Goal: Transaction & Acquisition: Purchase product/service

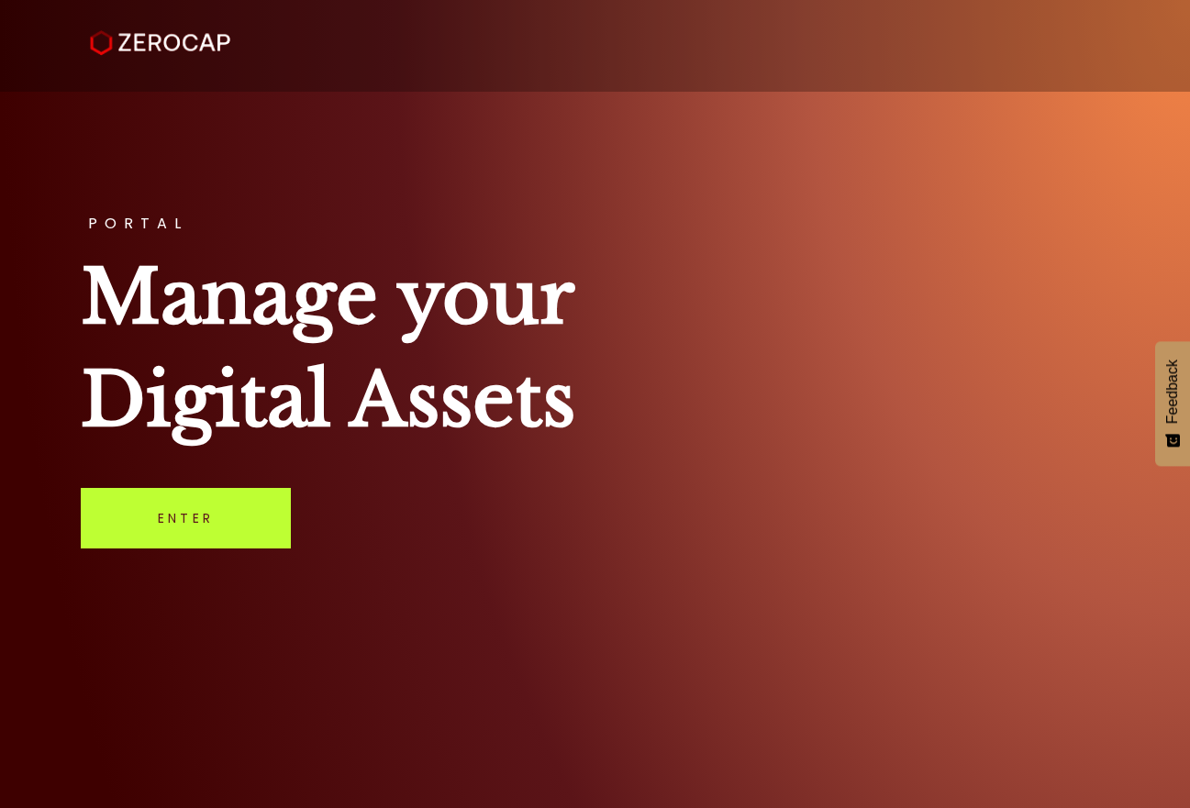
click at [204, 513] on link "Enter" at bounding box center [186, 518] width 210 height 61
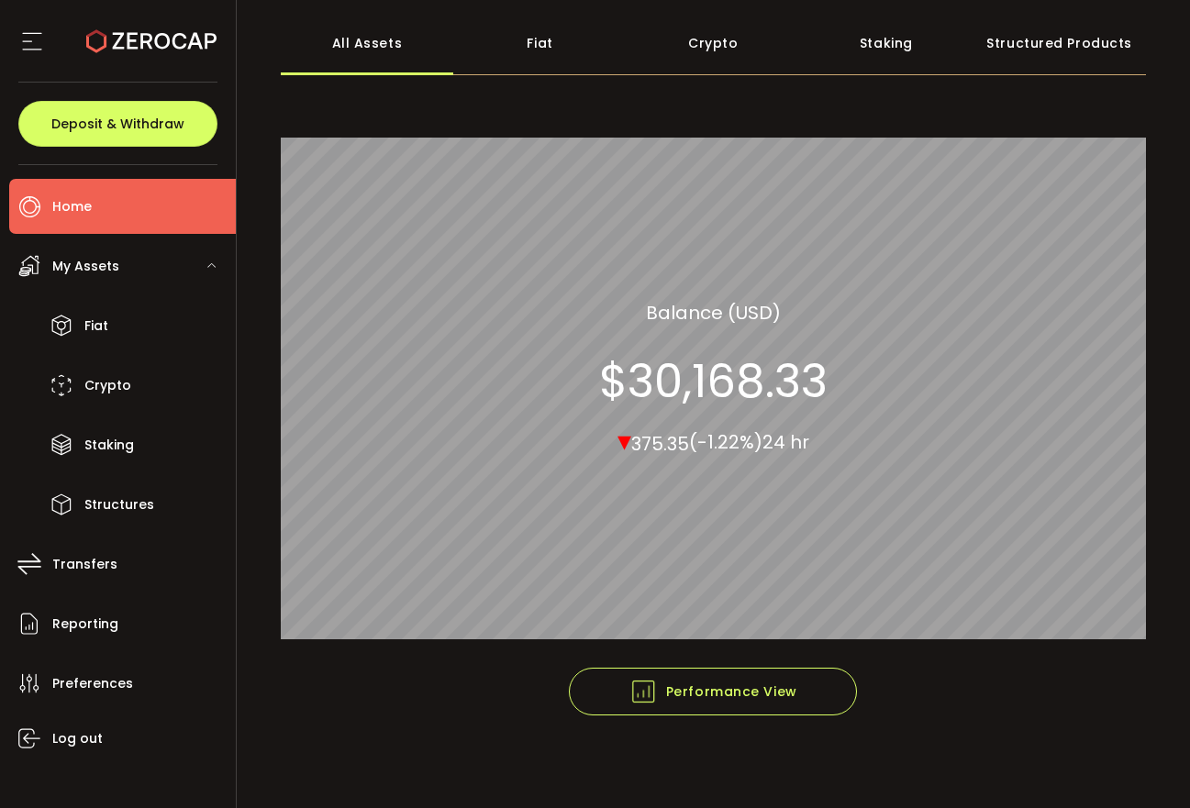
scroll to position [95, 0]
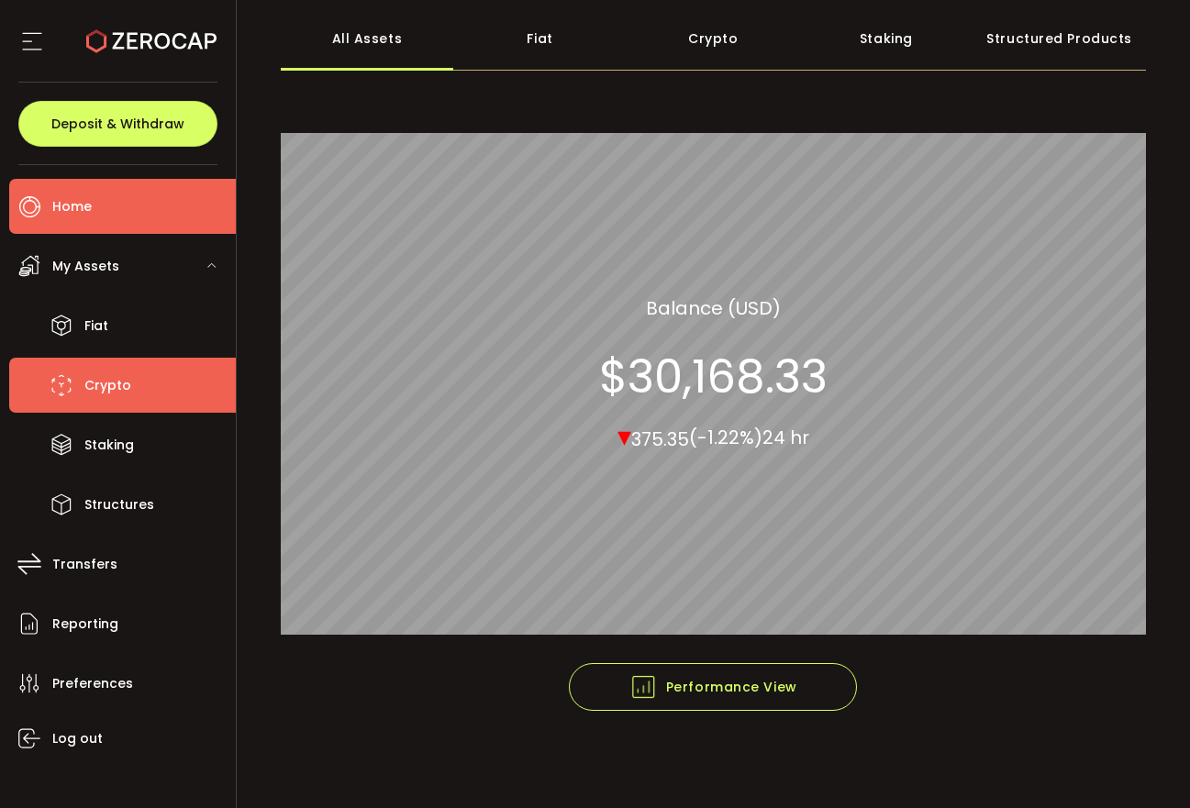
click at [134, 391] on li "Crypto" at bounding box center [122, 385] width 227 height 55
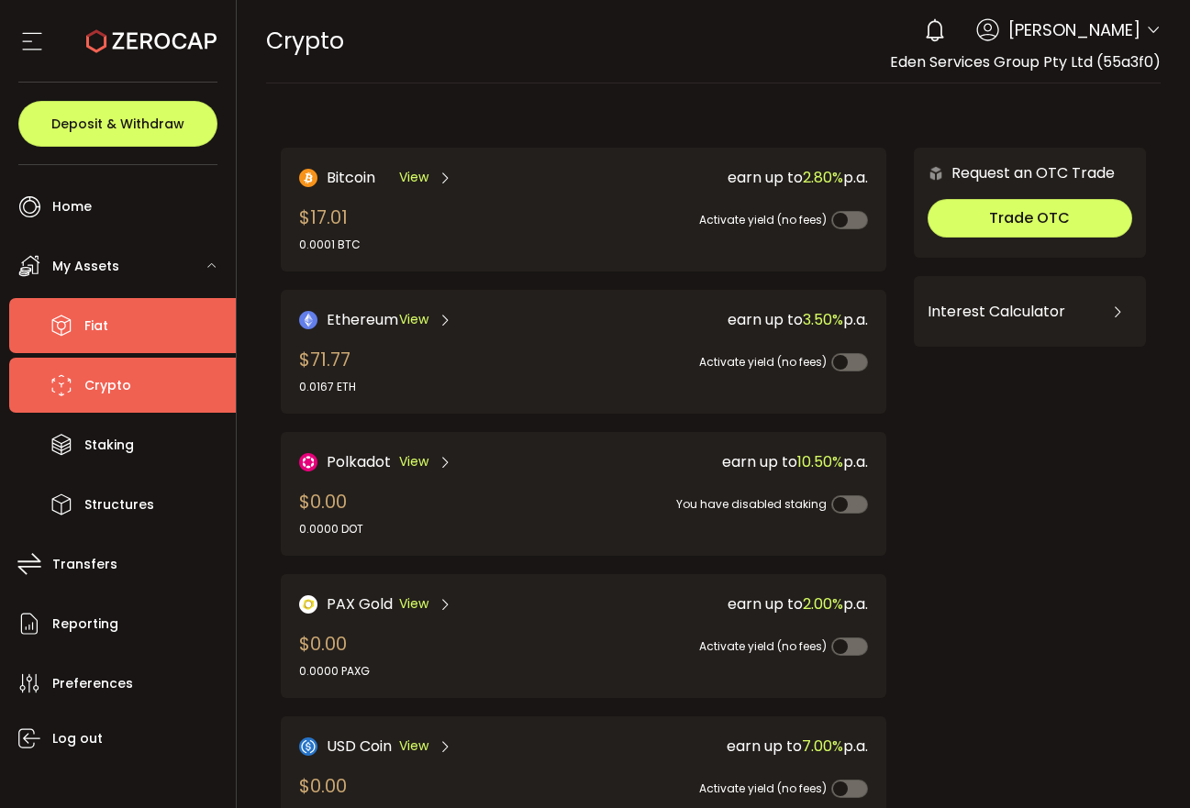
click at [131, 326] on li "Fiat" at bounding box center [122, 325] width 227 height 55
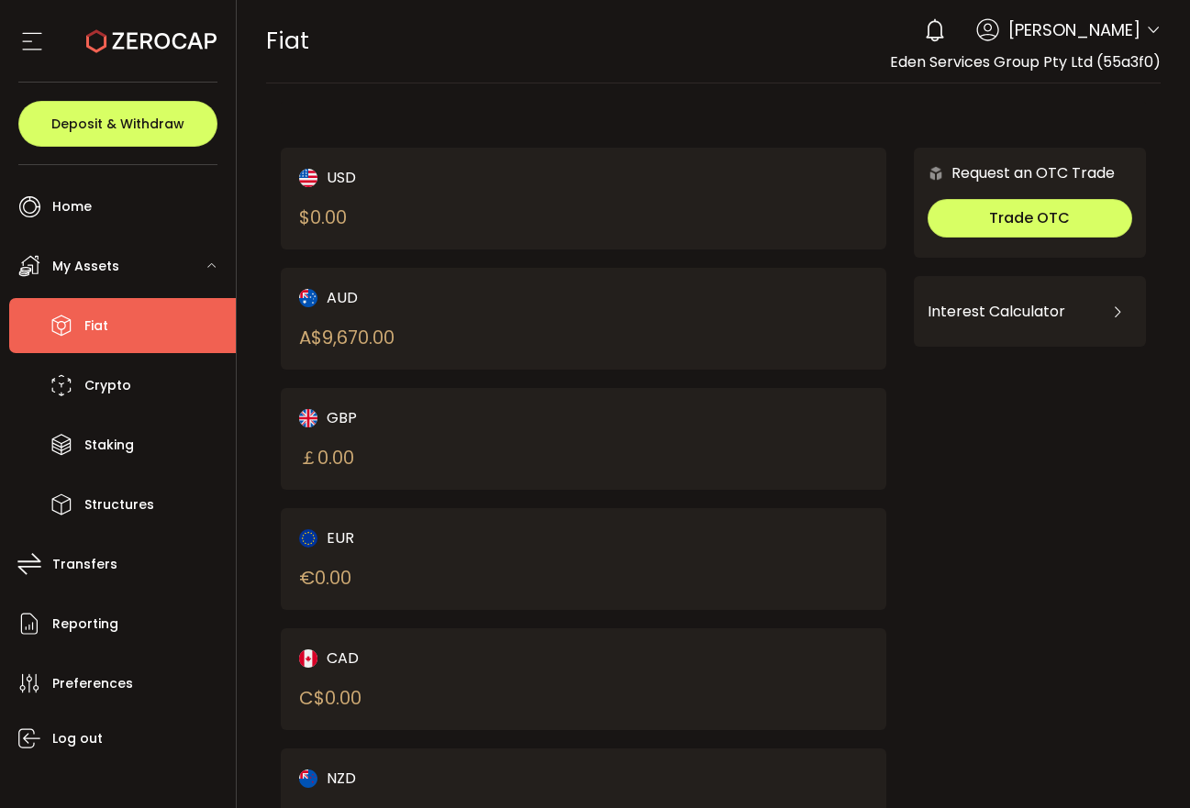
scroll to position [95, 0]
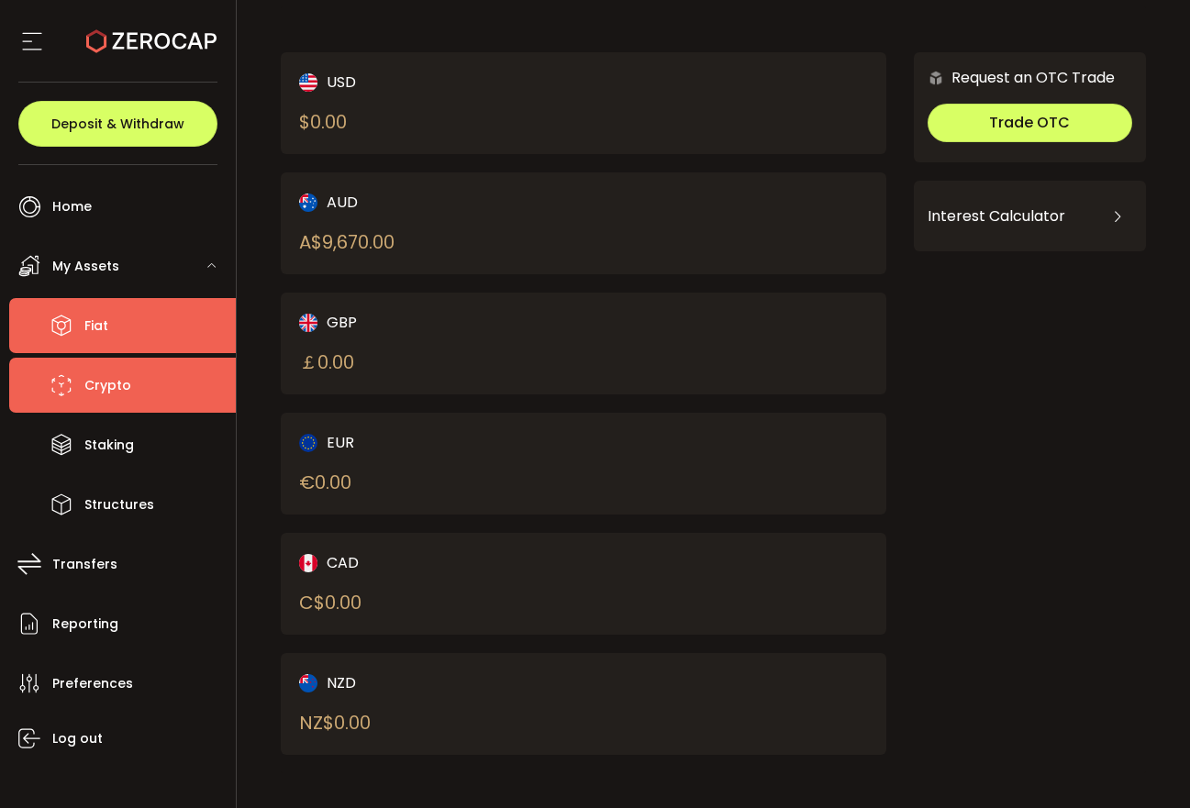
click at [164, 391] on li "Crypto" at bounding box center [122, 385] width 227 height 55
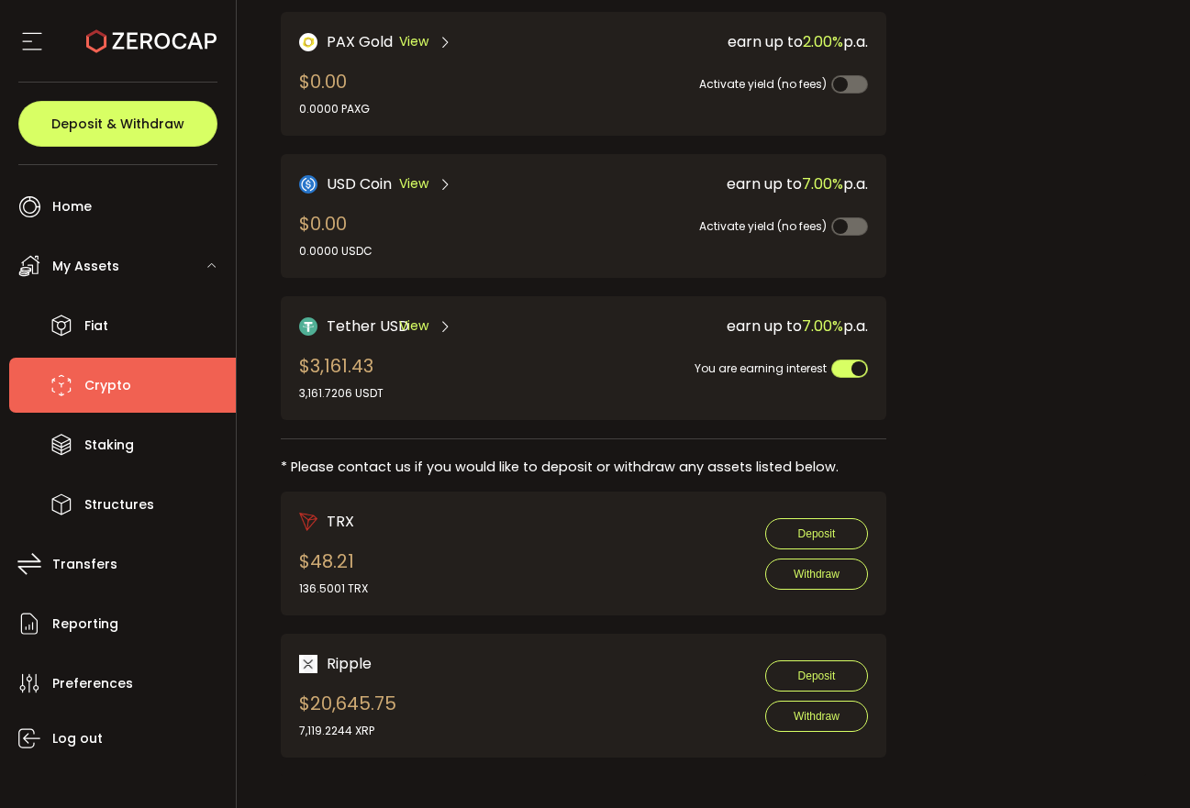
scroll to position [570, 0]
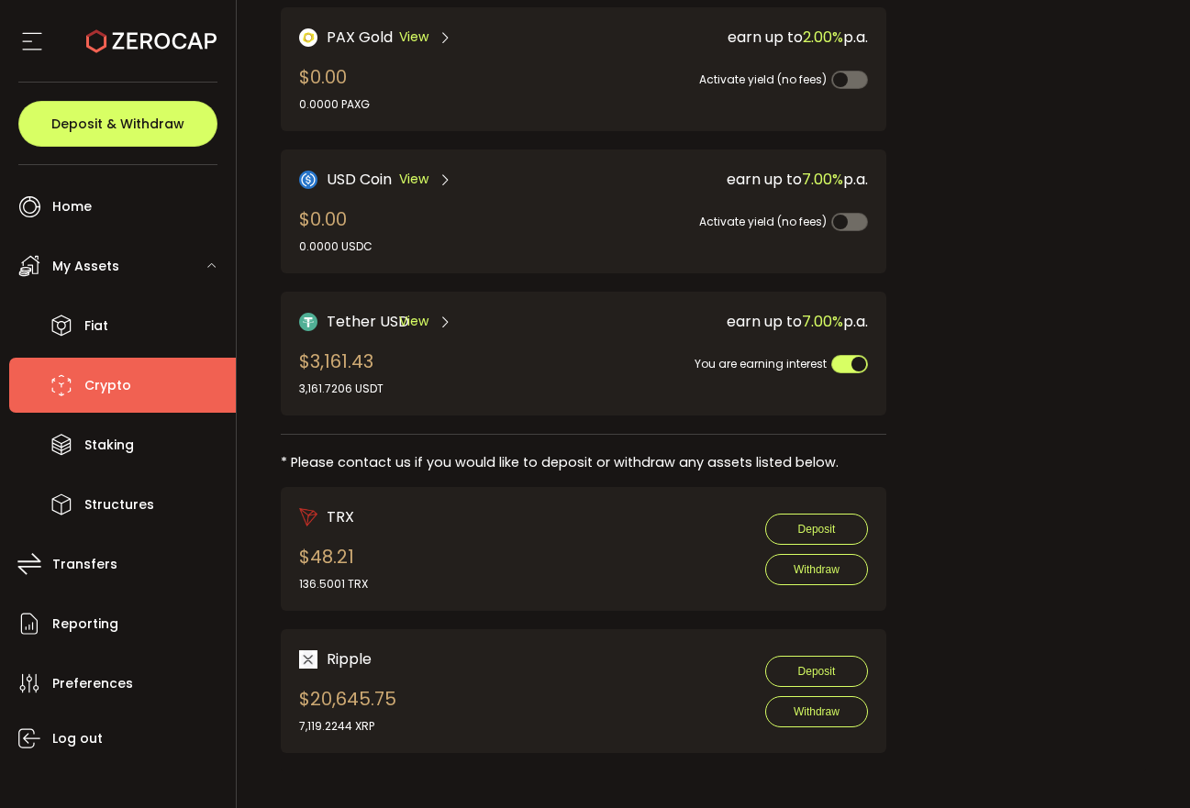
click at [535, 346] on div "Tether USD View $3,161.43 3,161.7206 USDT" at bounding box center [427, 353] width 256 height 87
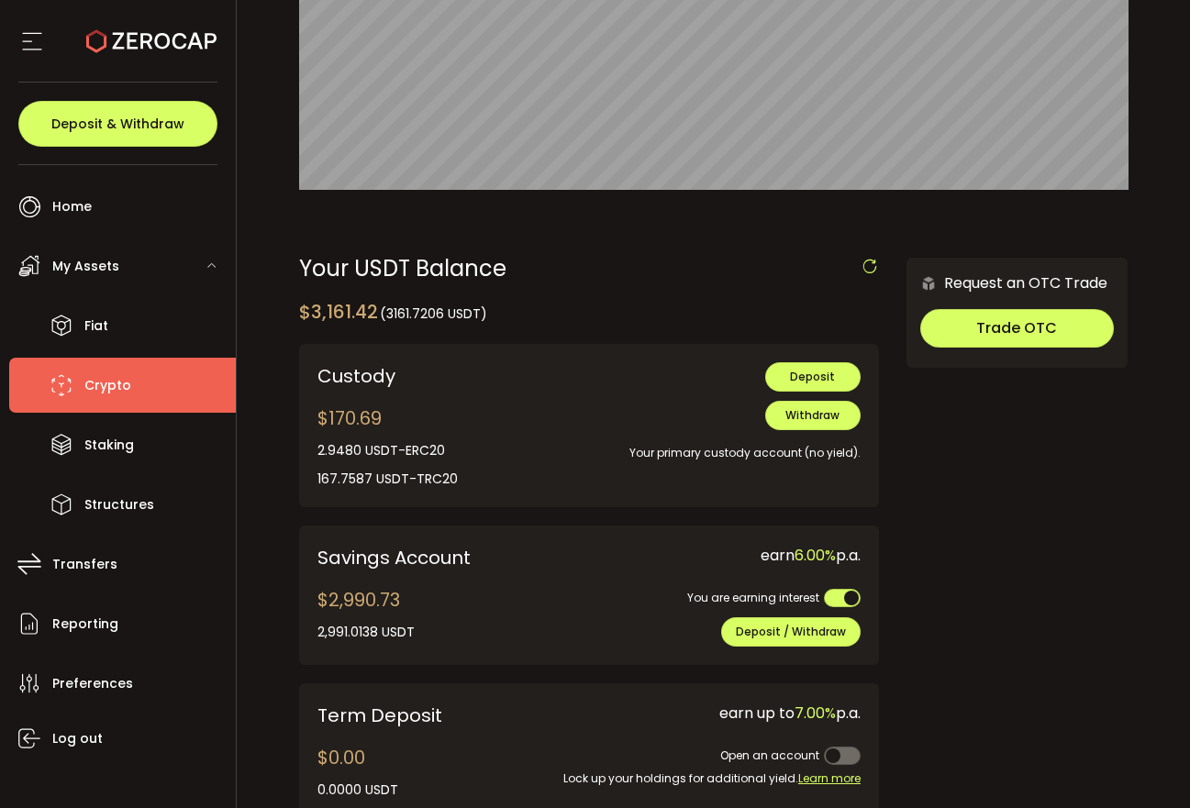
scroll to position [405, 0]
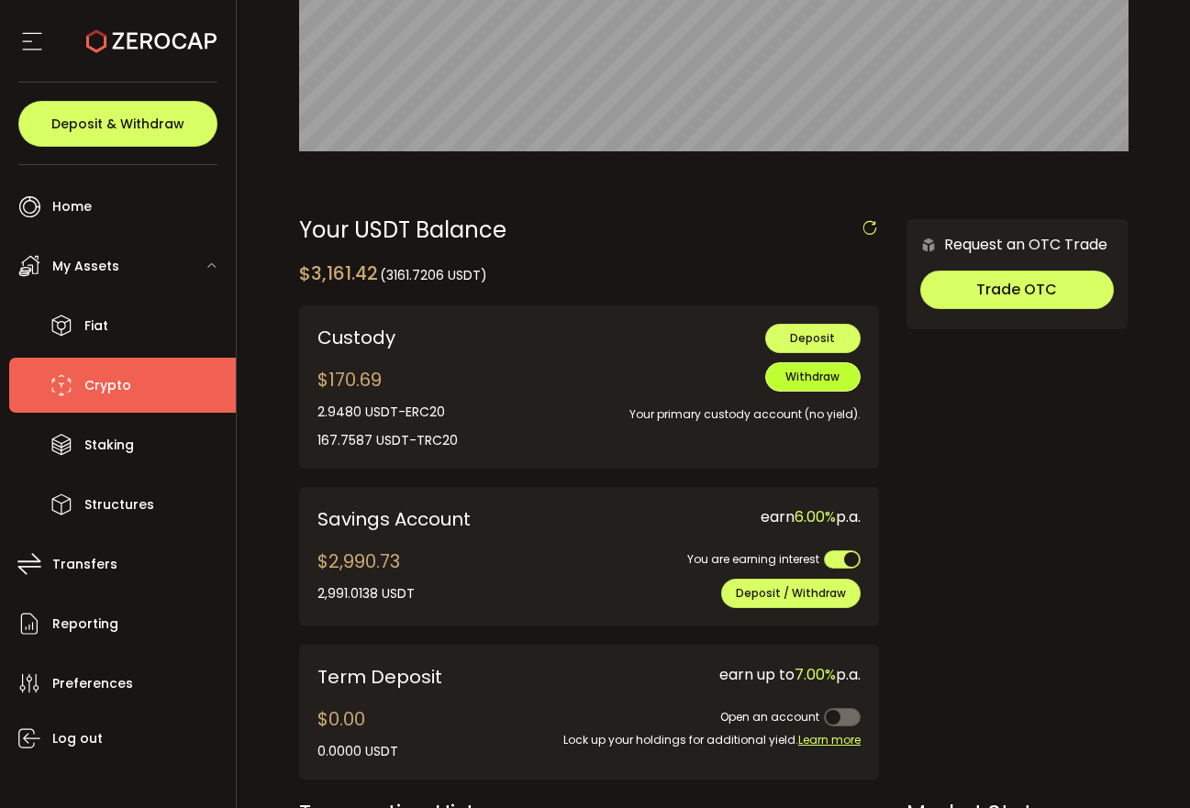
click at [828, 384] on span "Withdraw" at bounding box center [812, 377] width 54 height 16
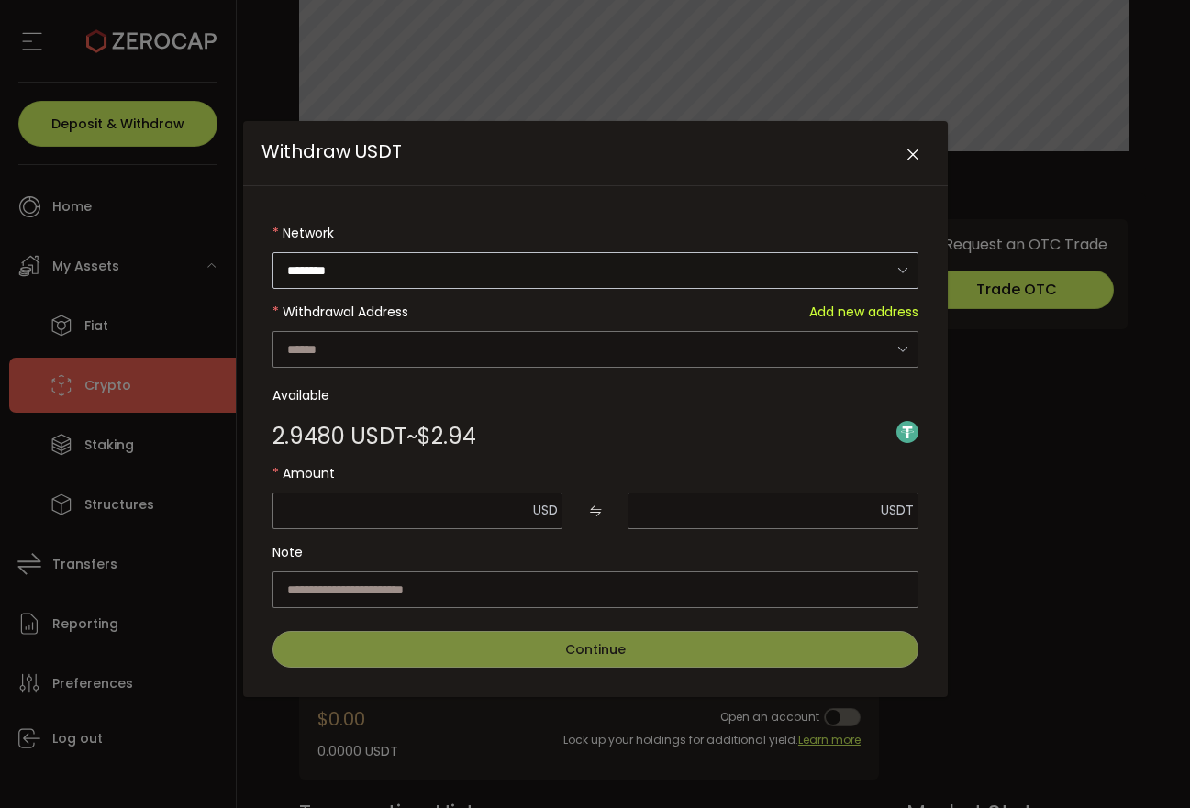
click at [898, 270] on icon "Withdraw USDT" at bounding box center [902, 270] width 23 height 38
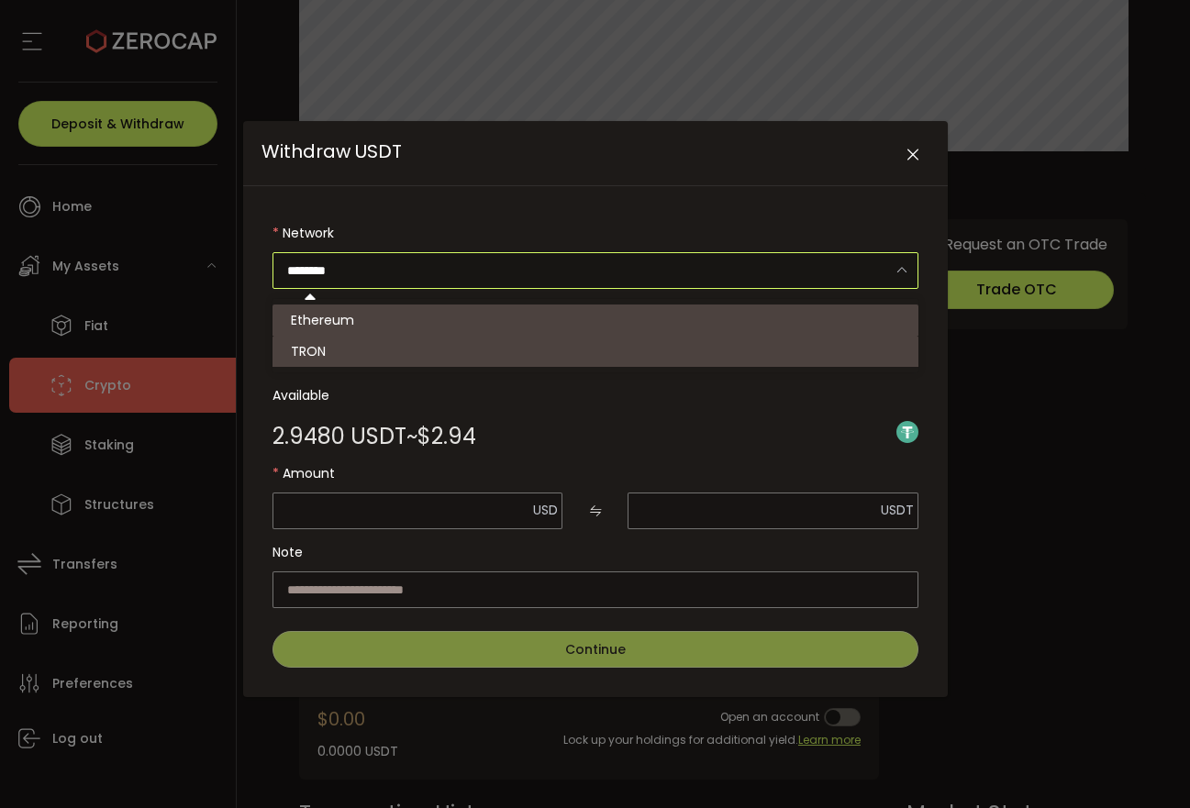
click at [762, 347] on li "TRON" at bounding box center [595, 351] width 646 height 31
type input "****"
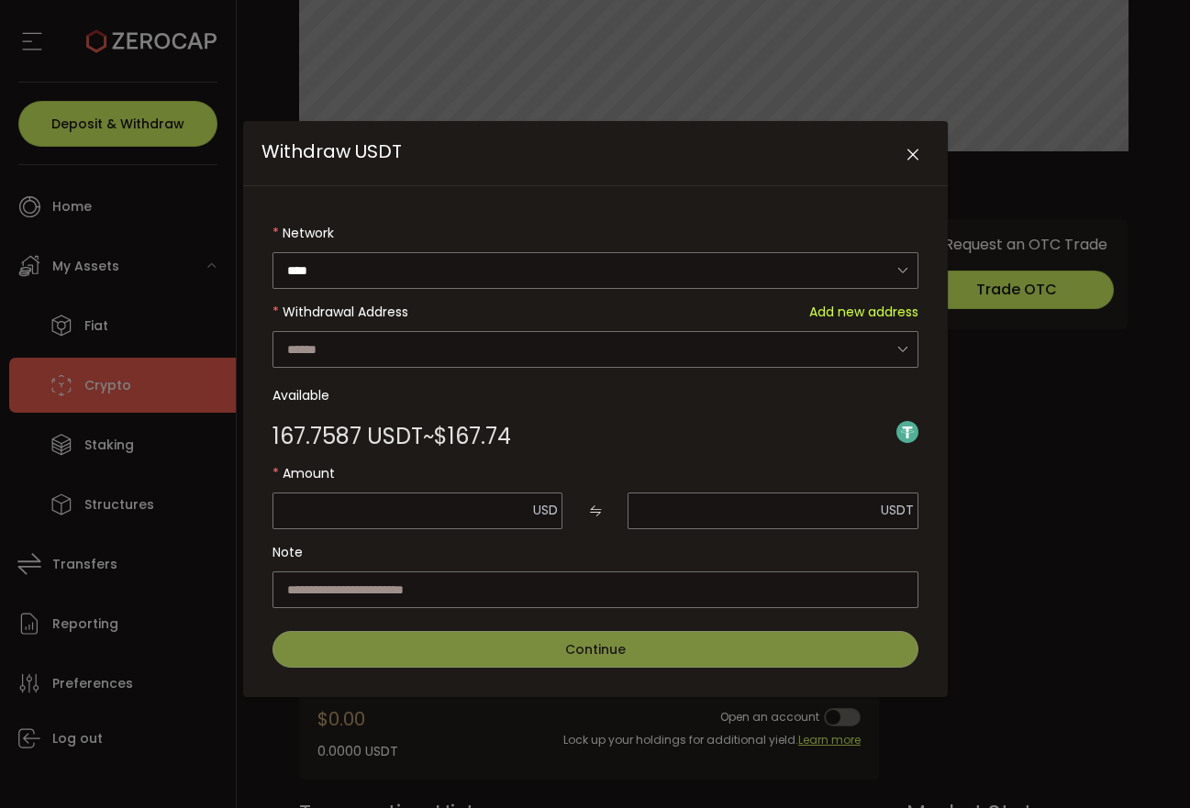
click at [882, 315] on span "Add new address" at bounding box center [863, 312] width 109 height 37
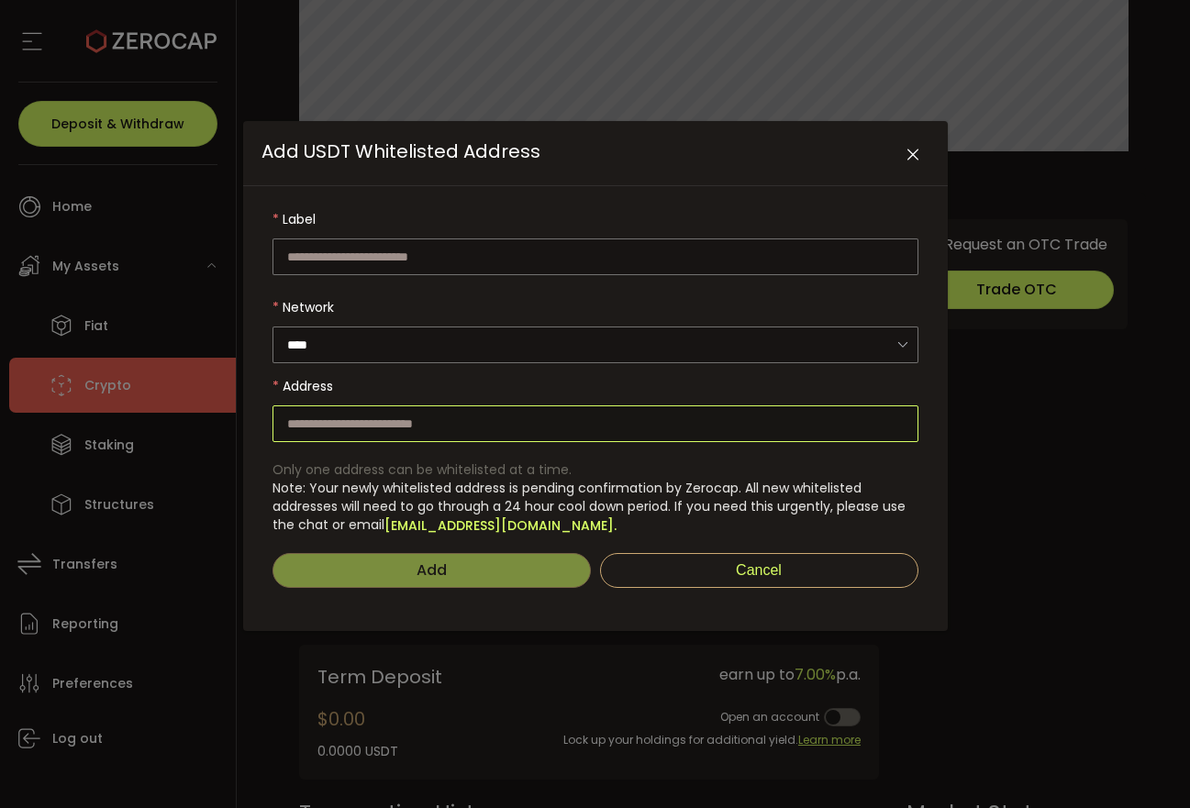
click at [497, 418] on input "Add USDT Whitelisted Address" at bounding box center [595, 424] width 646 height 37
paste input "**********"
type input "**********"
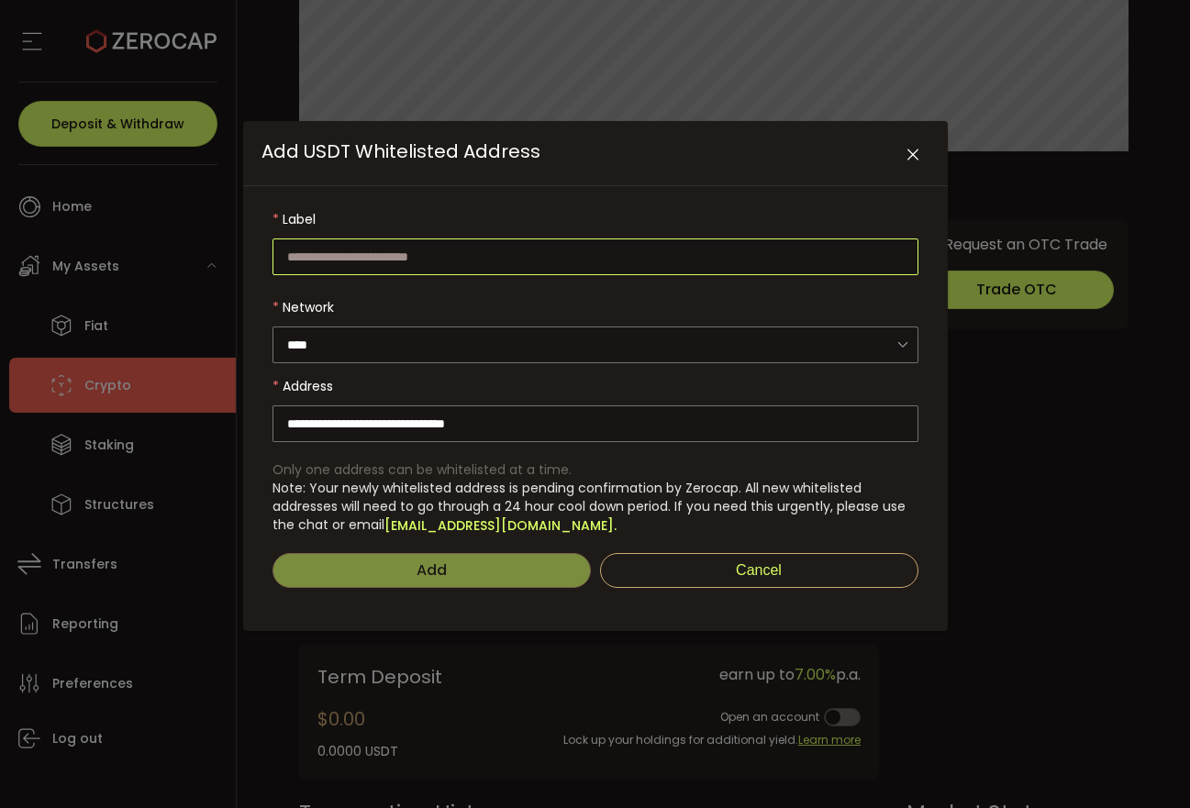
click at [423, 251] on input "Add USDT Whitelisted Address" at bounding box center [595, 257] width 646 height 37
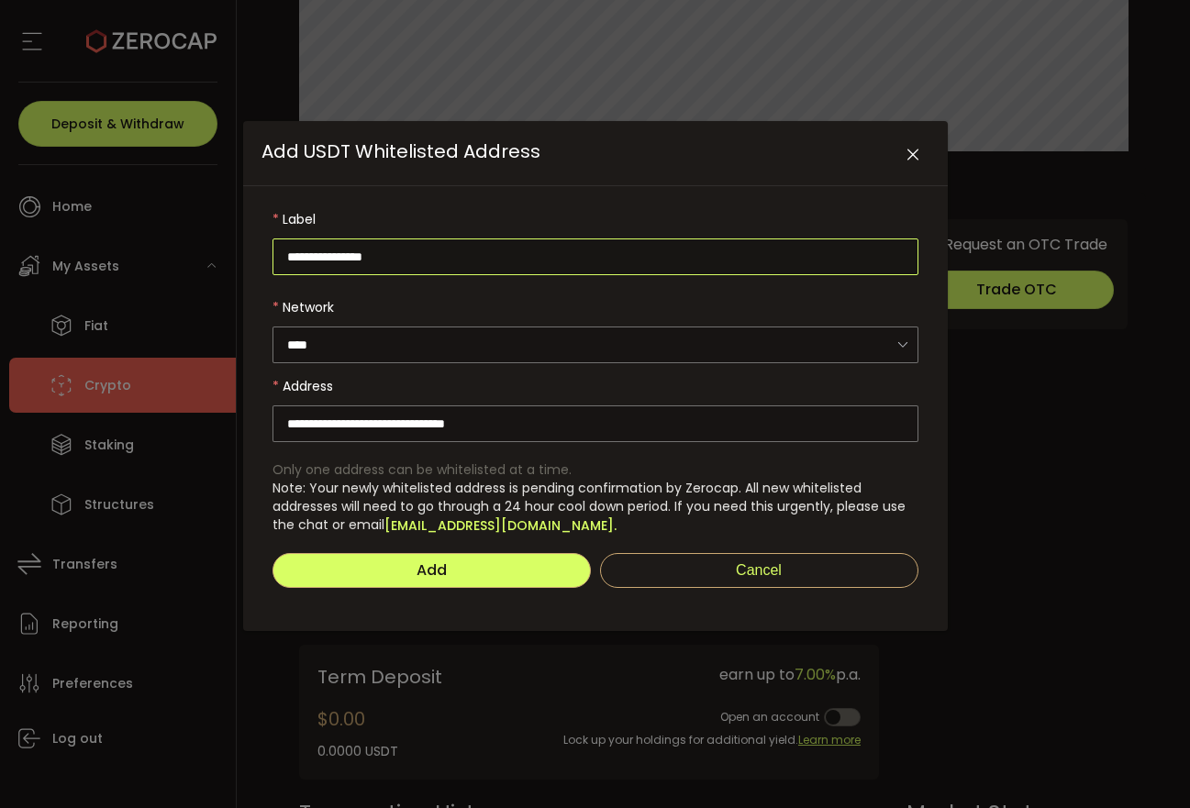
type input "**********"
drag, startPoint x: 384, startPoint y: 525, endPoint x: 534, endPoint y: 526, distance: 149.6
click at [534, 526] on span "Note: Your newly whitelisted address is pending confirmation by Zerocap. All ne…" at bounding box center [595, 507] width 646 height 56
copy span "[EMAIL_ADDRESS][DOMAIN_NAME]"
click at [495, 570] on button "Add" at bounding box center [431, 570] width 318 height 35
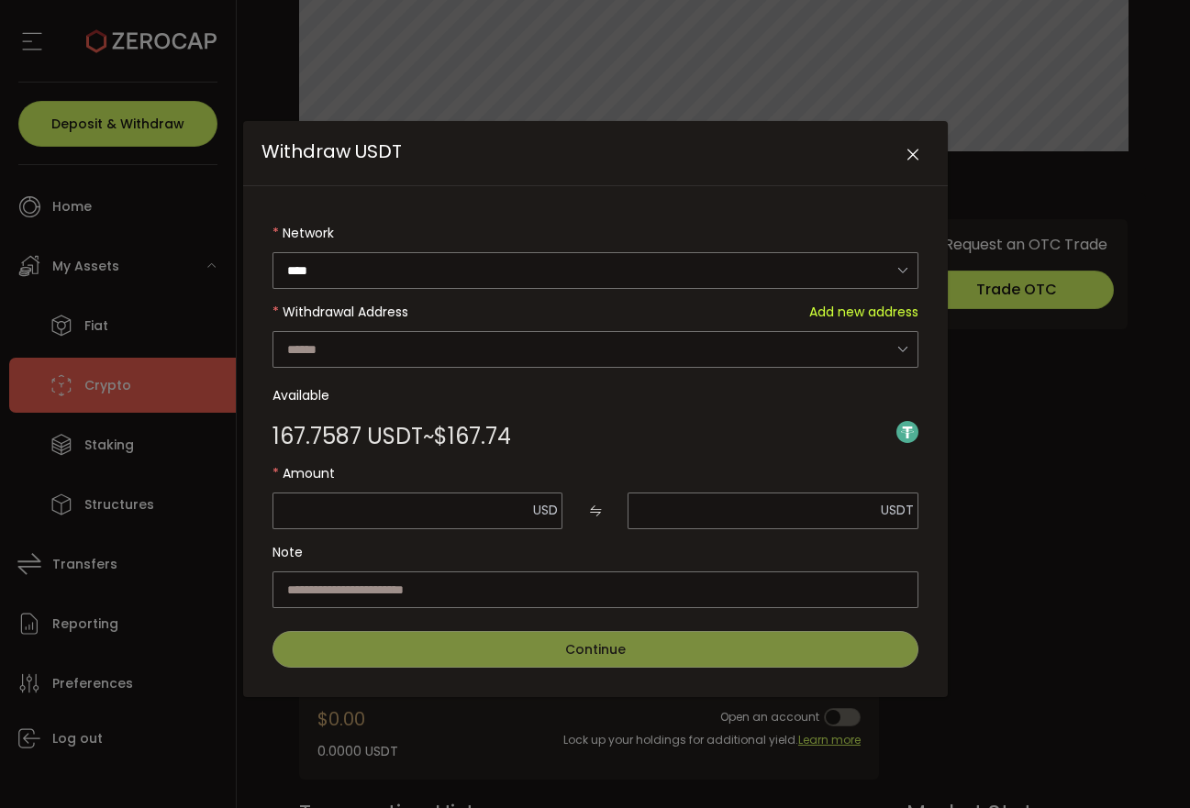
click at [858, 314] on span "Add new address" at bounding box center [863, 312] width 109 height 37
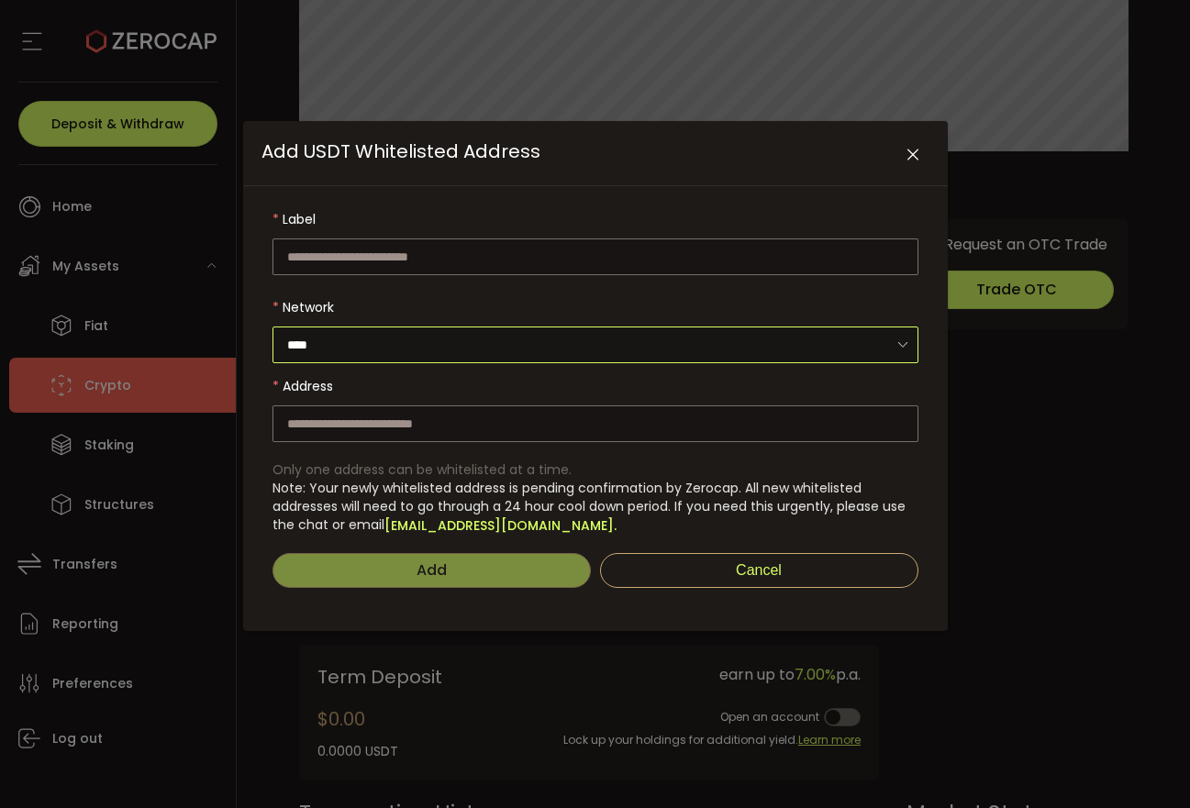
click at [873, 340] on input "****" at bounding box center [595, 345] width 646 height 37
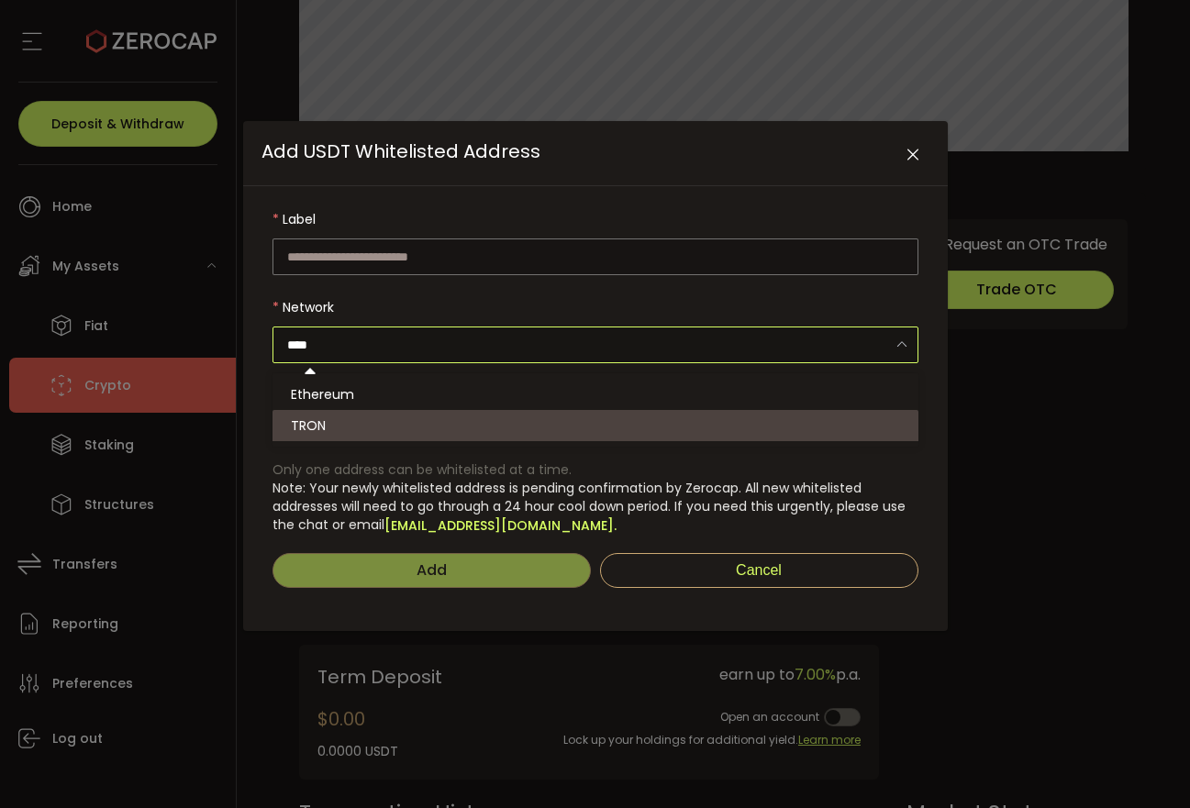
click at [873, 340] on input "****" at bounding box center [595, 345] width 646 height 37
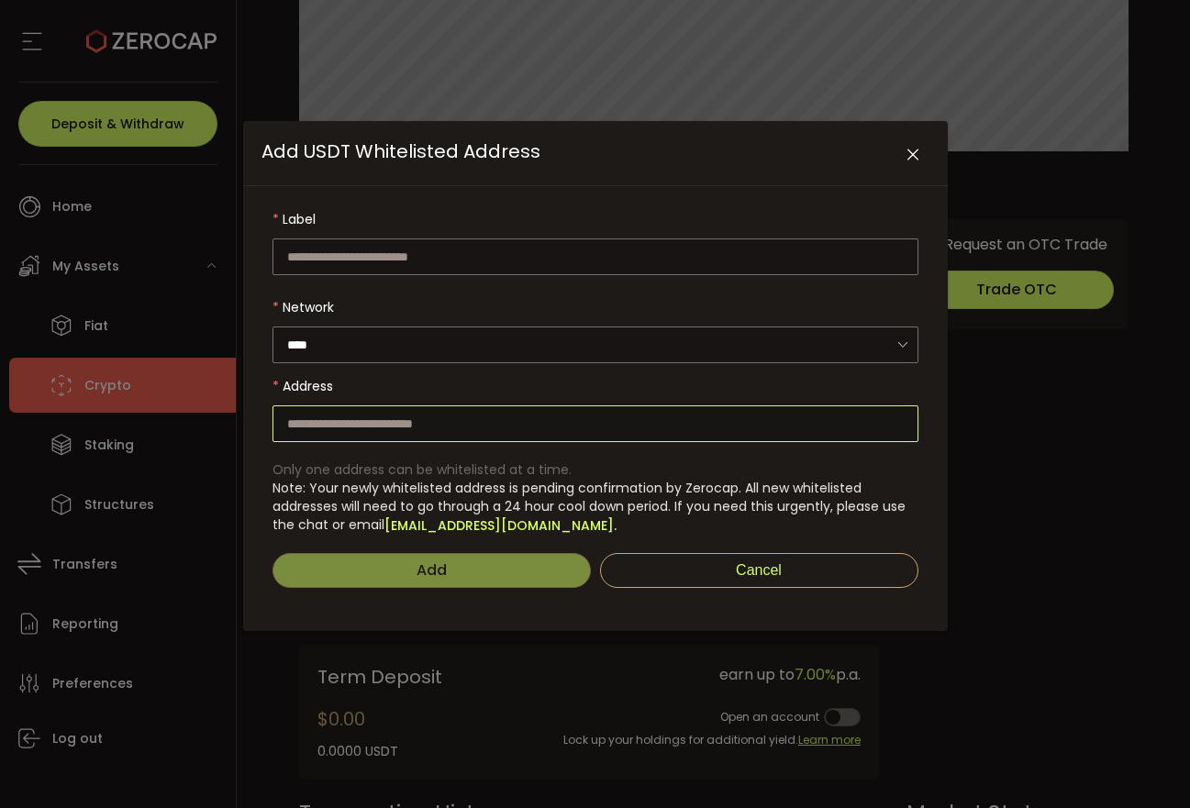
click at [728, 428] on input "Add USDT Whitelisted Address" at bounding box center [595, 424] width 646 height 37
click at [889, 422] on input "Add USDT Whitelisted Address" at bounding box center [595, 424] width 646 height 37
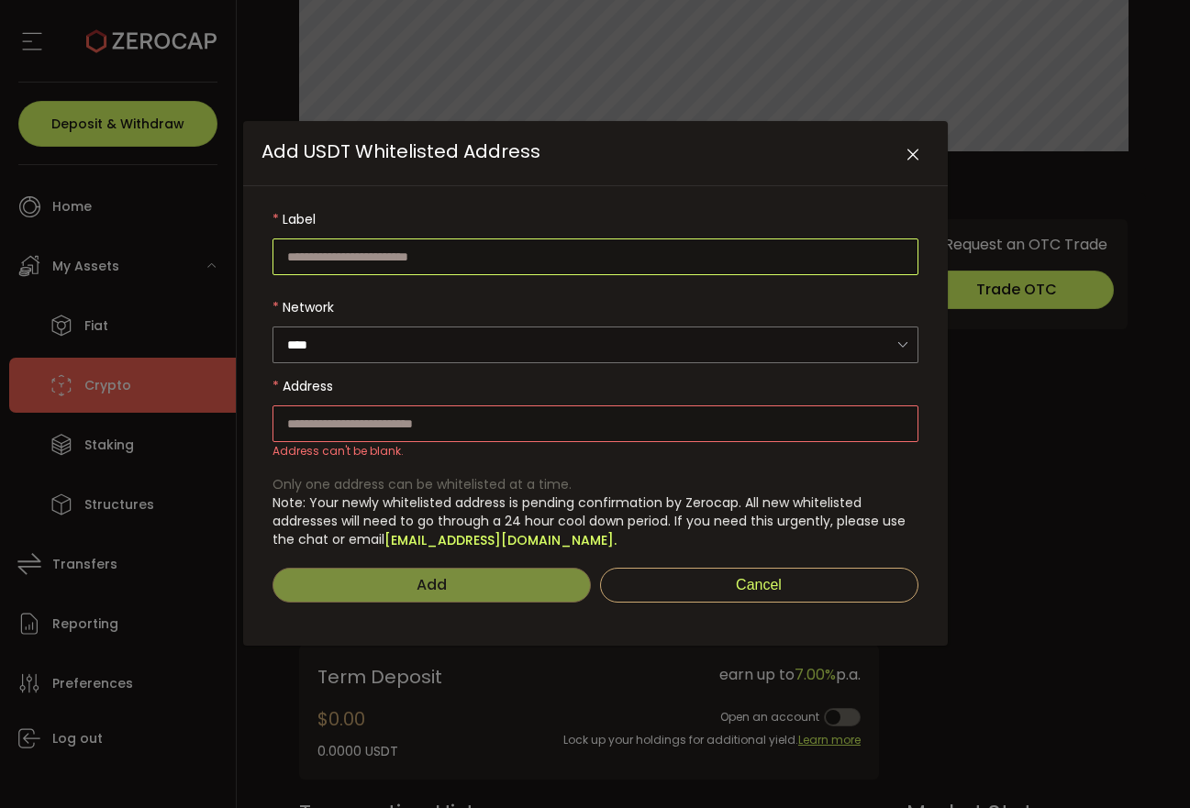
click at [782, 267] on input "Add USDT Whitelisted Address" at bounding box center [595, 257] width 646 height 37
click at [917, 154] on icon "Close" at bounding box center [913, 155] width 18 height 18
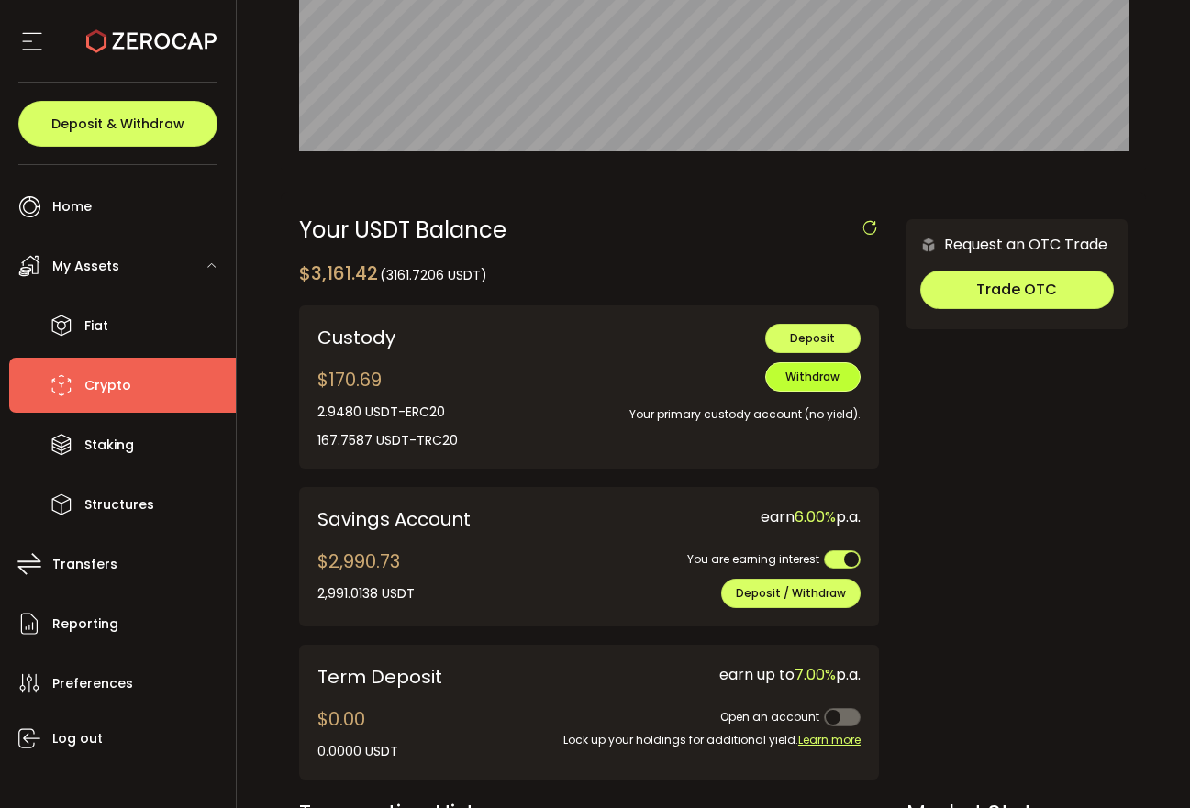
click at [809, 384] on span "Withdraw" at bounding box center [812, 377] width 54 height 16
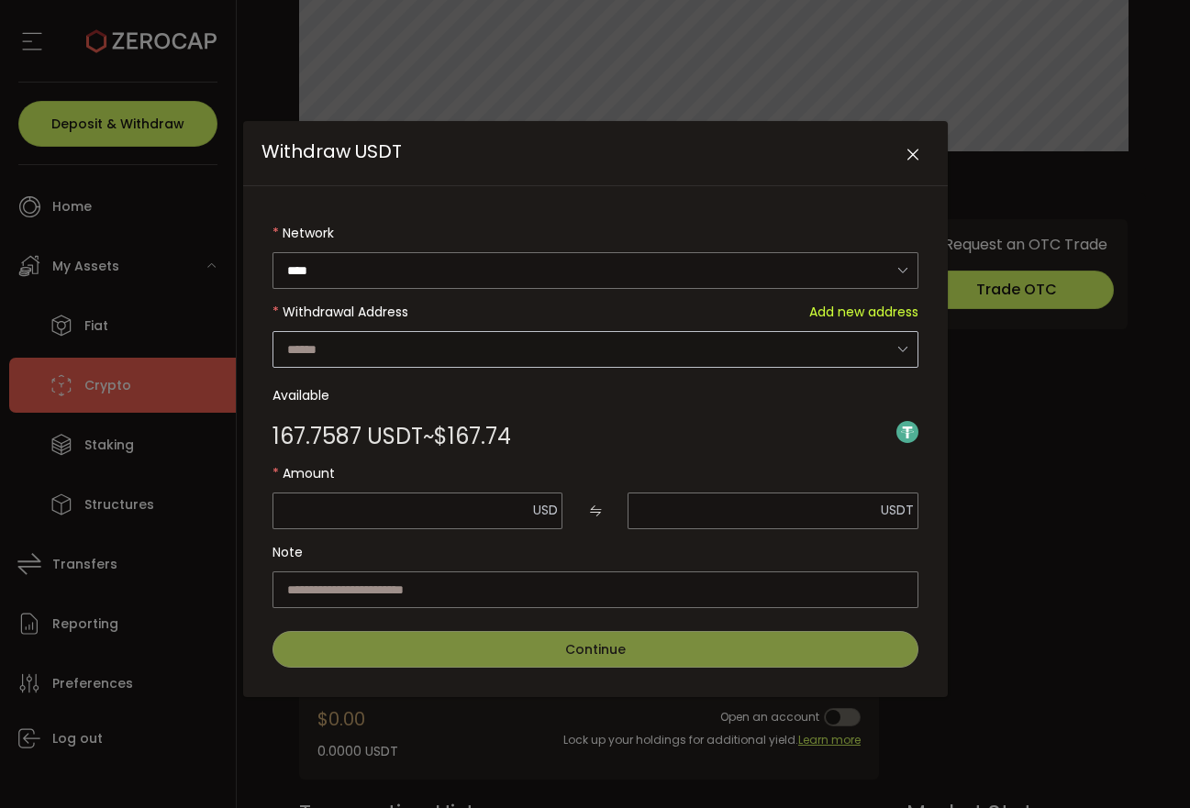
click at [905, 345] on icon "Withdraw USDT" at bounding box center [902, 349] width 23 height 38
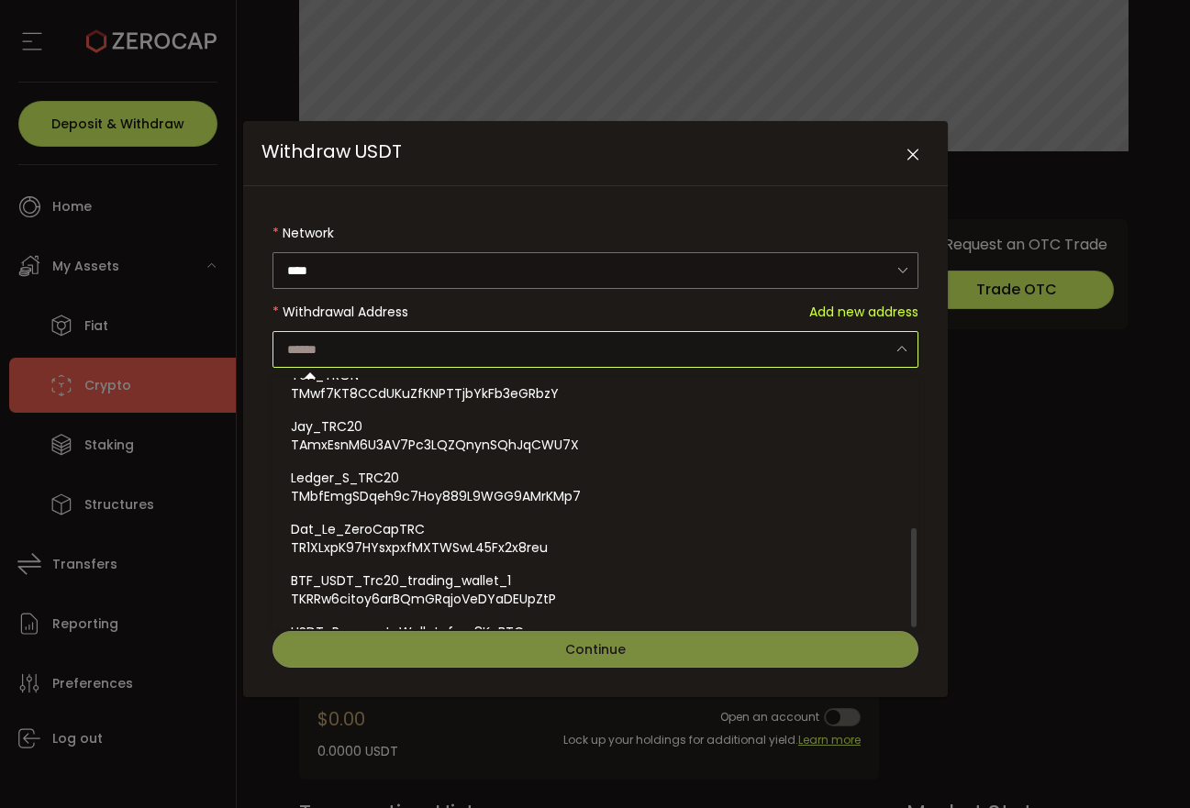
scroll to position [376, 0]
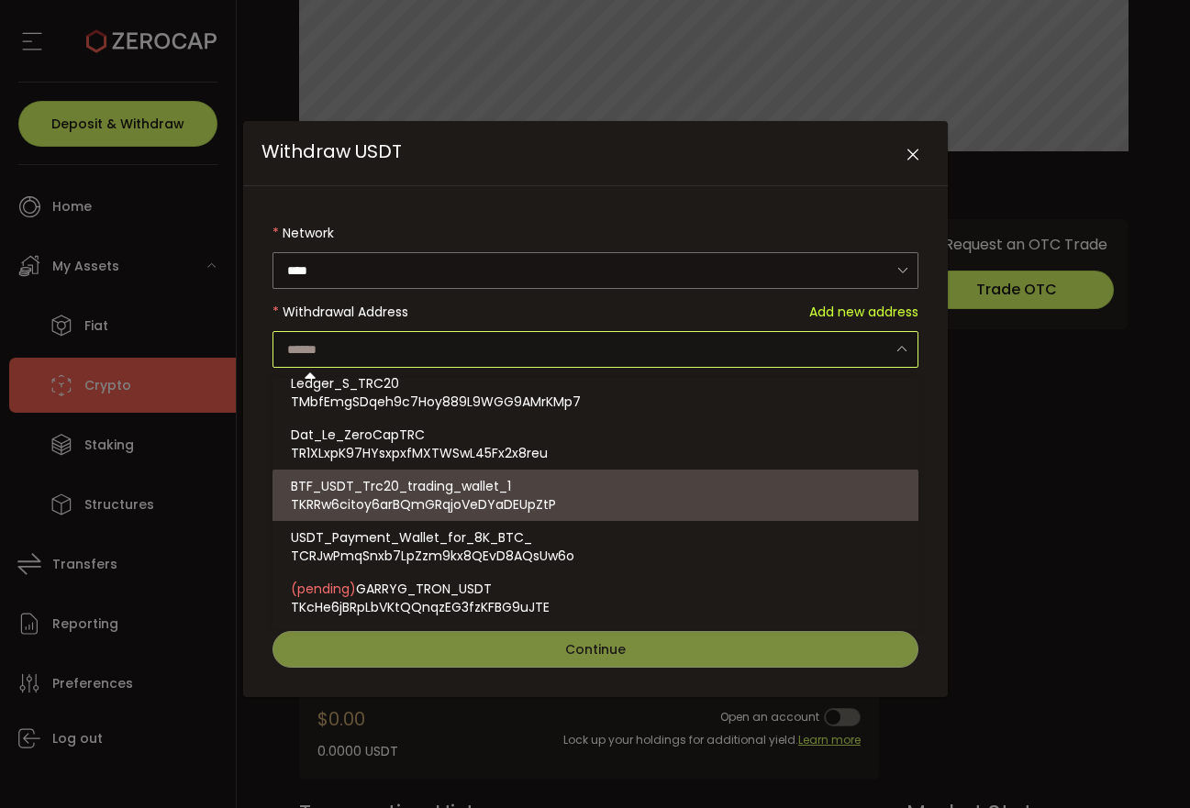
click at [1036, 446] on div "Withdraw USDT Network **** Ethereum TRON Withdrawal Address Add new address Ava…" at bounding box center [595, 404] width 1190 height 808
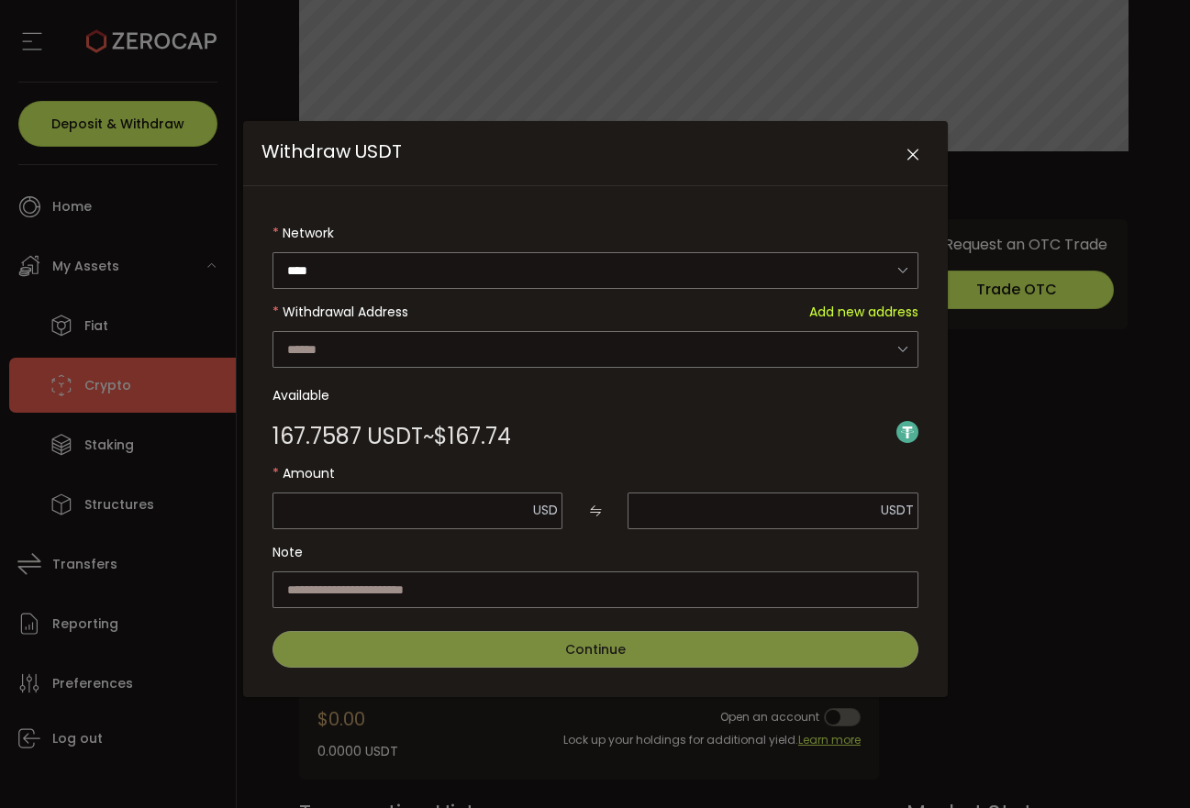
click at [910, 152] on icon "Close" at bounding box center [913, 155] width 18 height 18
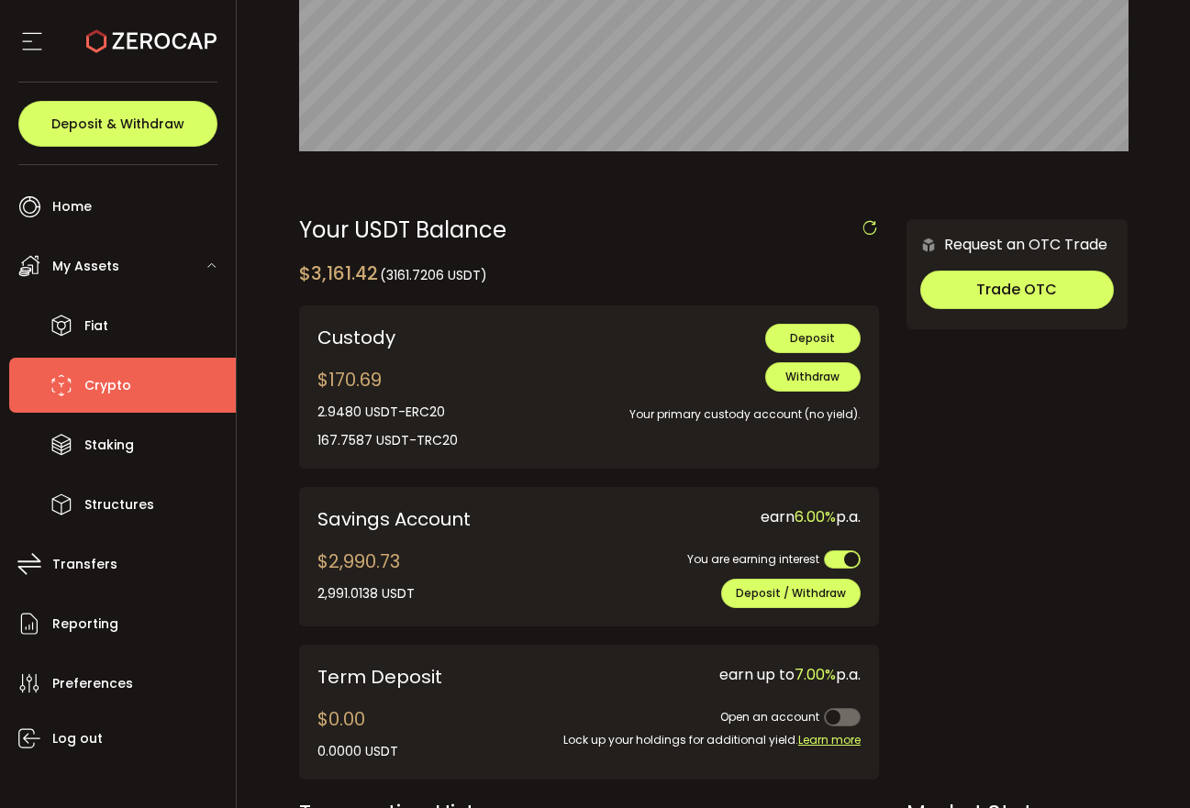
click at [116, 265] on span "My Assets" at bounding box center [85, 266] width 67 height 27
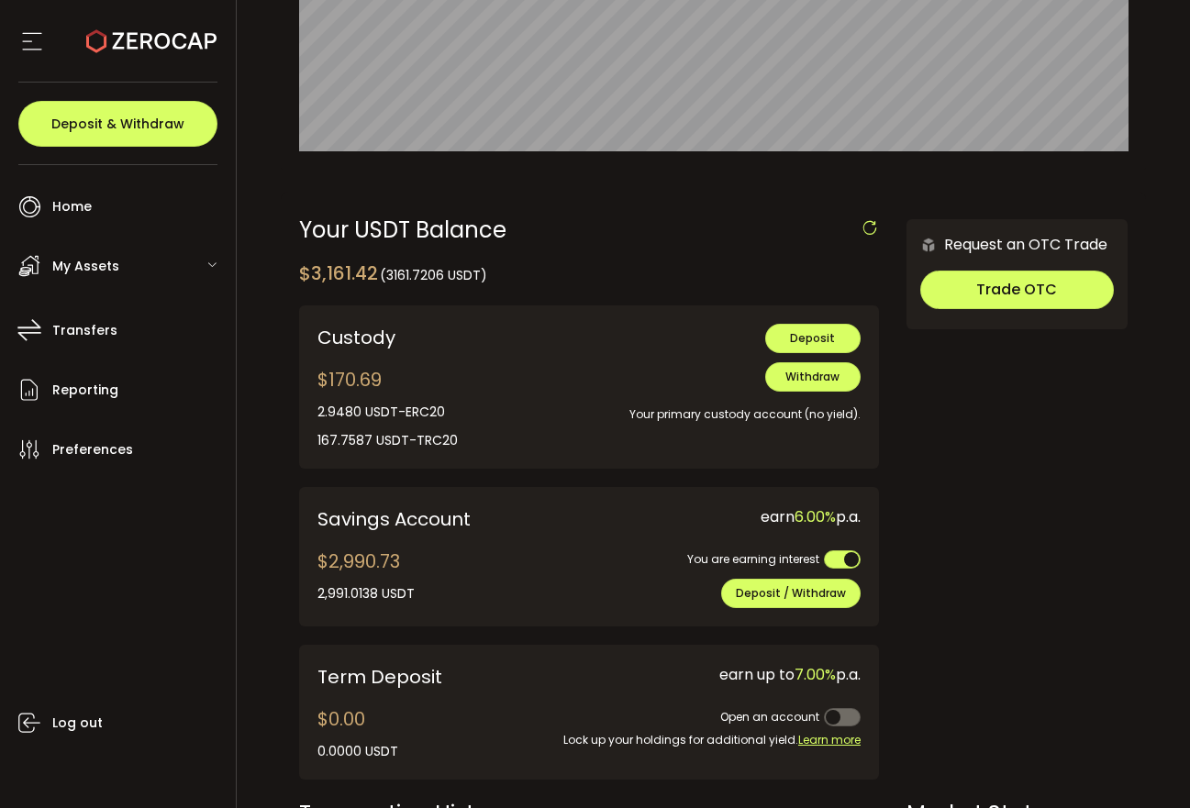
click at [116, 265] on span "My Assets" at bounding box center [85, 266] width 67 height 27
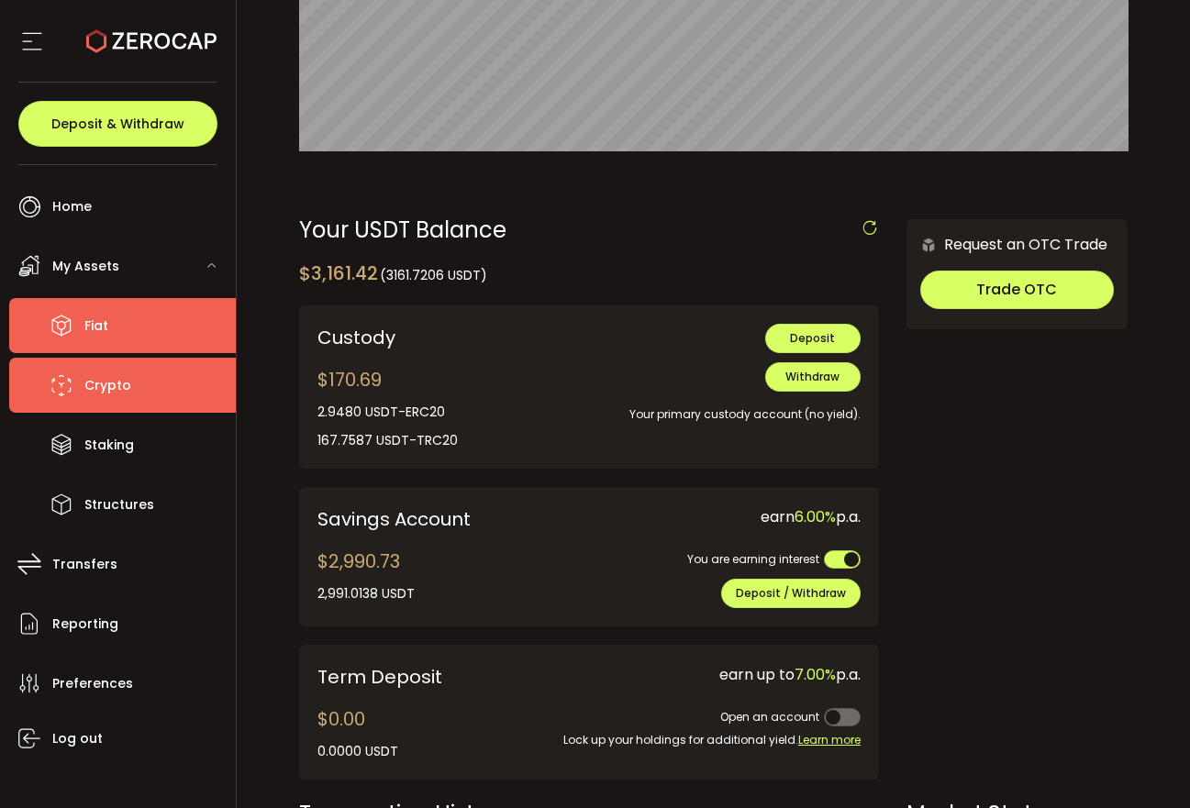
click at [105, 331] on span "Fiat" at bounding box center [96, 326] width 24 height 27
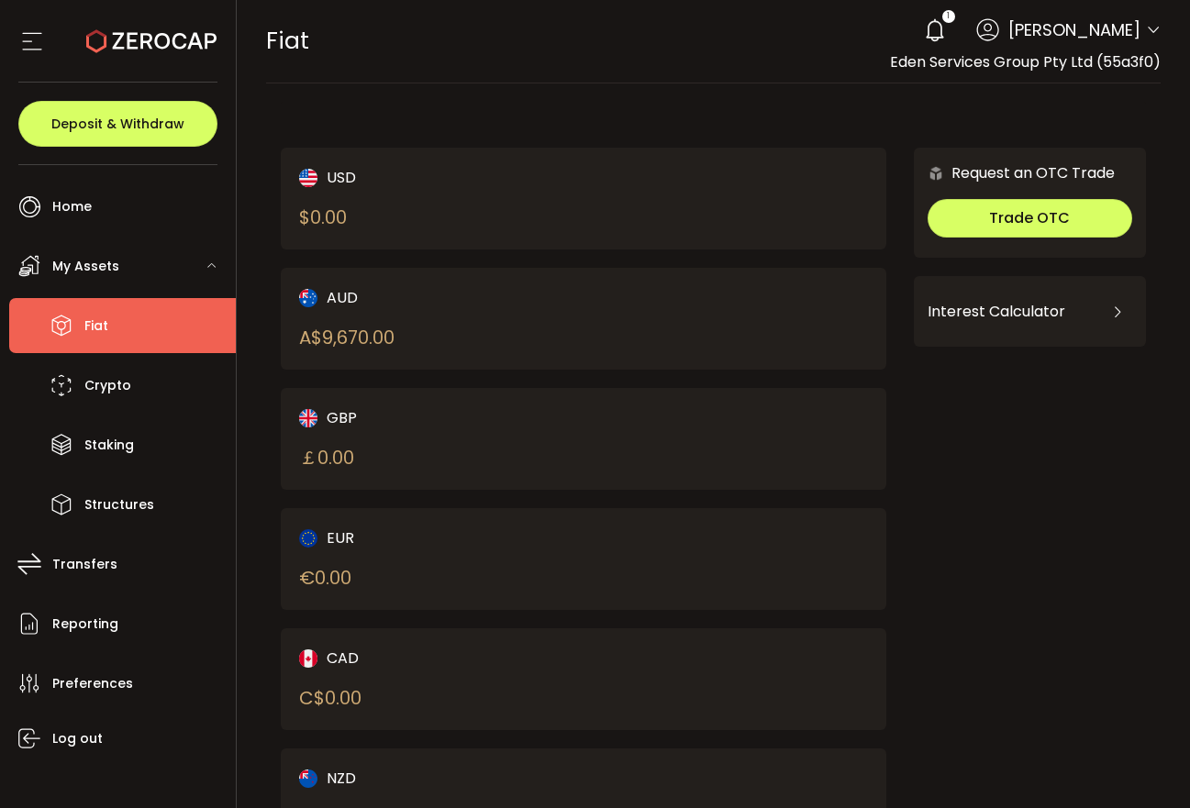
click at [115, 320] on li "Fiat" at bounding box center [122, 325] width 227 height 55
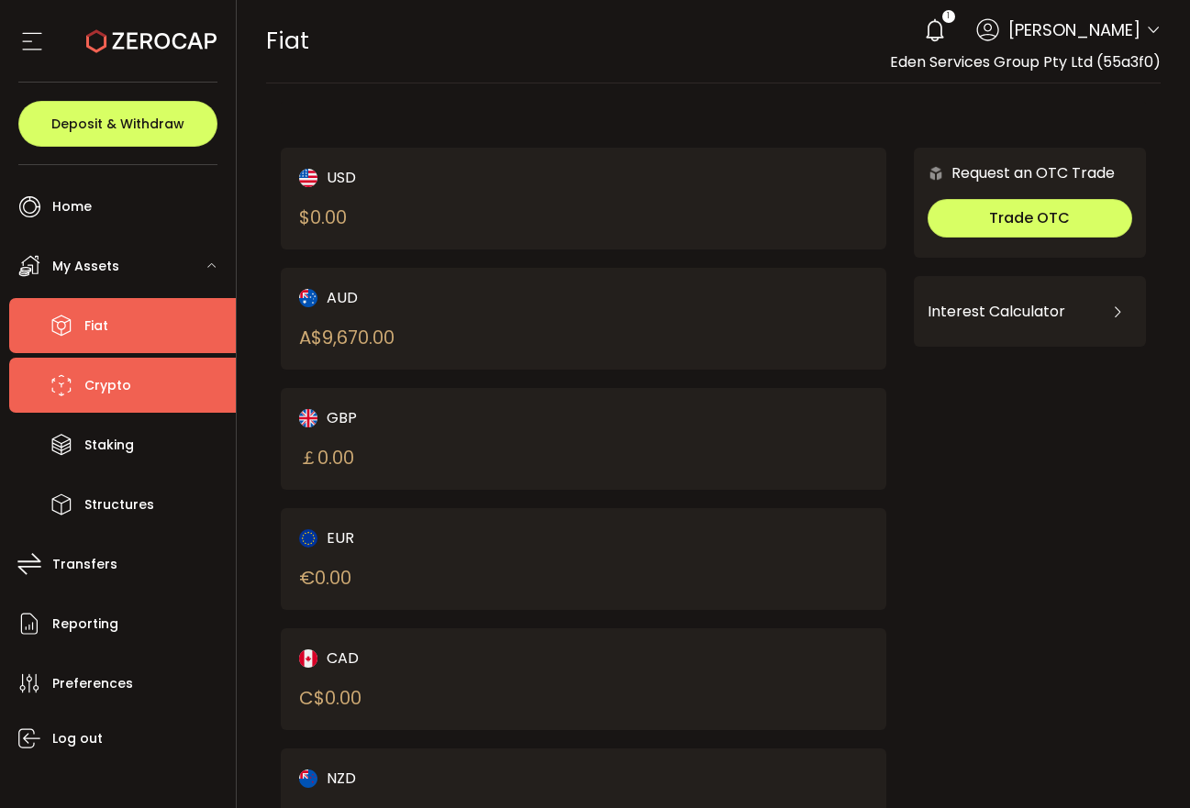
click at [107, 385] on span "Crypto" at bounding box center [107, 385] width 47 height 27
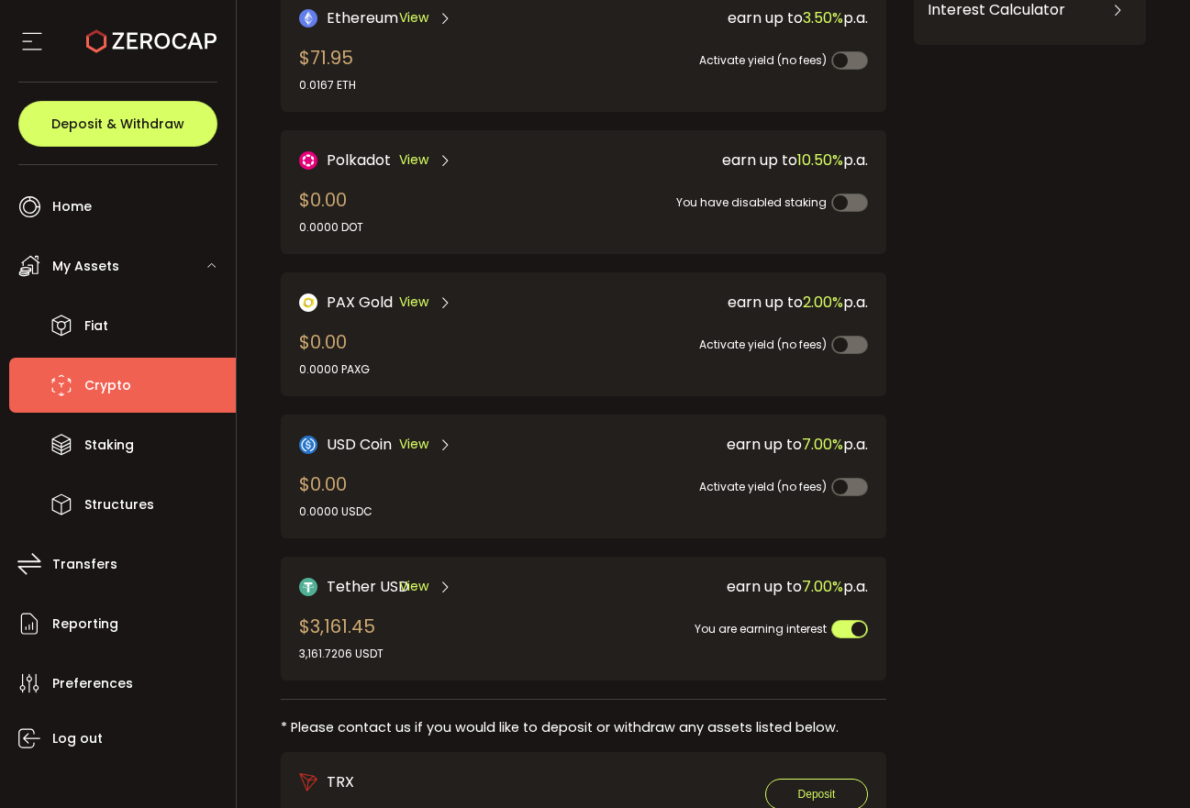
scroll to position [235, 0]
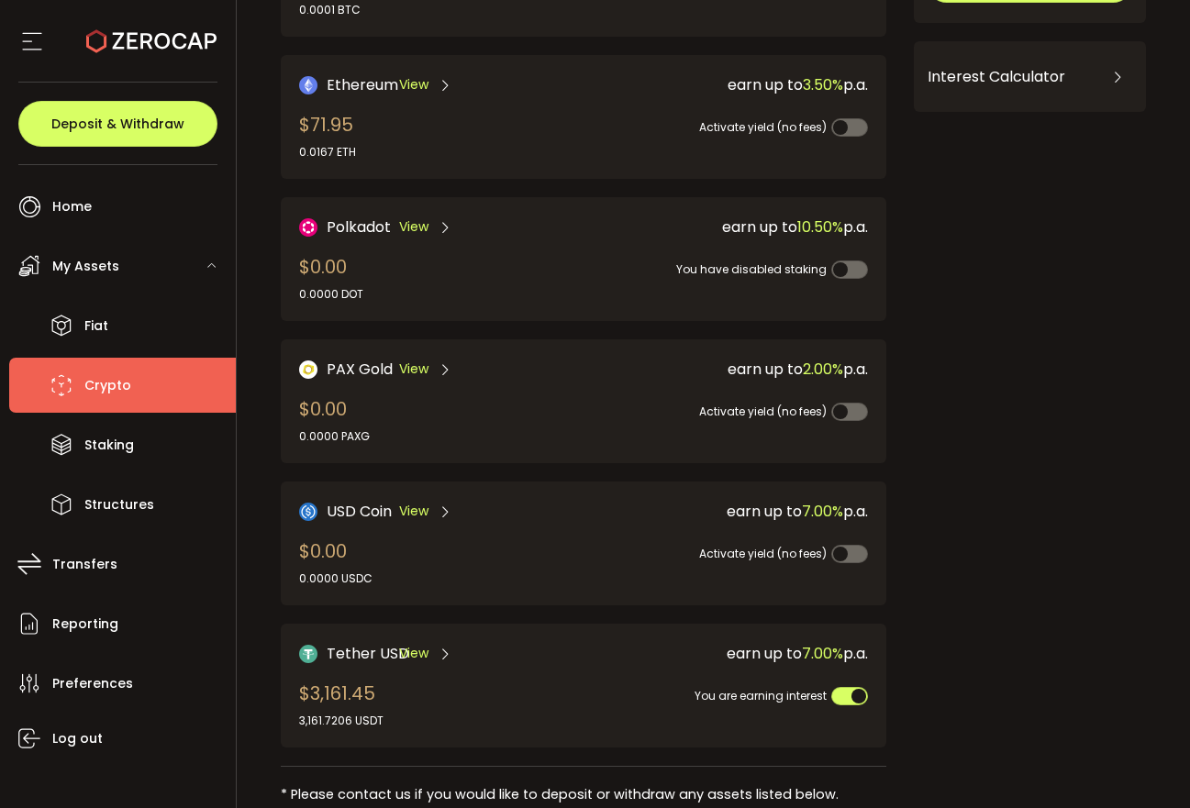
click at [367, 665] on span "Tether USD" at bounding box center [368, 653] width 83 height 23
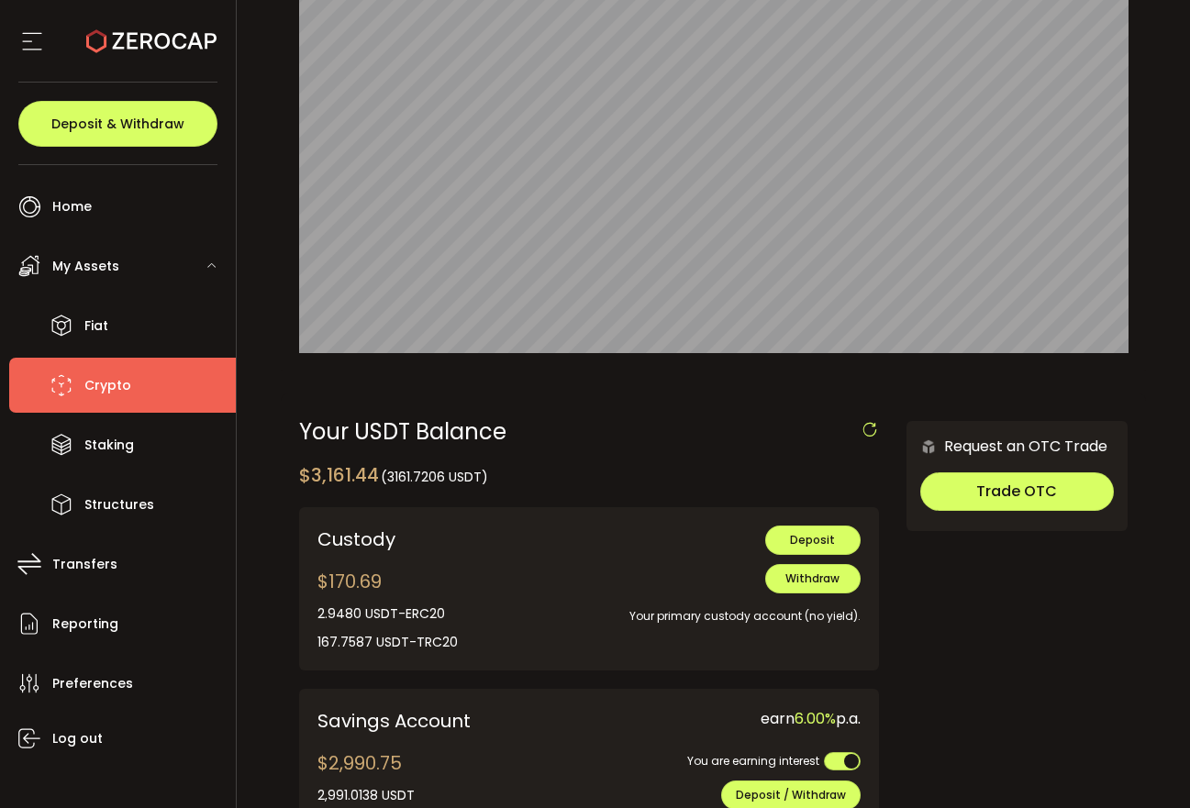
scroll to position [191, 0]
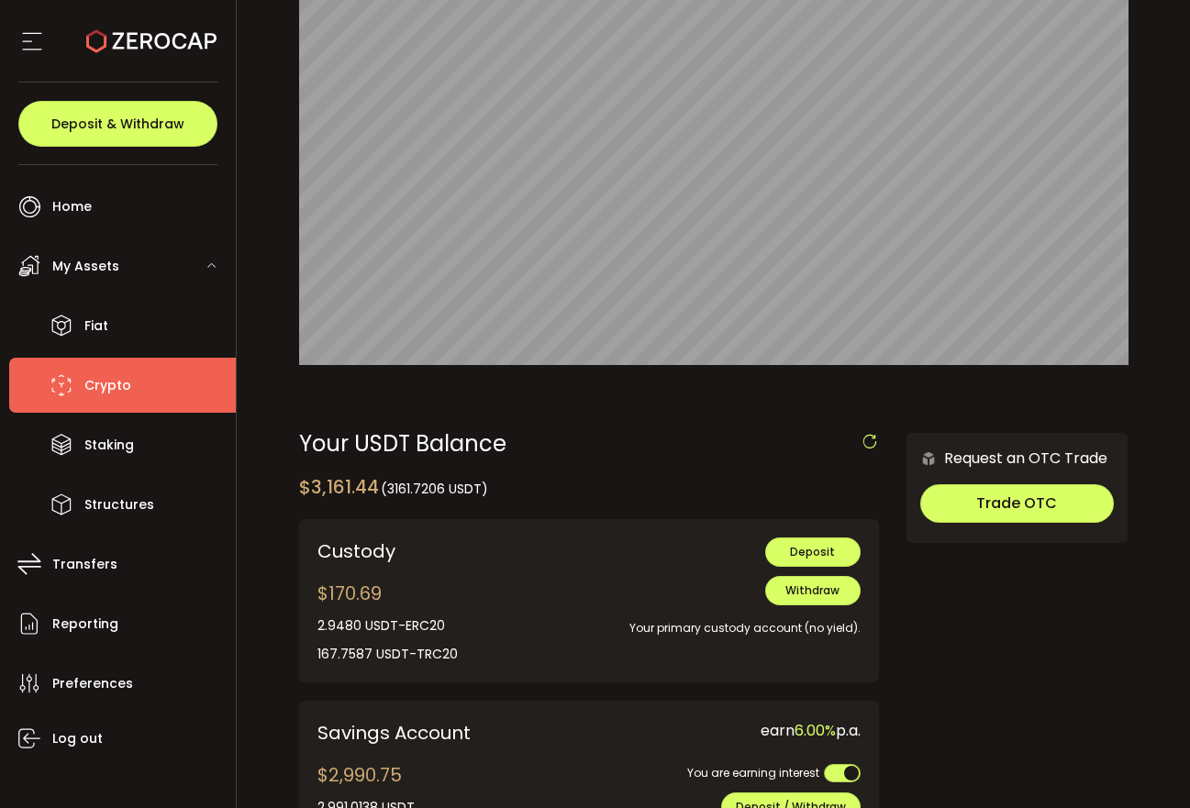
click at [137, 394] on li "Crypto" at bounding box center [122, 385] width 227 height 55
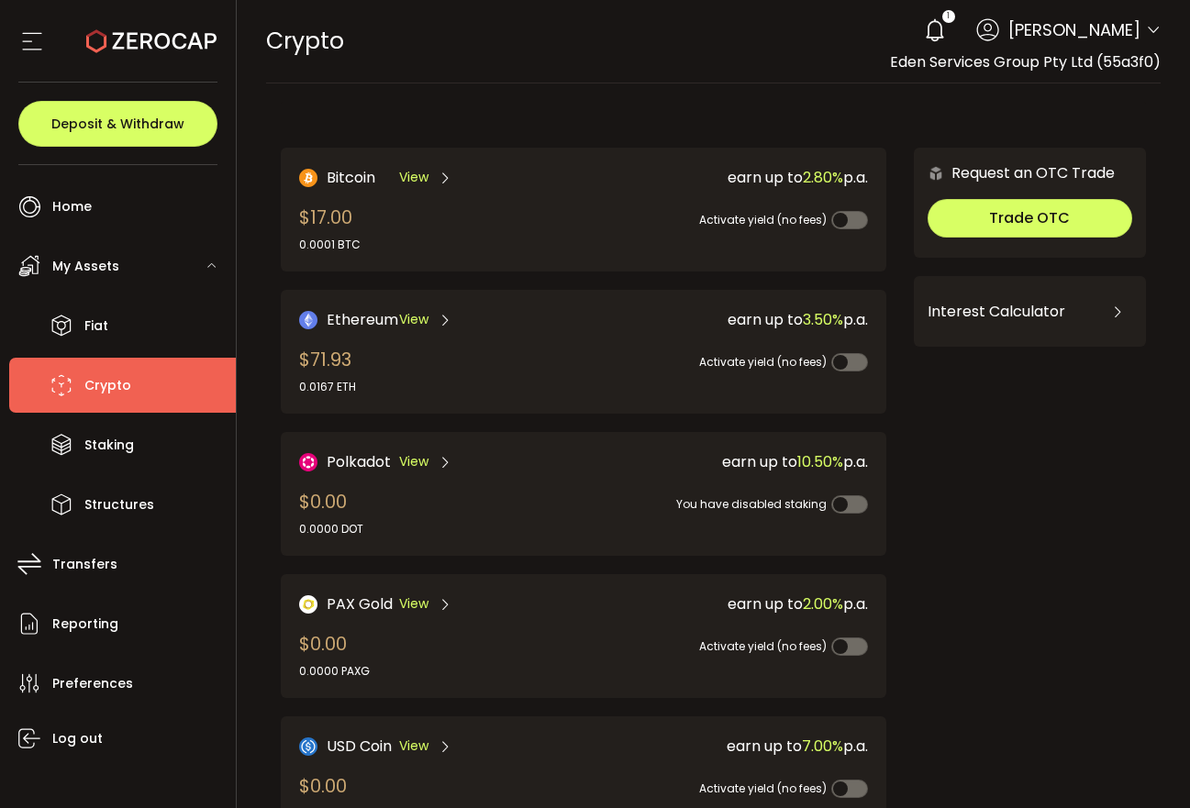
click at [135, 266] on div "My Assets" at bounding box center [122, 266] width 227 height 55
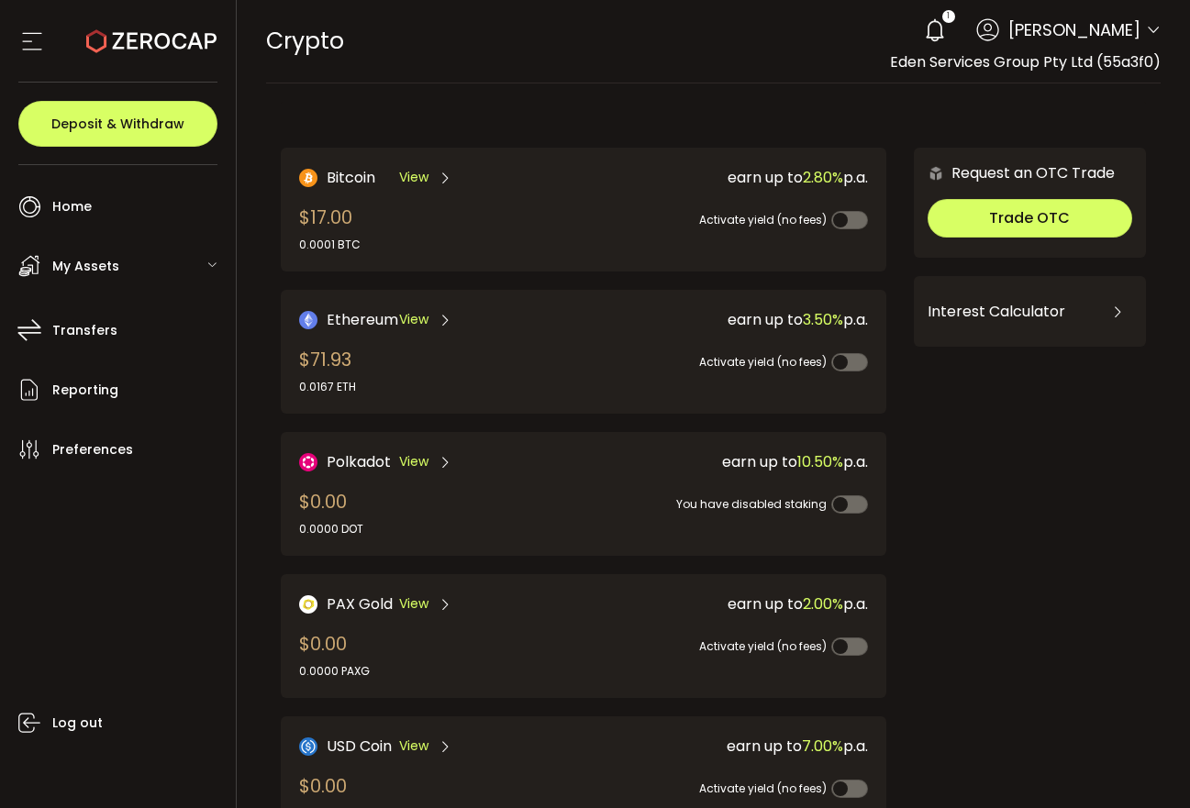
click at [103, 264] on span "My Assets" at bounding box center [85, 266] width 67 height 27
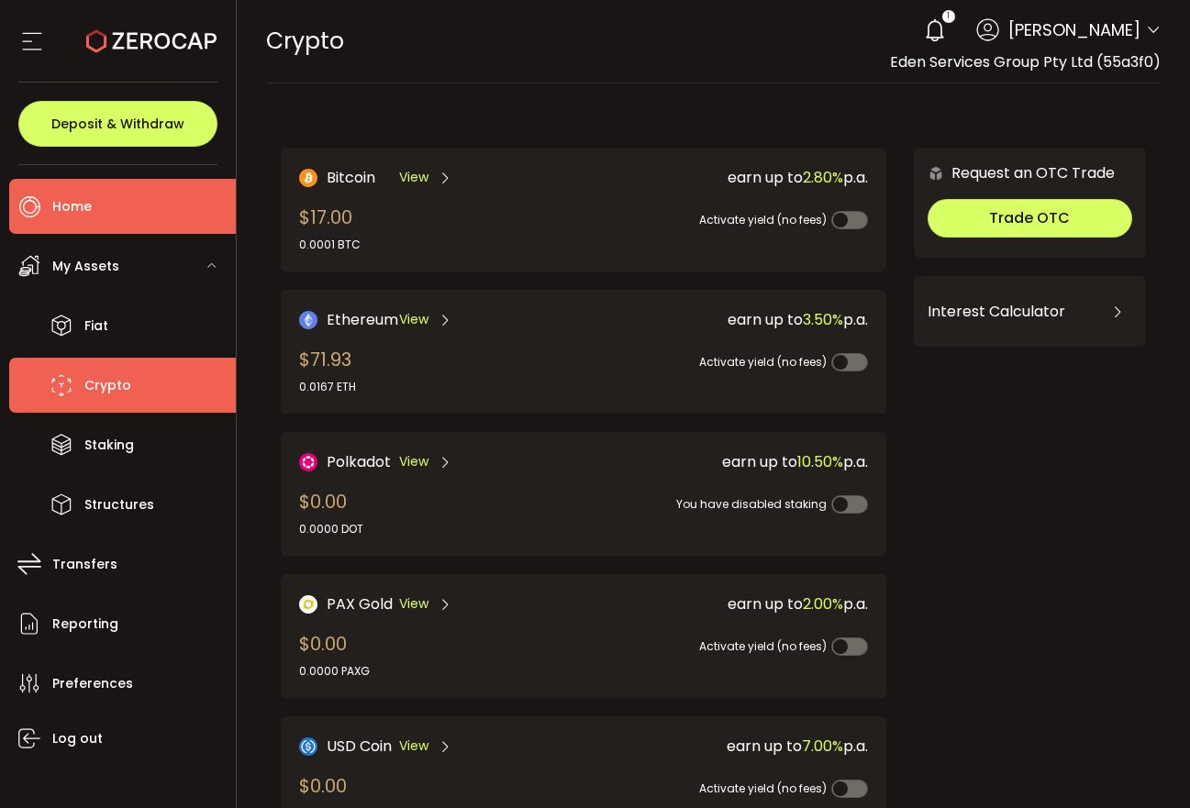
click at [79, 207] on span "Home" at bounding box center [71, 207] width 39 height 27
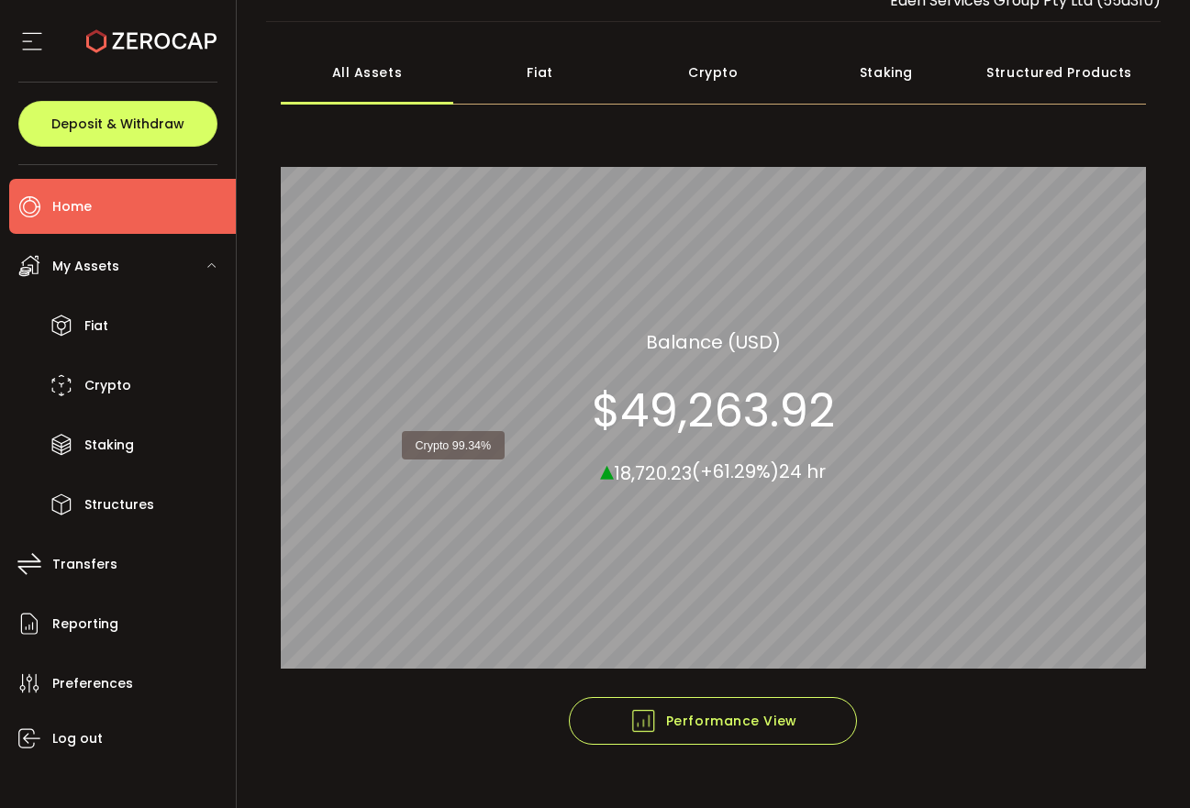
scroll to position [63, 0]
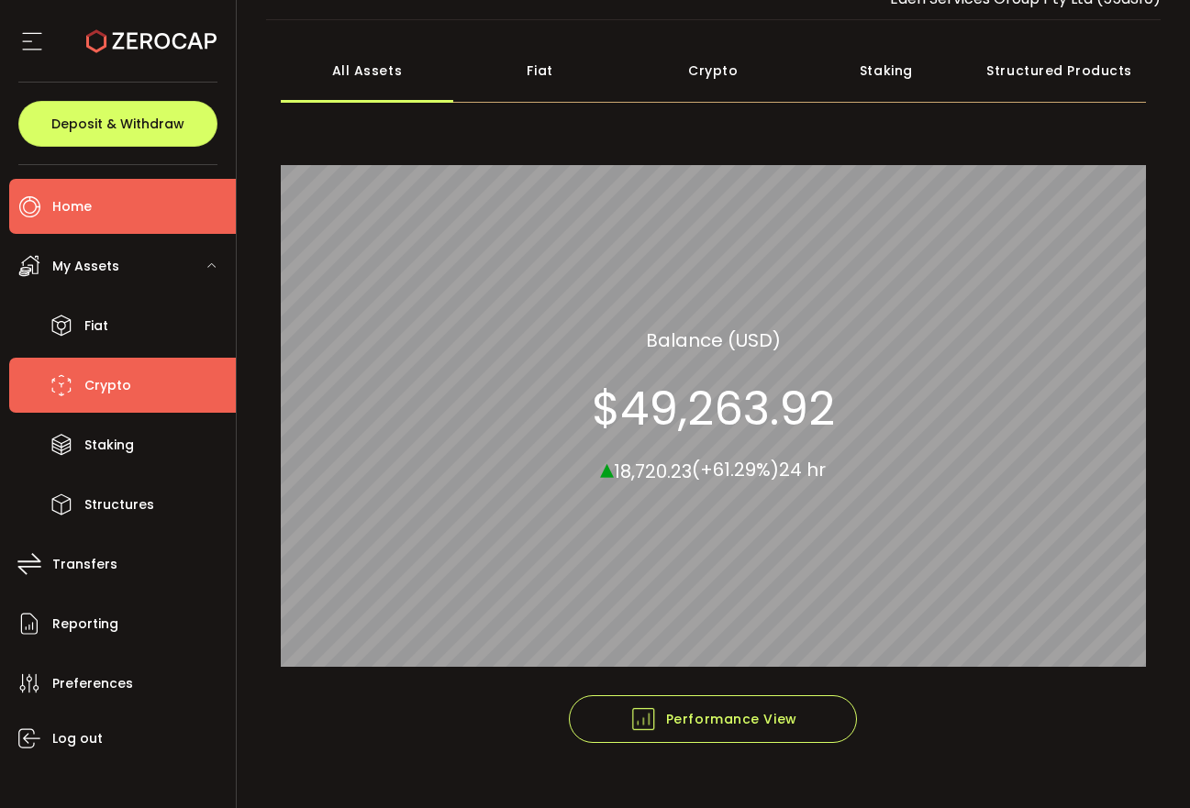
click at [137, 385] on li "Crypto" at bounding box center [122, 385] width 227 height 55
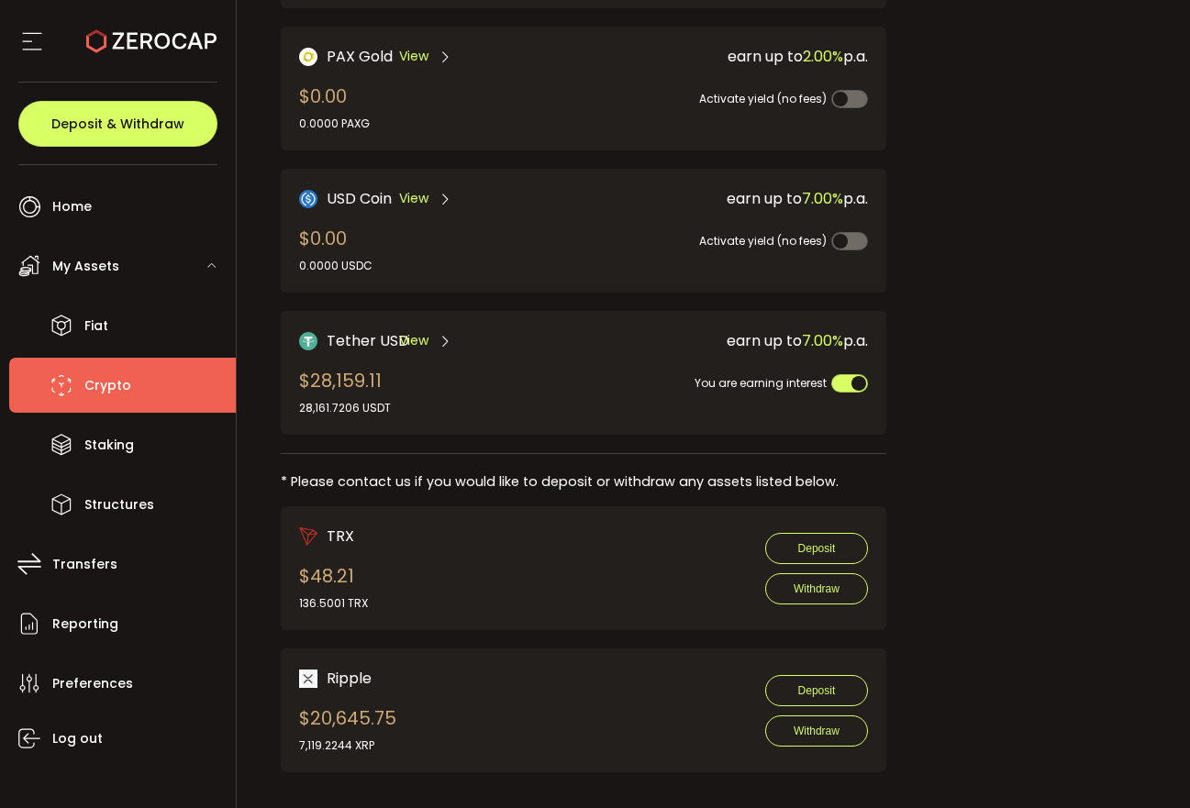
scroll to position [575, 0]
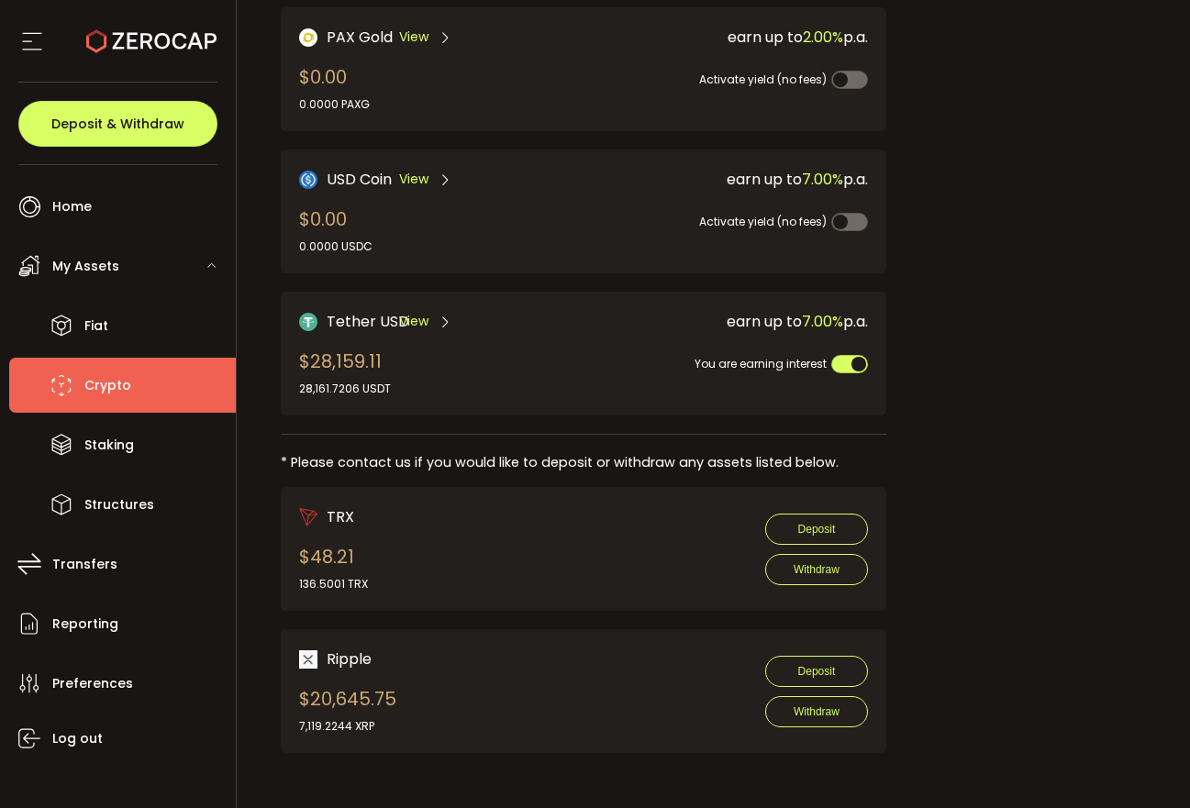
click at [742, 319] on div "earn up to 7.00% p.a." at bounding box center [730, 321] width 276 height 23
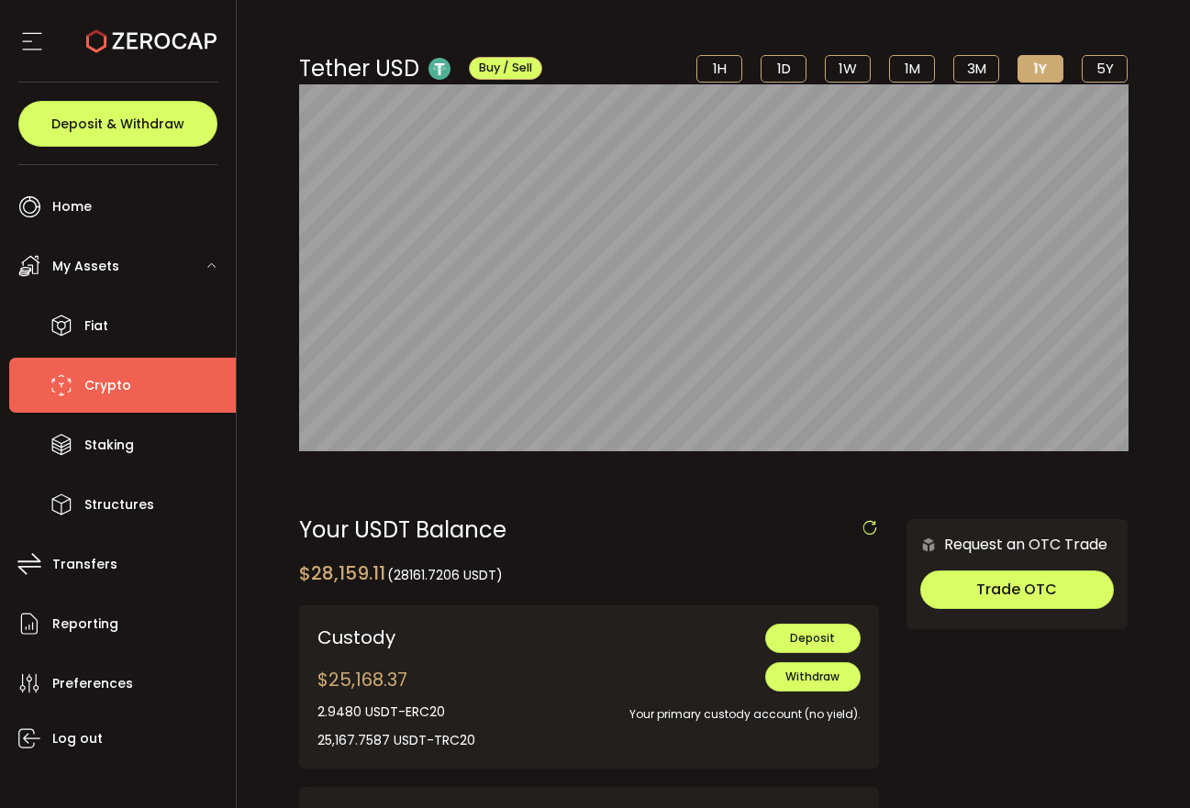
scroll to position [177, 0]
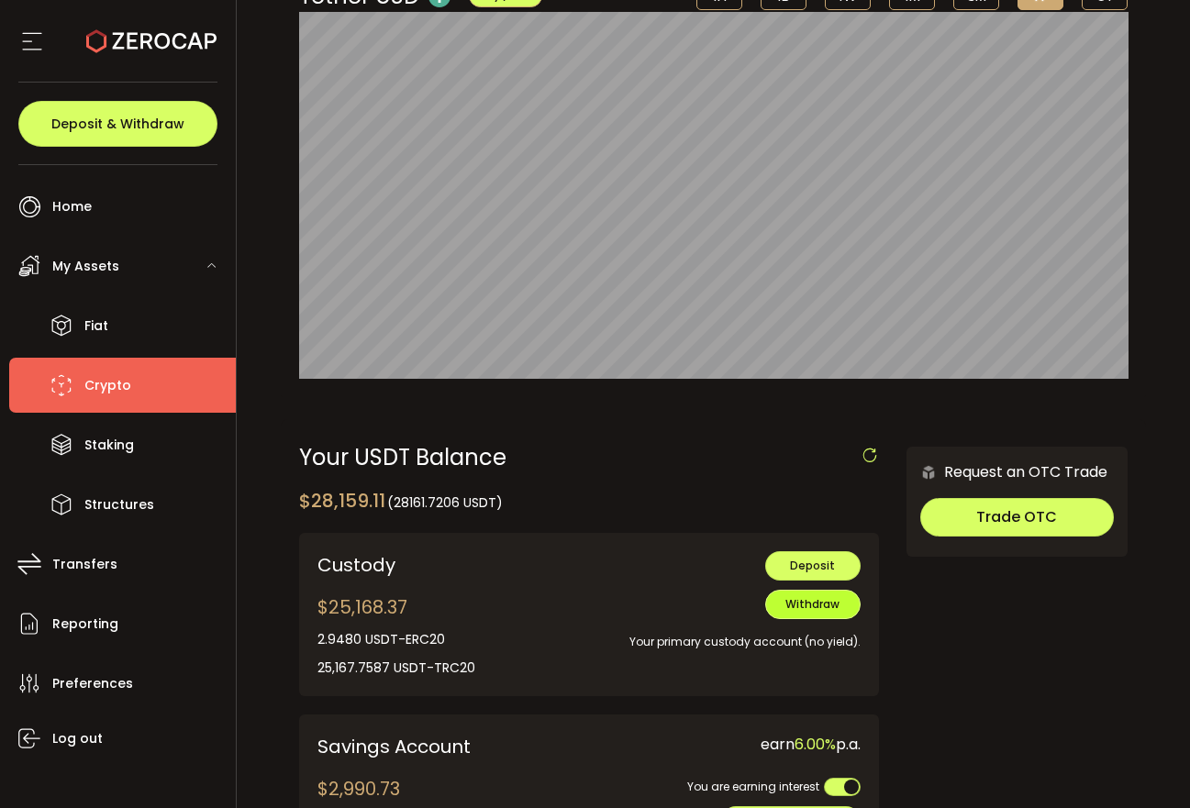
click at [819, 606] on span "Withdraw" at bounding box center [812, 604] width 54 height 16
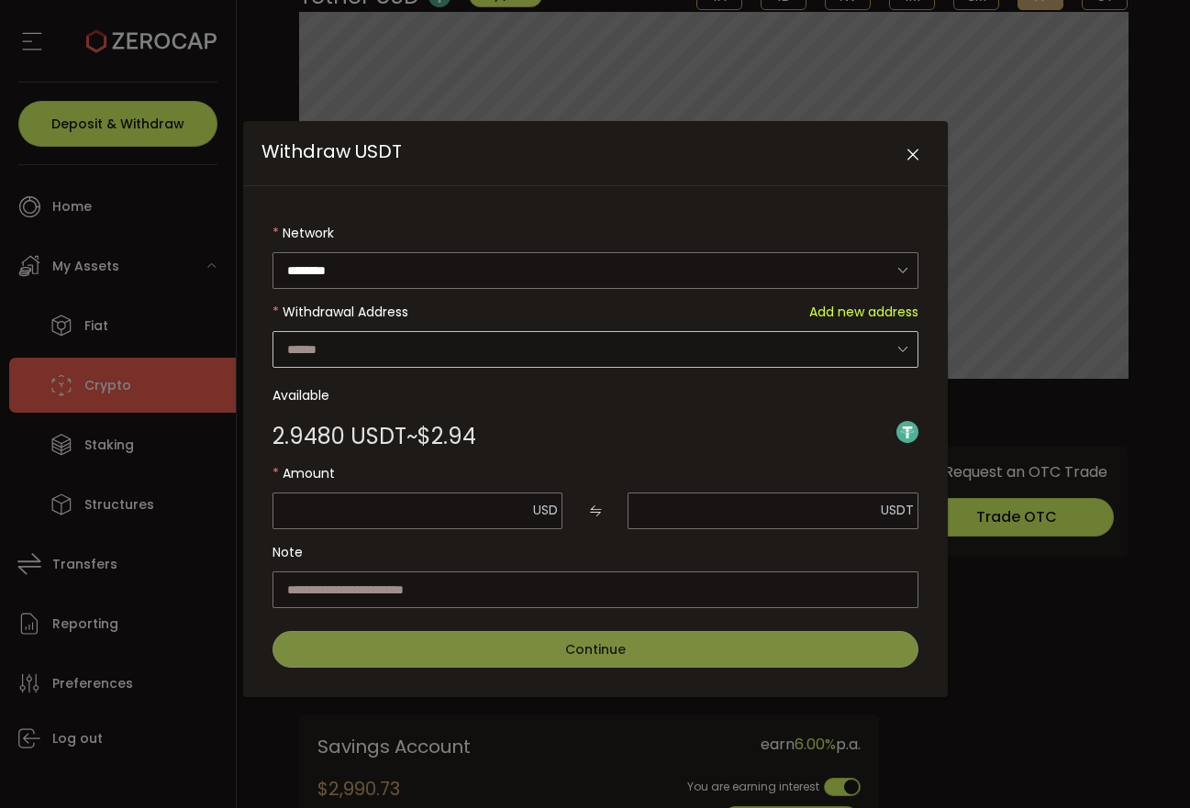
click at [899, 345] on icon "Withdraw USDT" at bounding box center [902, 349] width 23 height 38
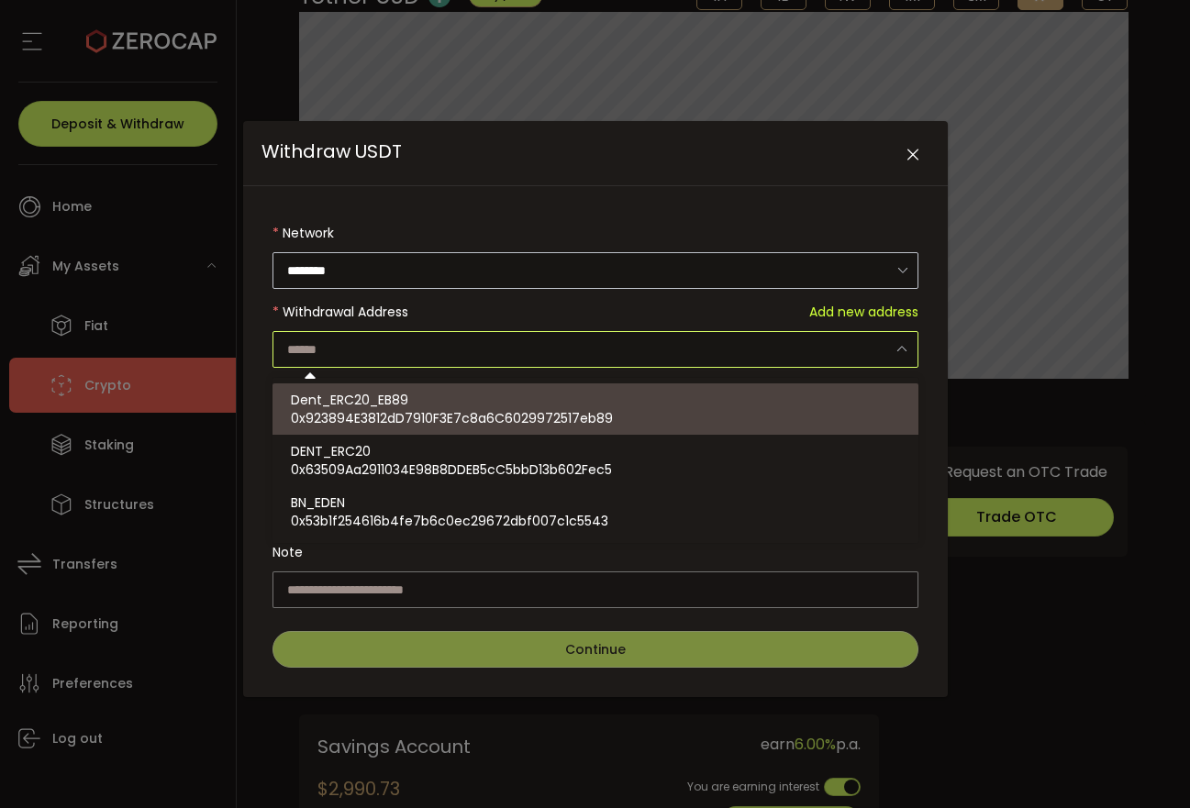
click at [906, 262] on icon "Withdraw USDT" at bounding box center [902, 270] width 23 height 38
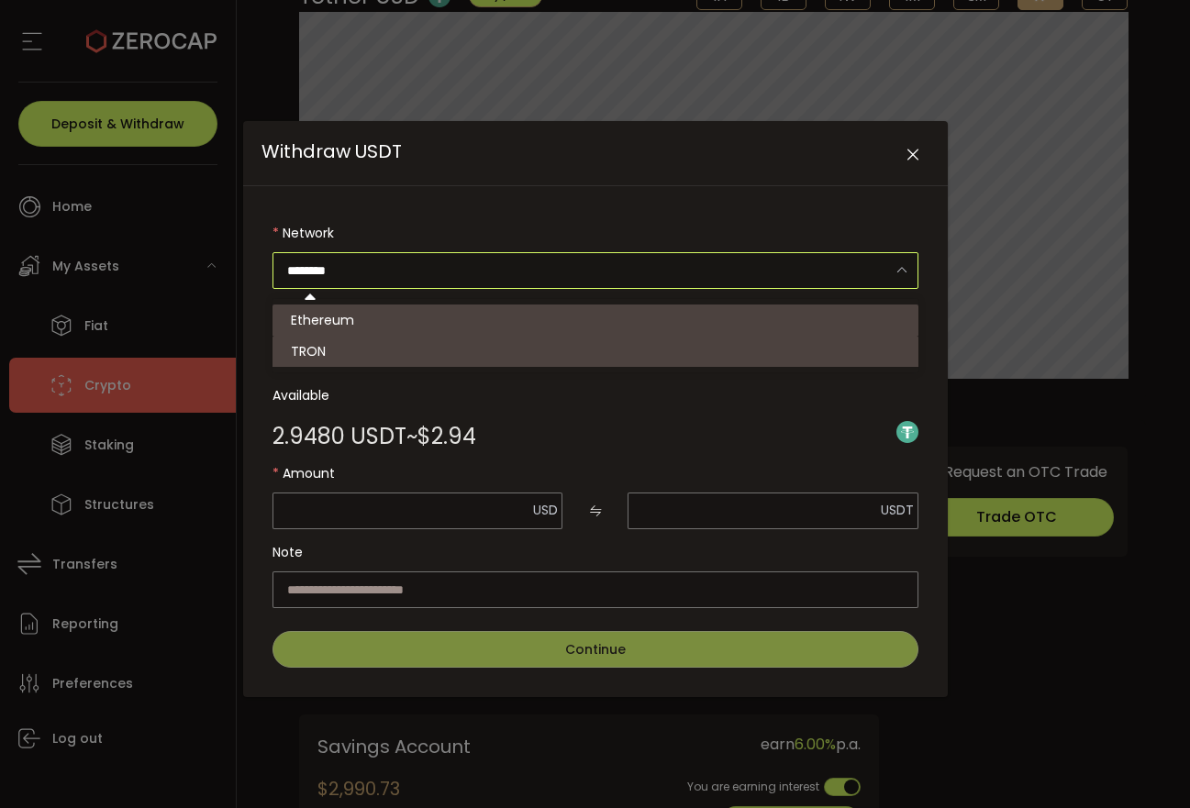
click at [773, 348] on li "TRON" at bounding box center [595, 351] width 646 height 31
type input "****"
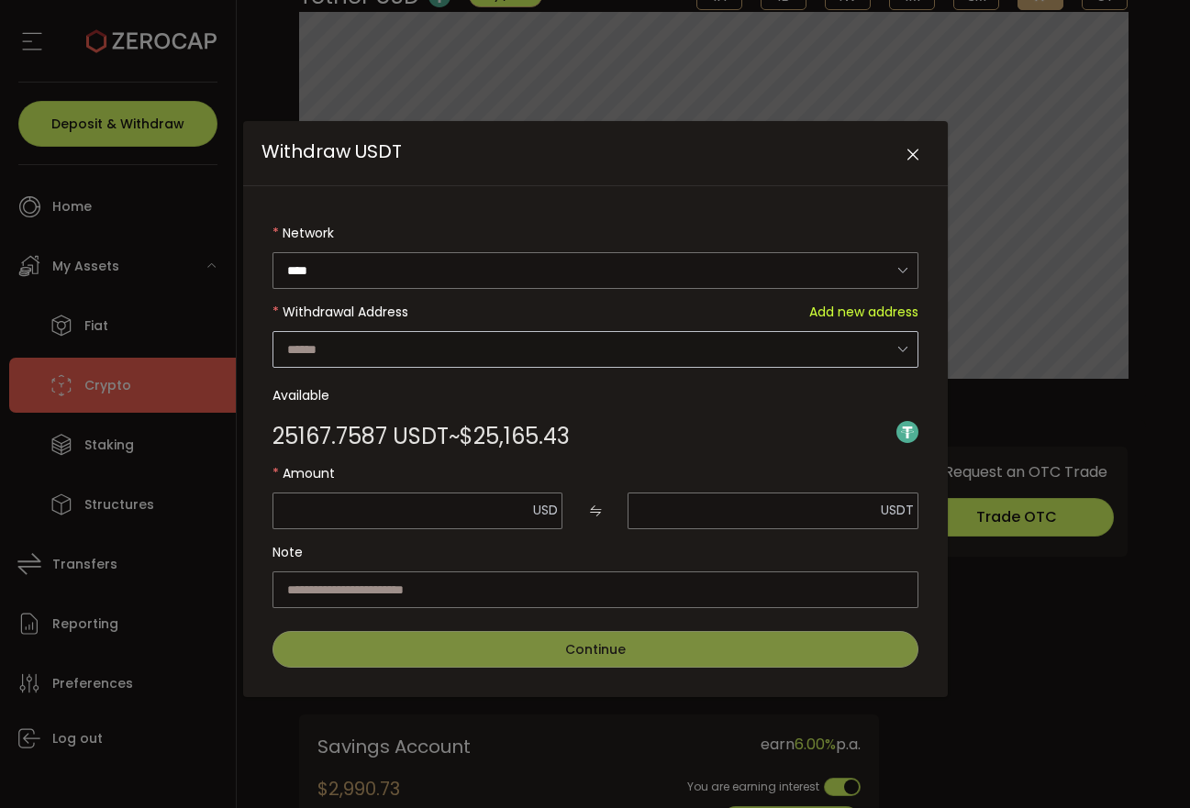
click at [903, 347] on icon "Withdraw USDT" at bounding box center [902, 349] width 23 height 38
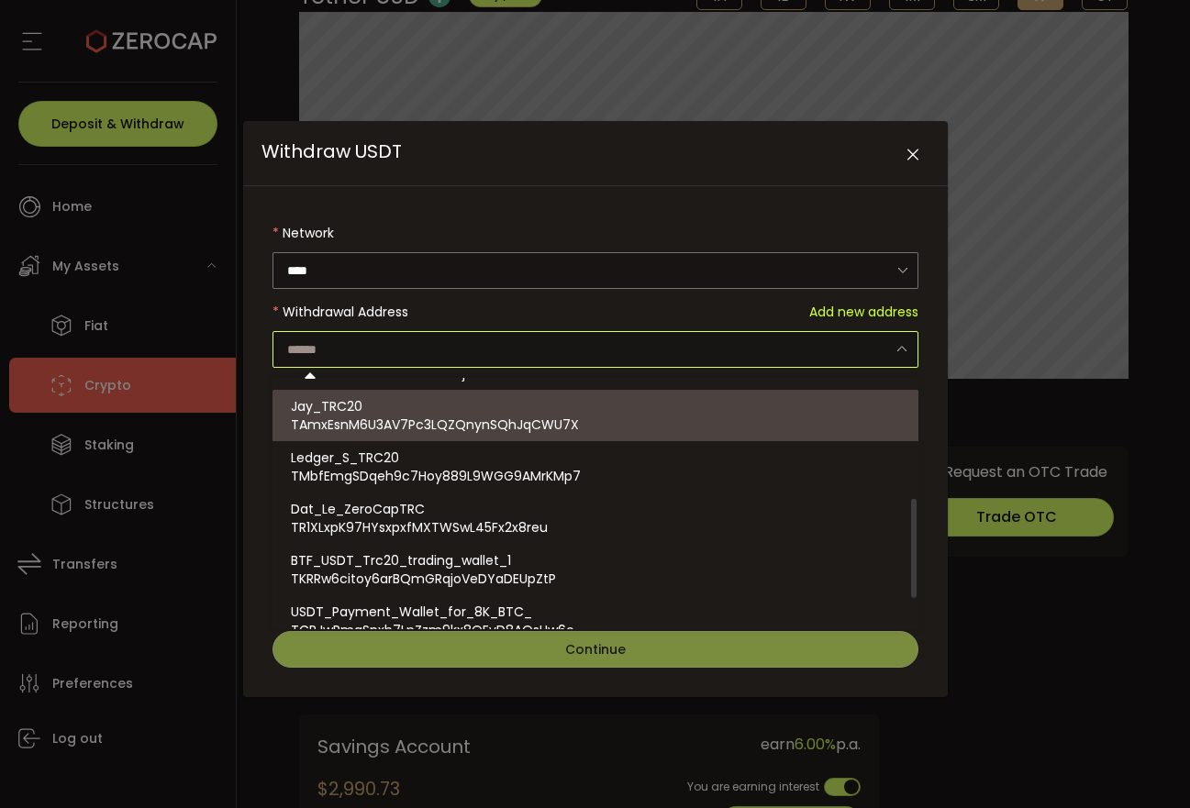
scroll to position [376, 0]
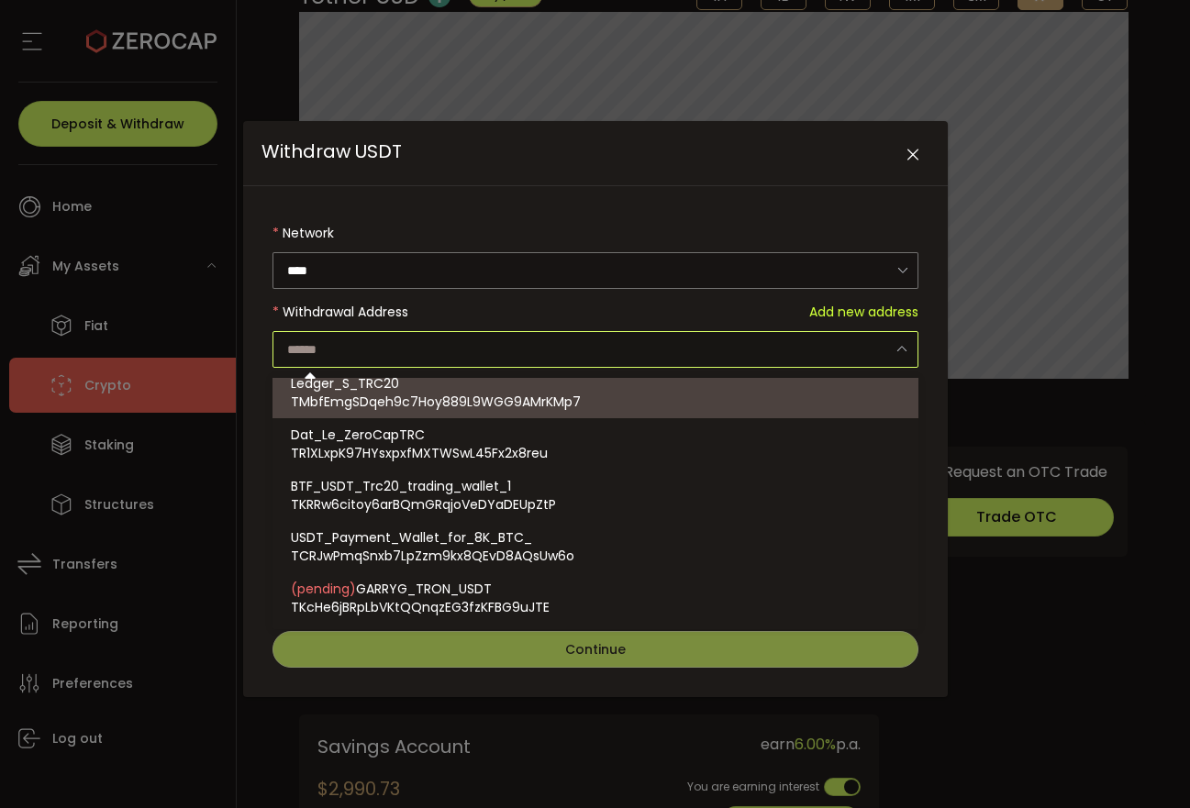
click at [984, 397] on div "Withdraw USDT Network **** Withdrawal Address Add new address Available 25167.7…" at bounding box center [595, 404] width 1190 height 808
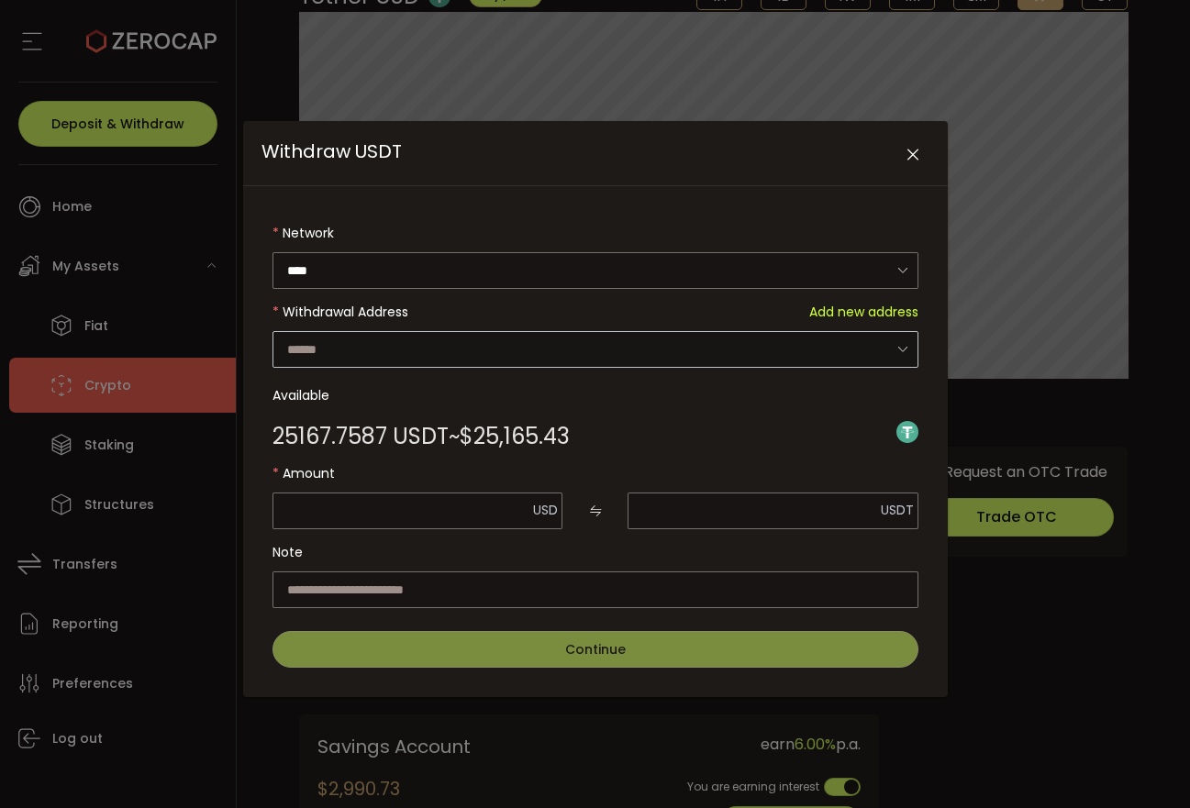
click at [897, 347] on icon "Withdraw USDT" at bounding box center [902, 349] width 23 height 38
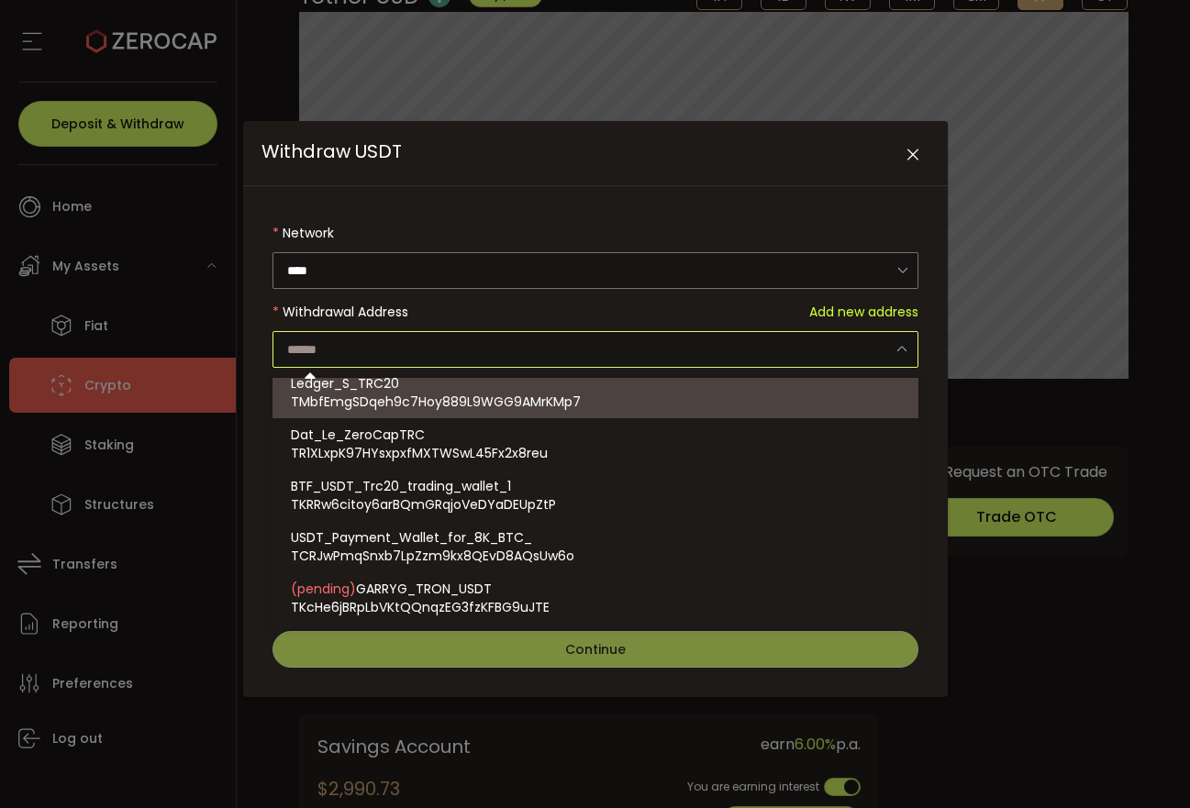
click at [911, 63] on div "Withdraw USDT Network **** Withdrawal Address Add new address Available 25167.7…" at bounding box center [595, 404] width 1190 height 808
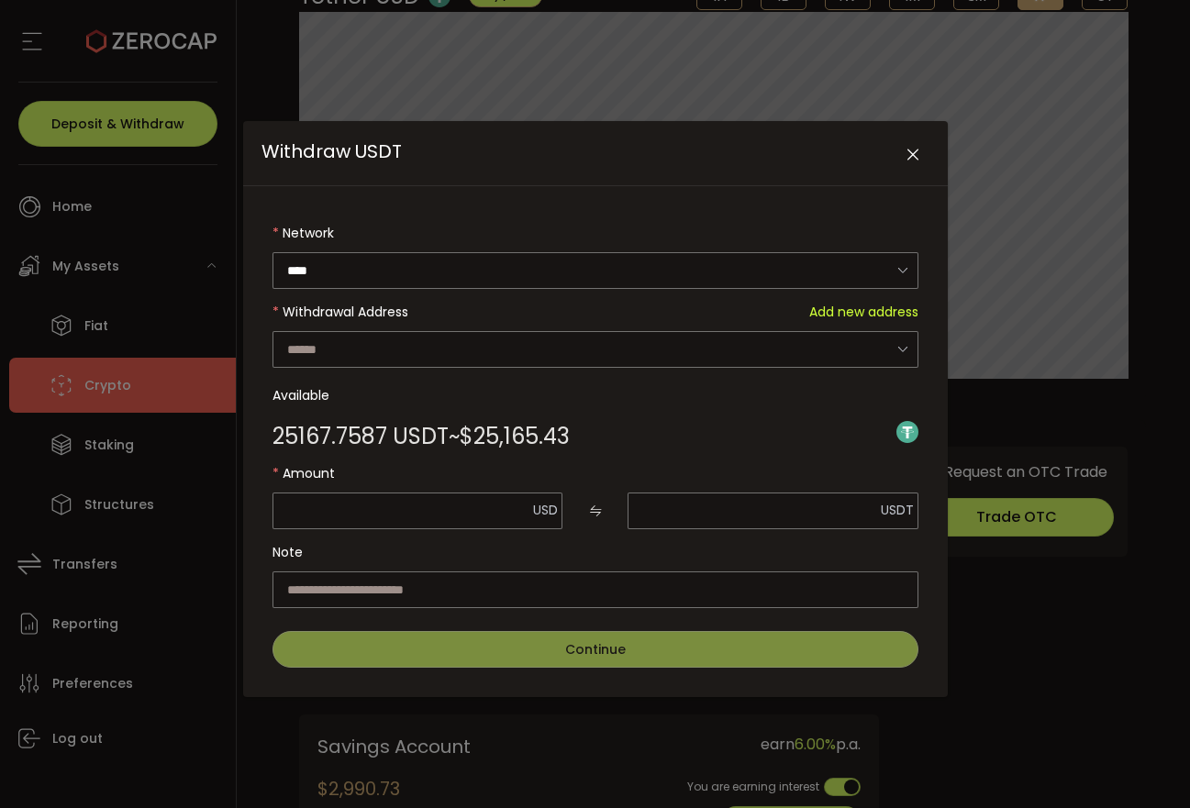
click at [919, 154] on icon "Close" at bounding box center [913, 155] width 18 height 18
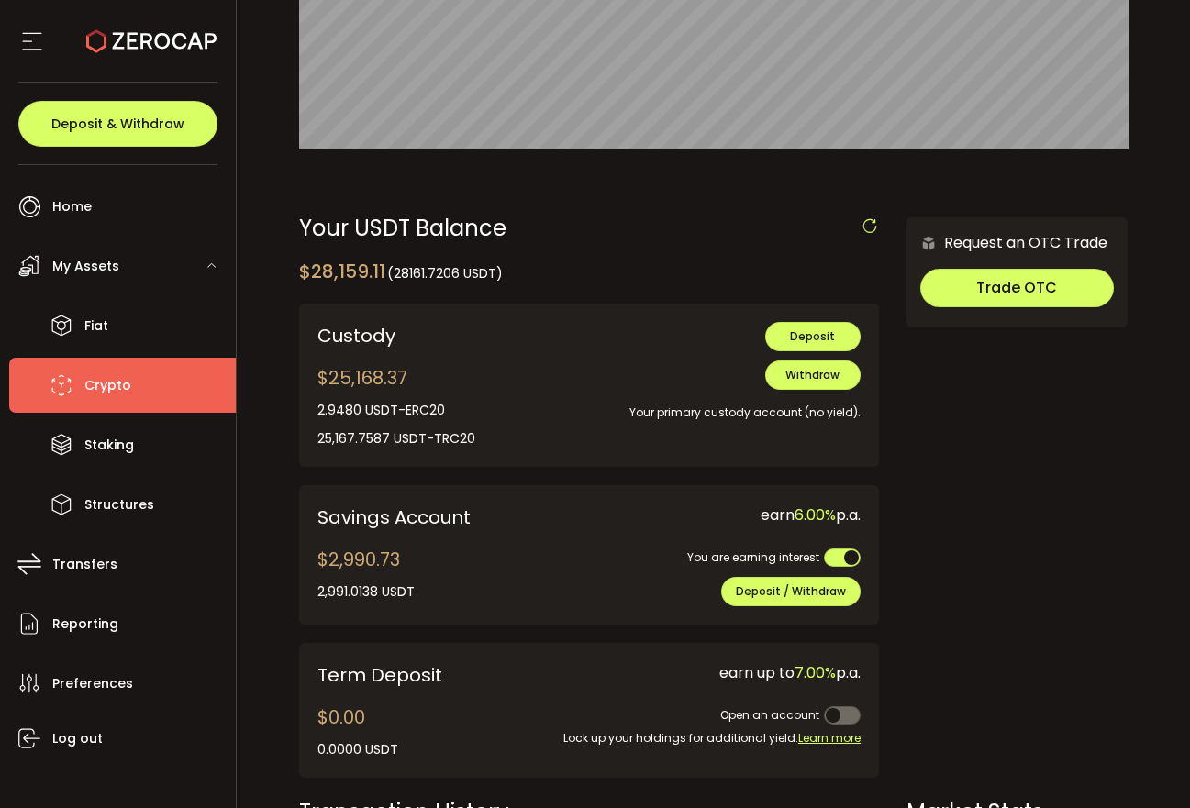
scroll to position [410, 0]
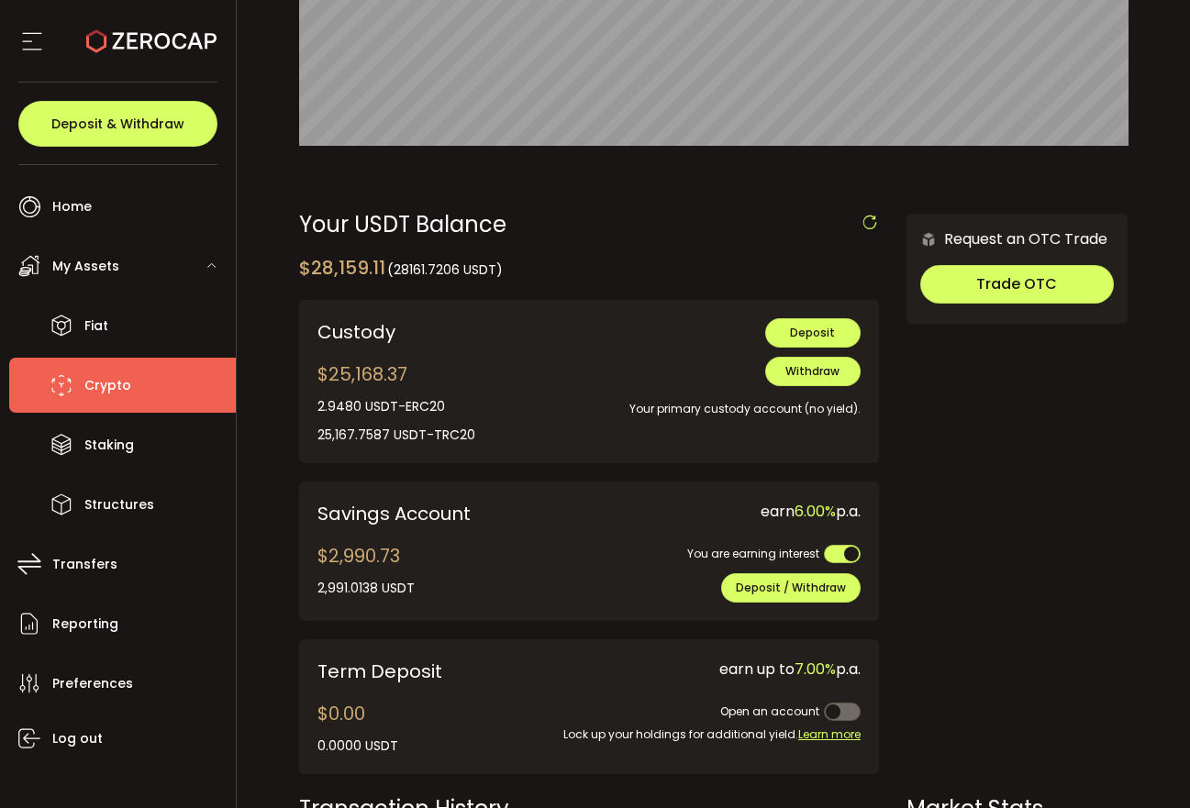
click at [511, 382] on div "Custody $25,168.37 25,167.7587 USDT 0.0000 USDT 2.9480 USDT-ERC20 25,167.7587 U…" at bounding box center [425, 381] width 217 height 127
click at [130, 390] on li "Crypto" at bounding box center [122, 385] width 227 height 55
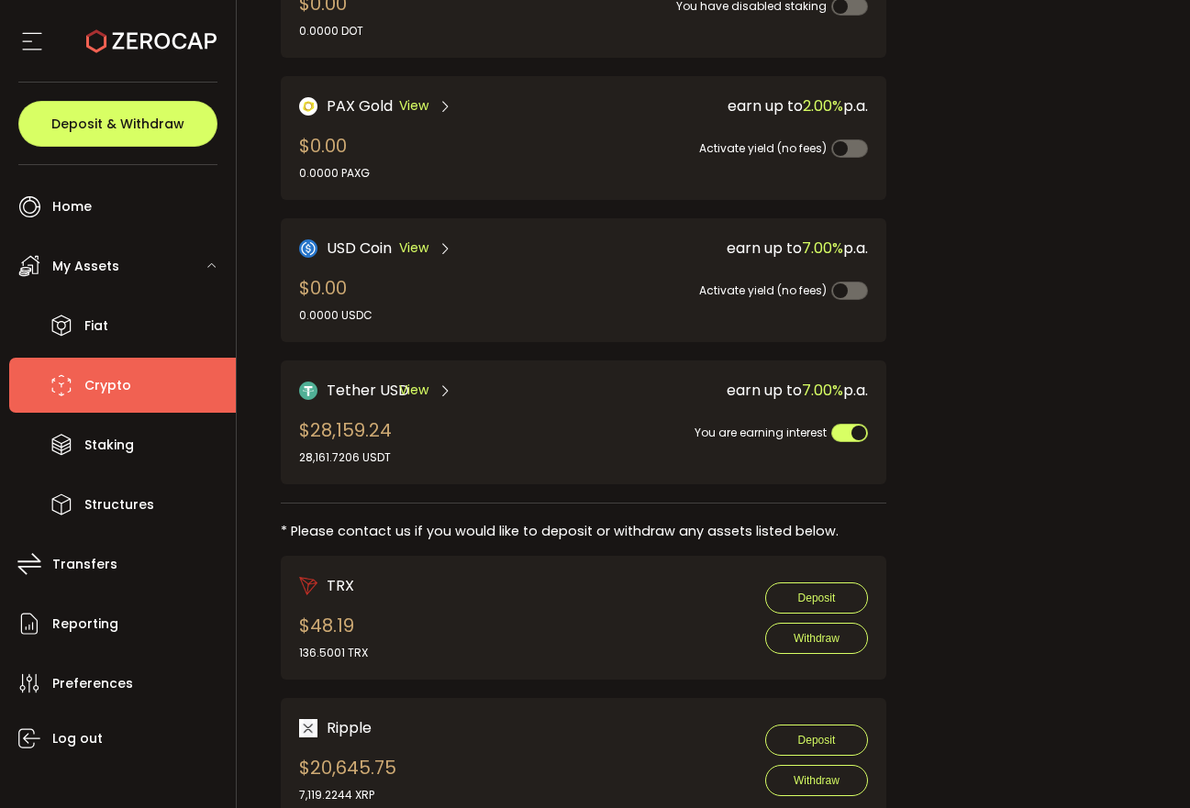
scroll to position [488, 0]
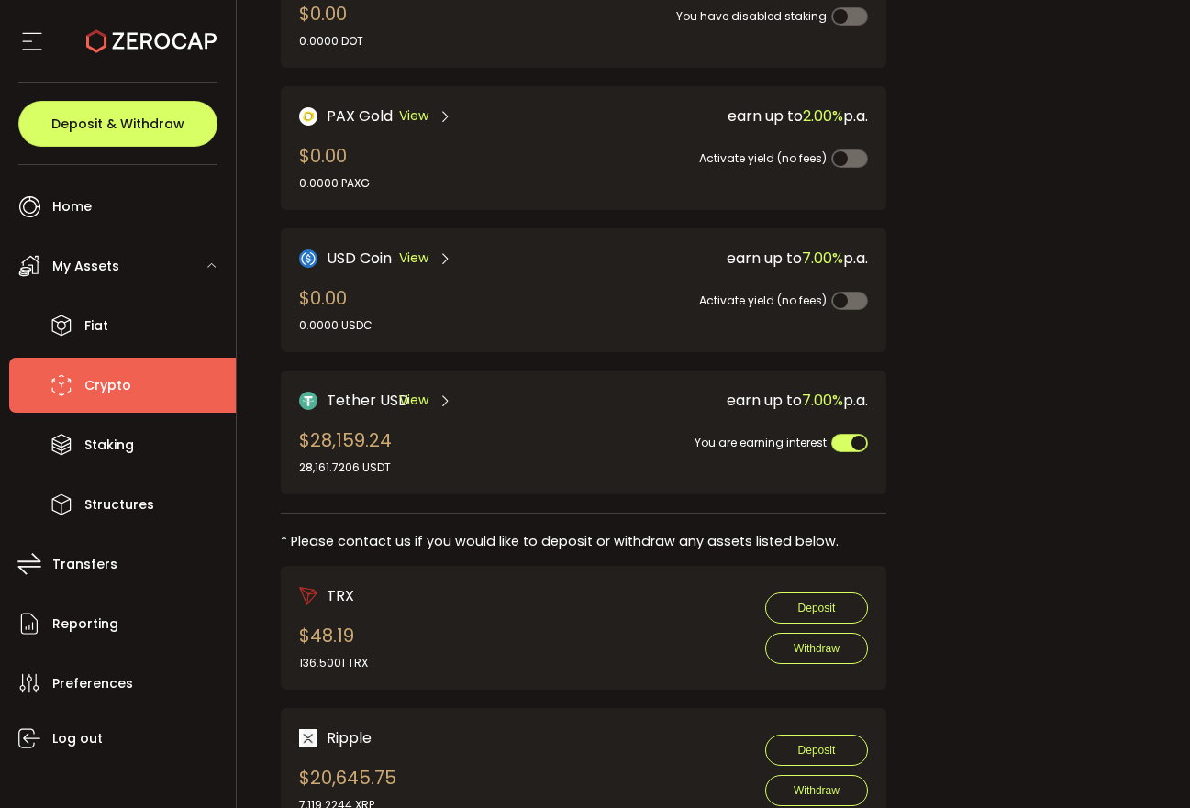
click at [491, 426] on div "Tether USD View $28,159.24 28,161.7206 USDT" at bounding box center [427, 432] width 256 height 87
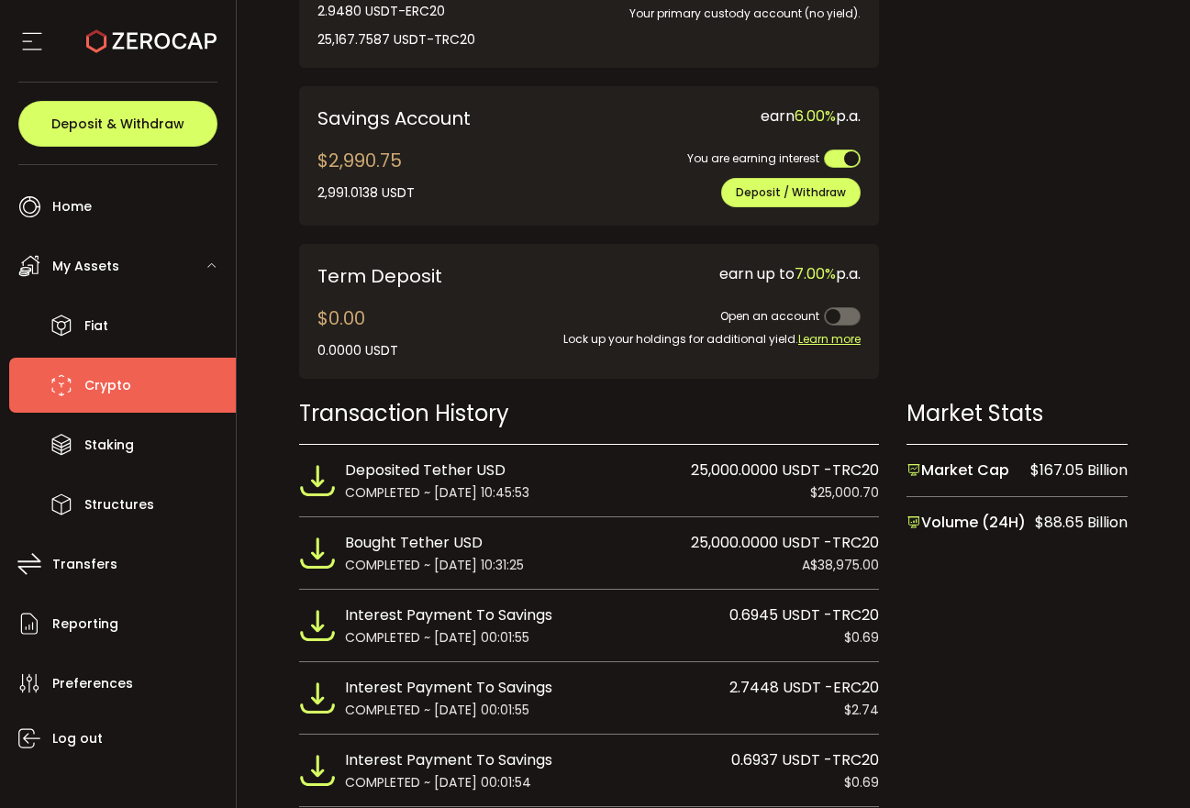
scroll to position [815, 0]
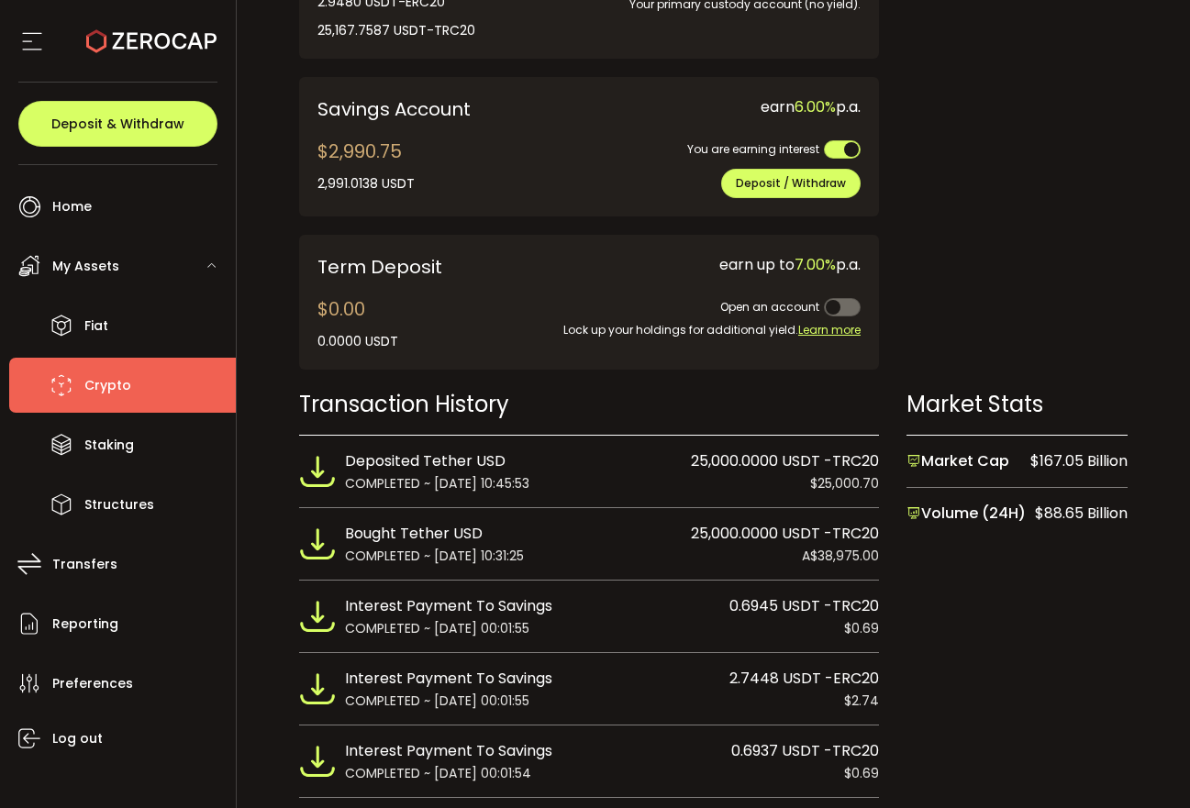
click at [567, 473] on div "Deposited Tether USD 25,000.0000 USDT -TRC20" at bounding box center [612, 462] width 534 height 24
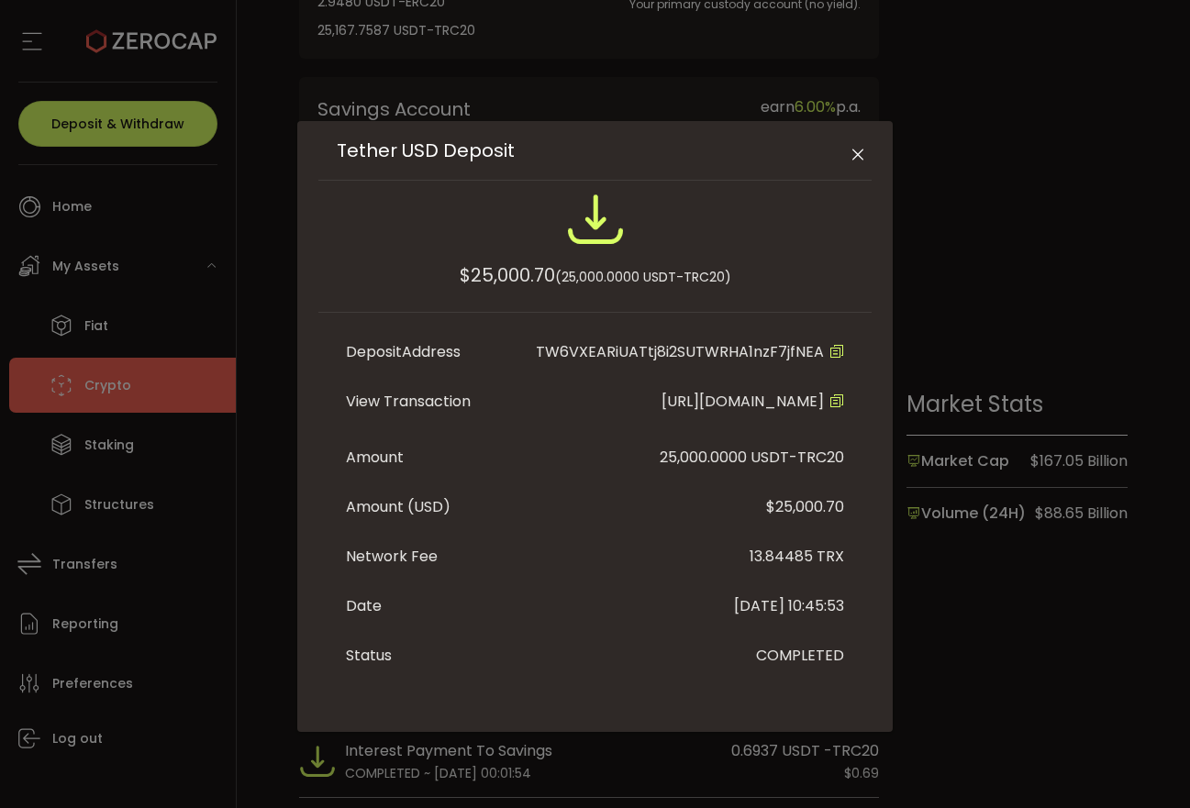
click at [863, 150] on icon "Close" at bounding box center [858, 155] width 18 height 18
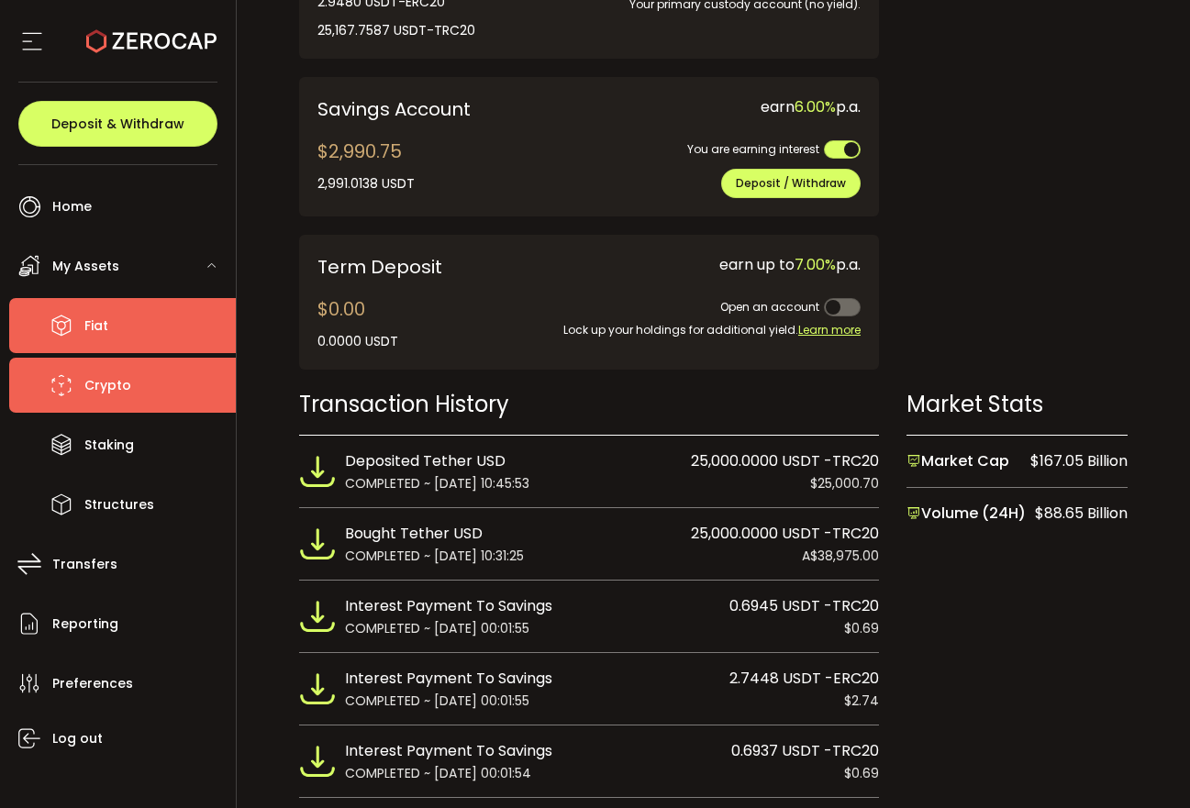
click at [104, 328] on span "Fiat" at bounding box center [96, 326] width 24 height 27
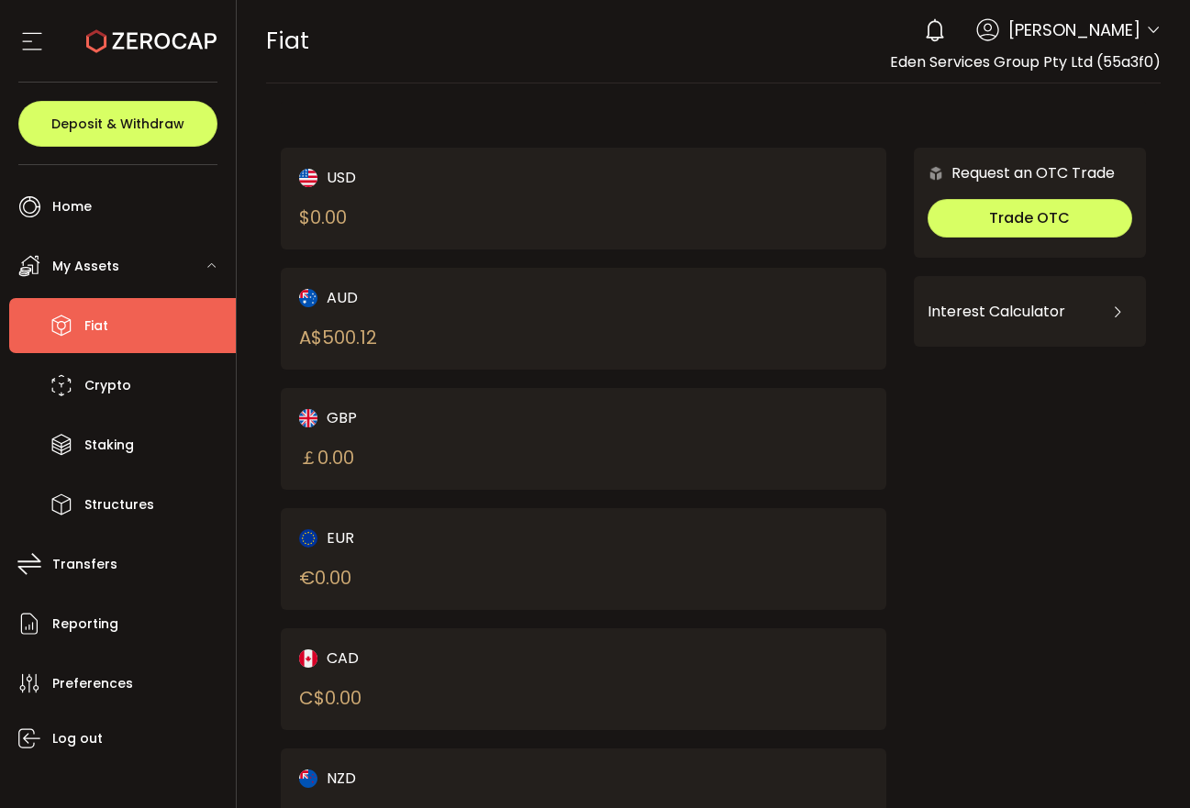
click at [131, 265] on div "My Assets" at bounding box center [122, 266] width 227 height 55
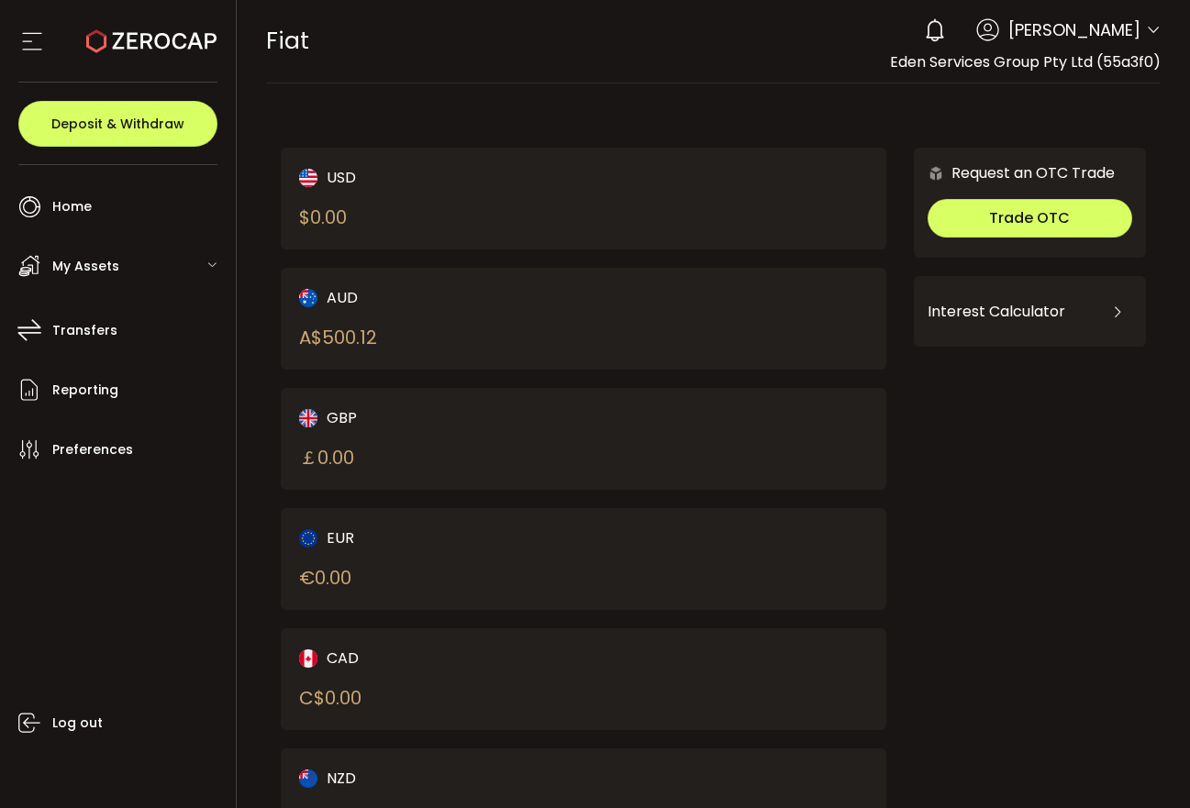
click at [112, 263] on span "My Assets" at bounding box center [85, 266] width 67 height 27
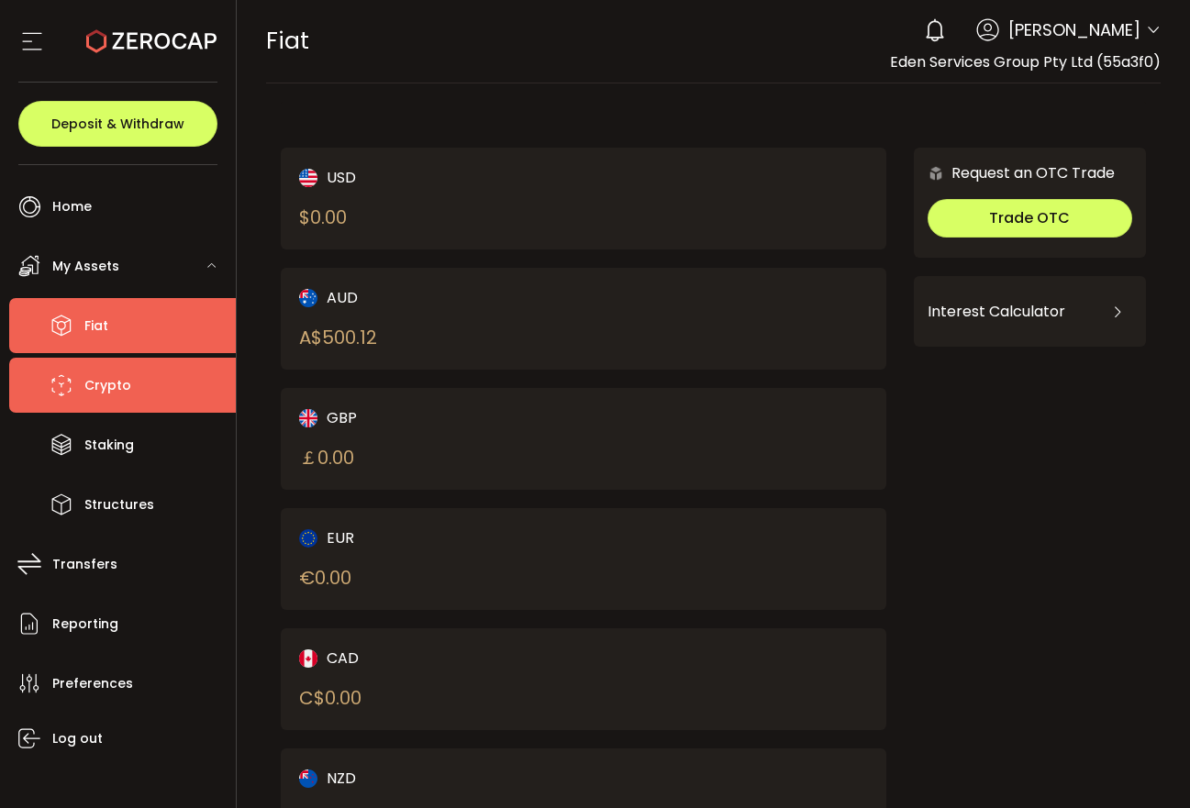
click at [105, 383] on span "Crypto" at bounding box center [107, 385] width 47 height 27
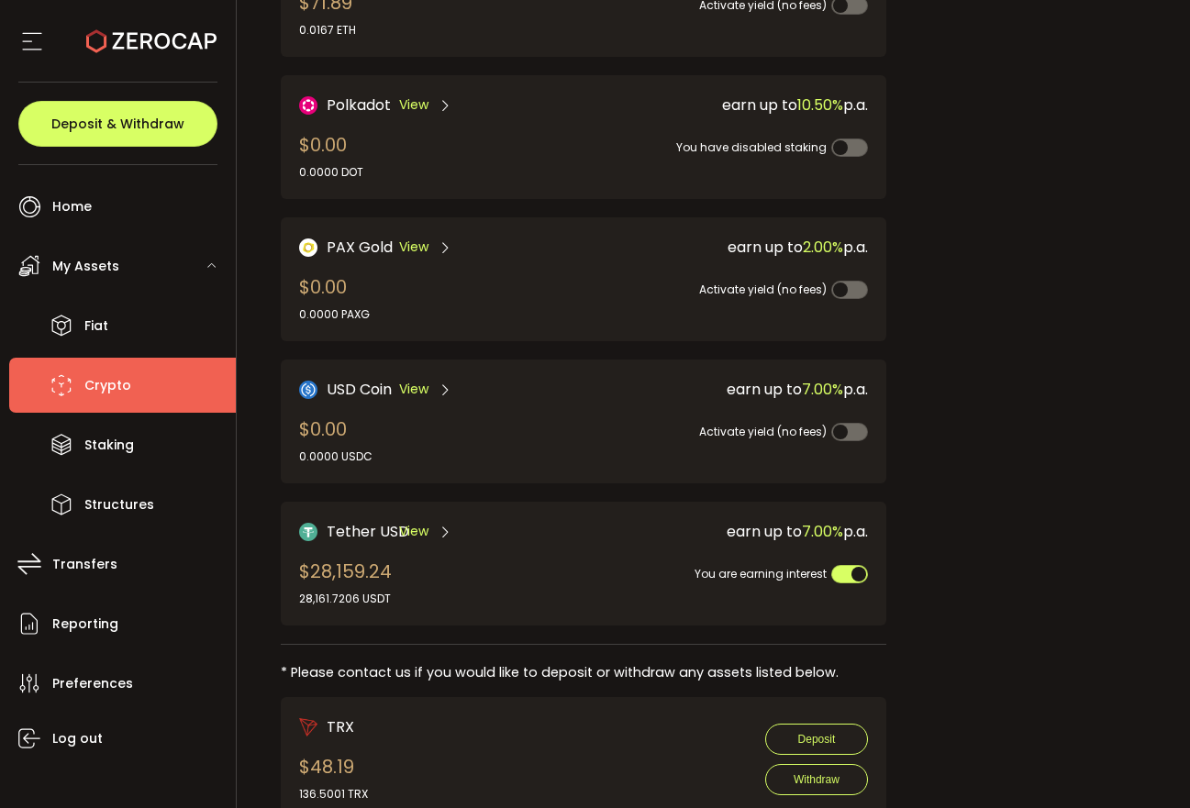
scroll to position [417, 0]
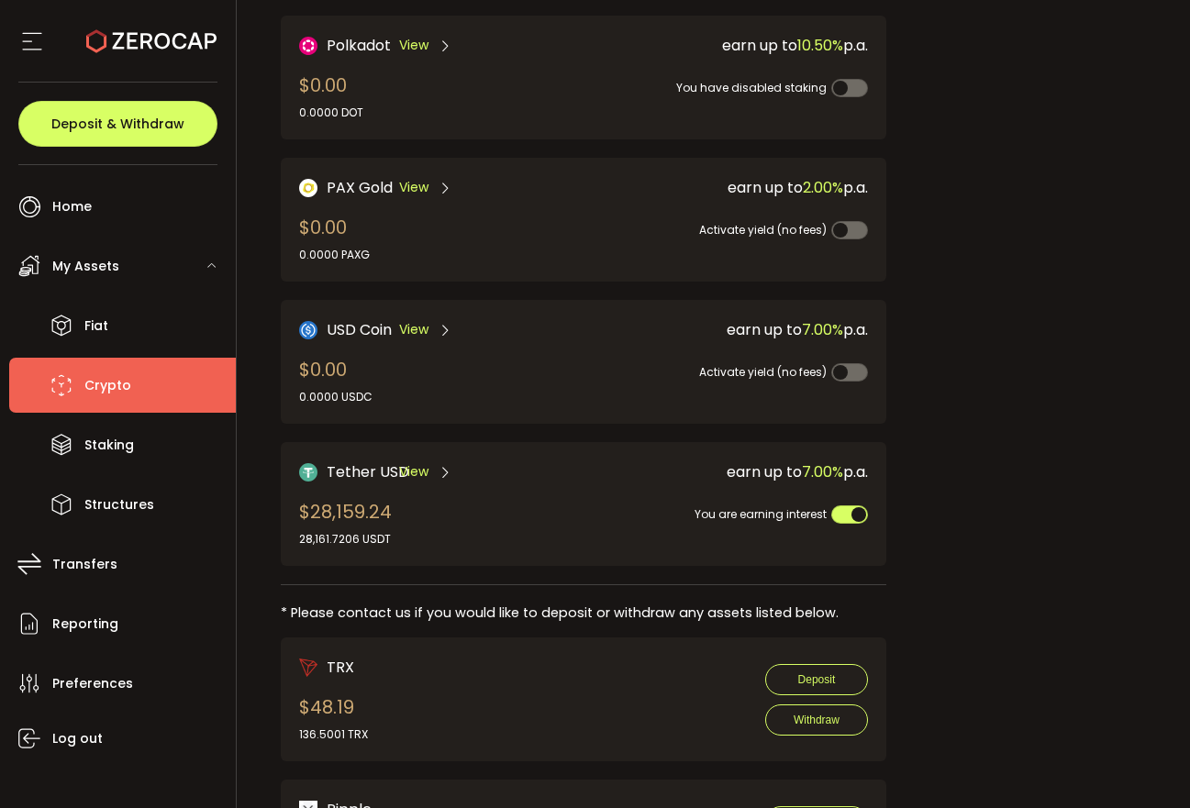
click at [421, 495] on div "Tether USD View $28,159.24 28,161.7206 USDT" at bounding box center [427, 504] width 256 height 87
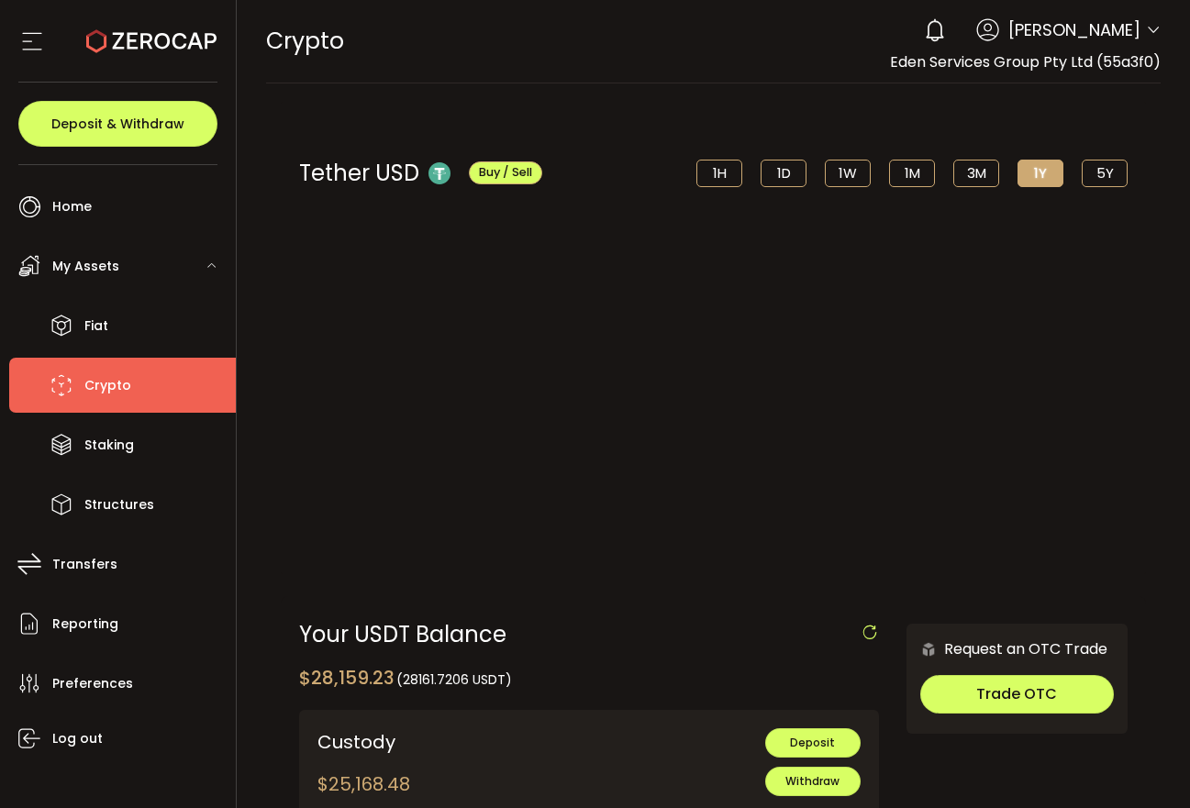
click at [428, 487] on div at bounding box center [714, 404] width 954 height 808
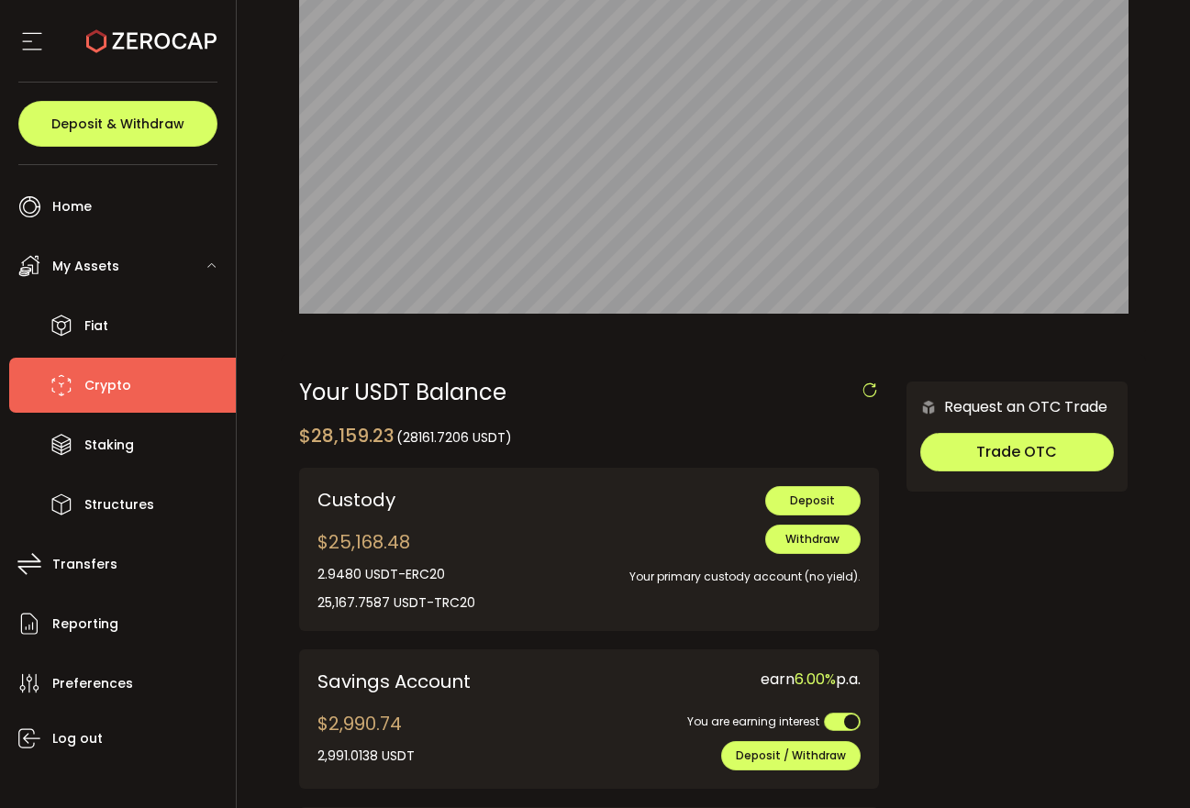
scroll to position [257, 0]
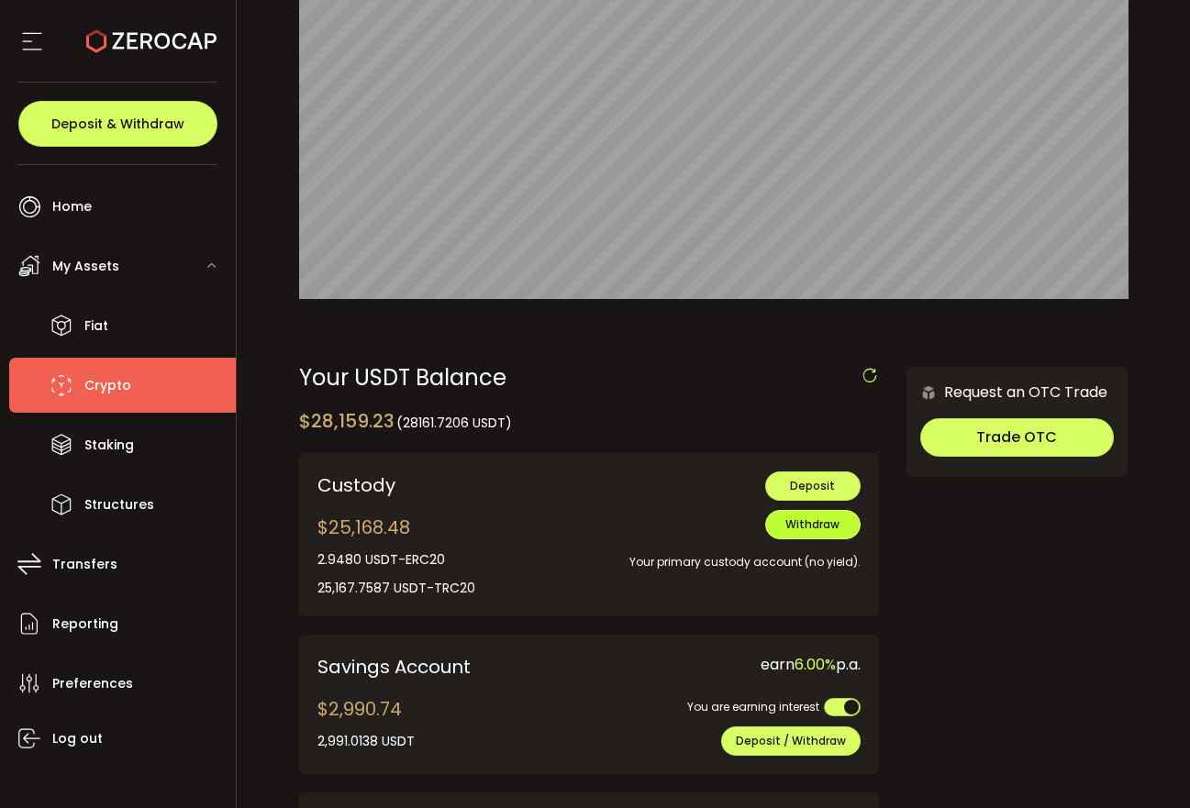
click at [822, 527] on span "Withdraw" at bounding box center [812, 525] width 54 height 16
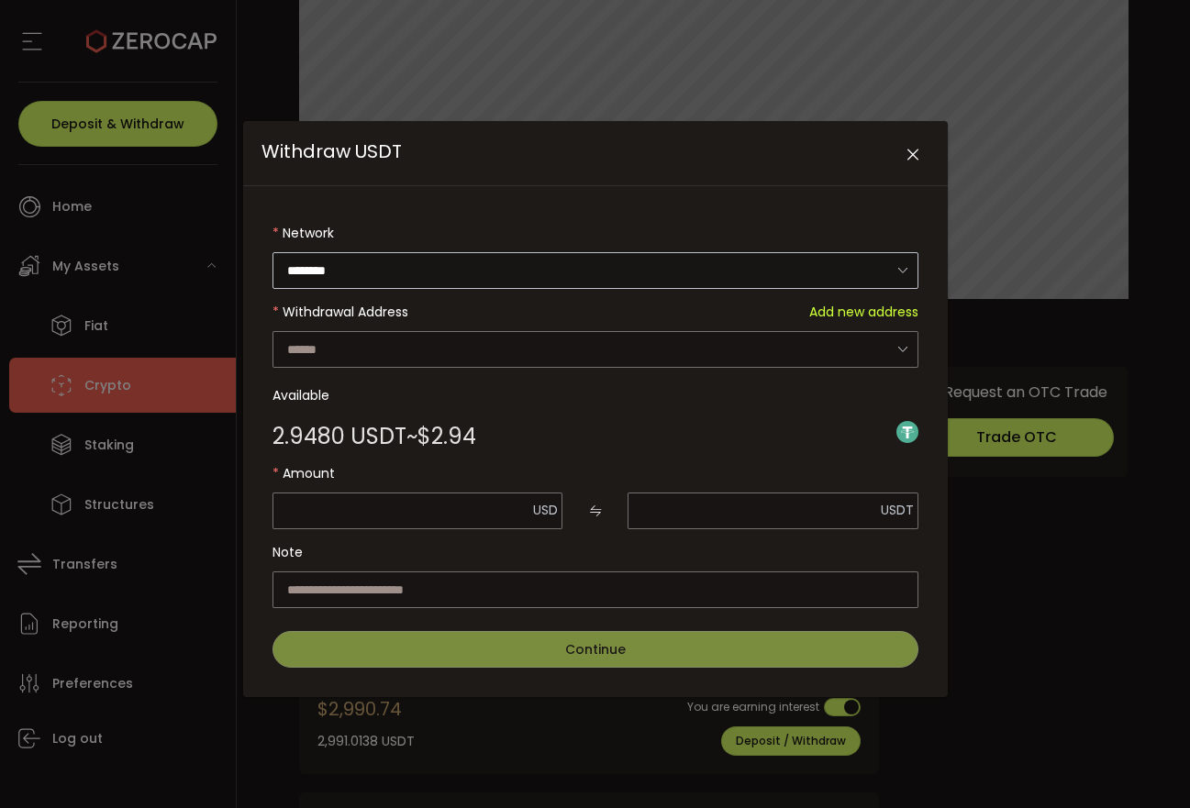
click at [901, 267] on icon "Withdraw USDT" at bounding box center [902, 270] width 23 height 38
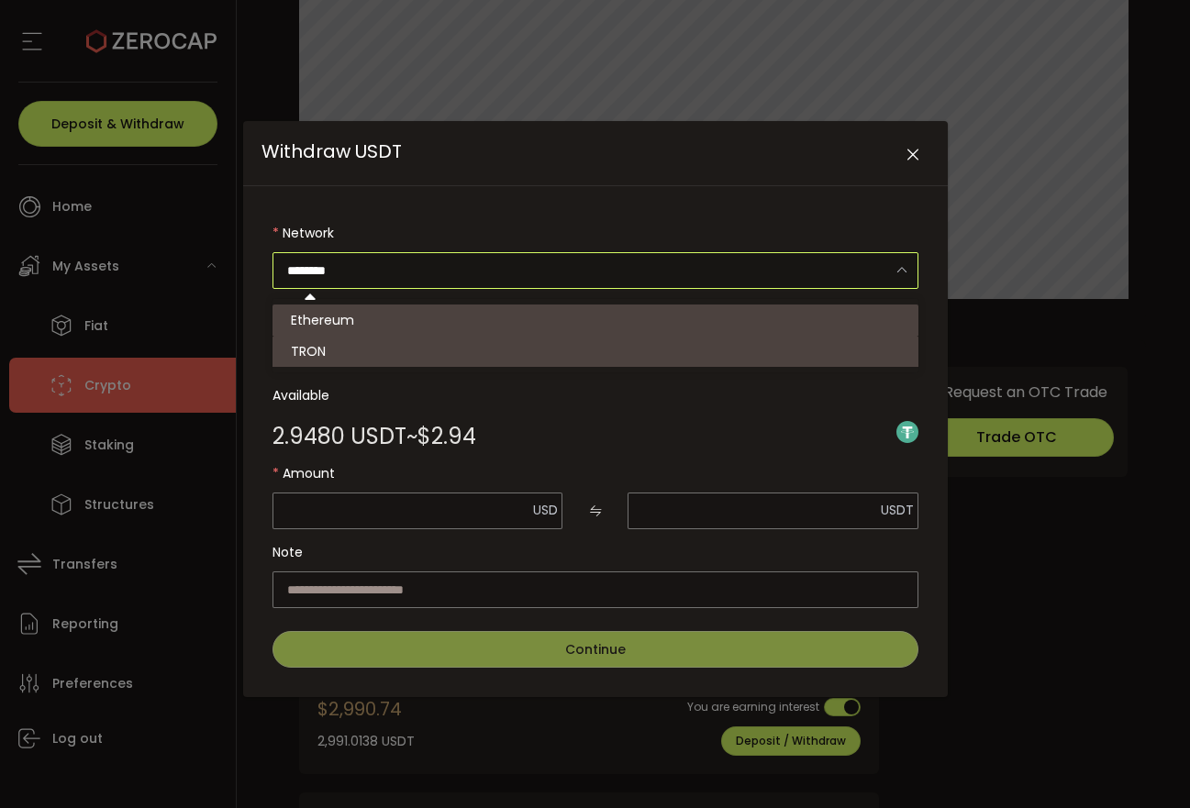
click at [771, 346] on li "TRON" at bounding box center [595, 351] width 646 height 31
type input "****"
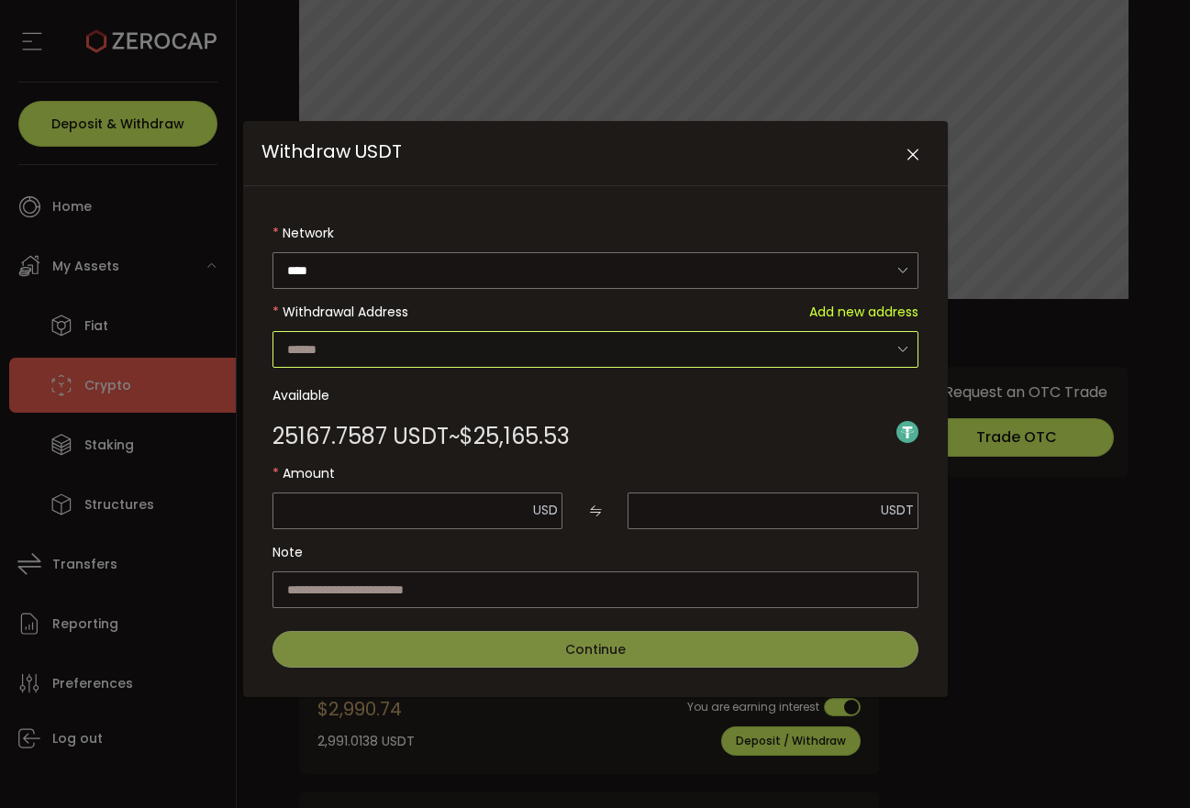
click at [861, 342] on input "Withdraw USDT" at bounding box center [595, 349] width 646 height 37
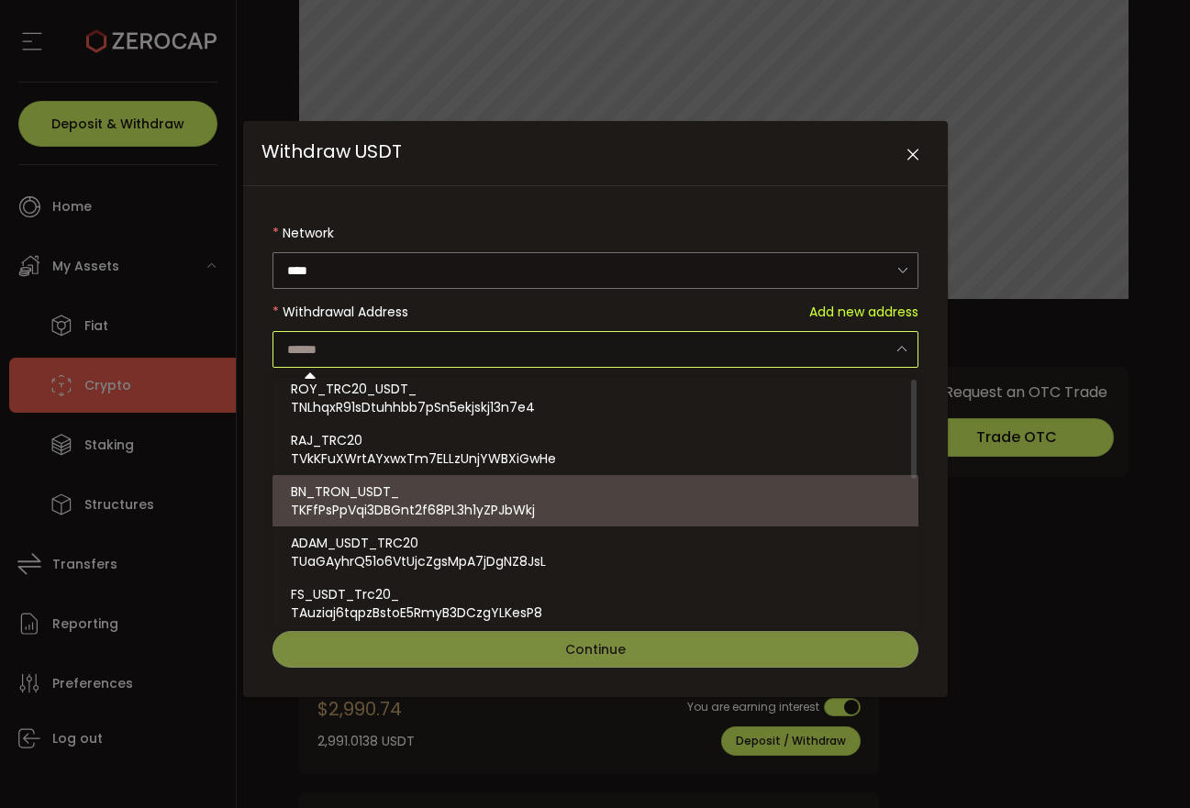
scroll to position [0, 0]
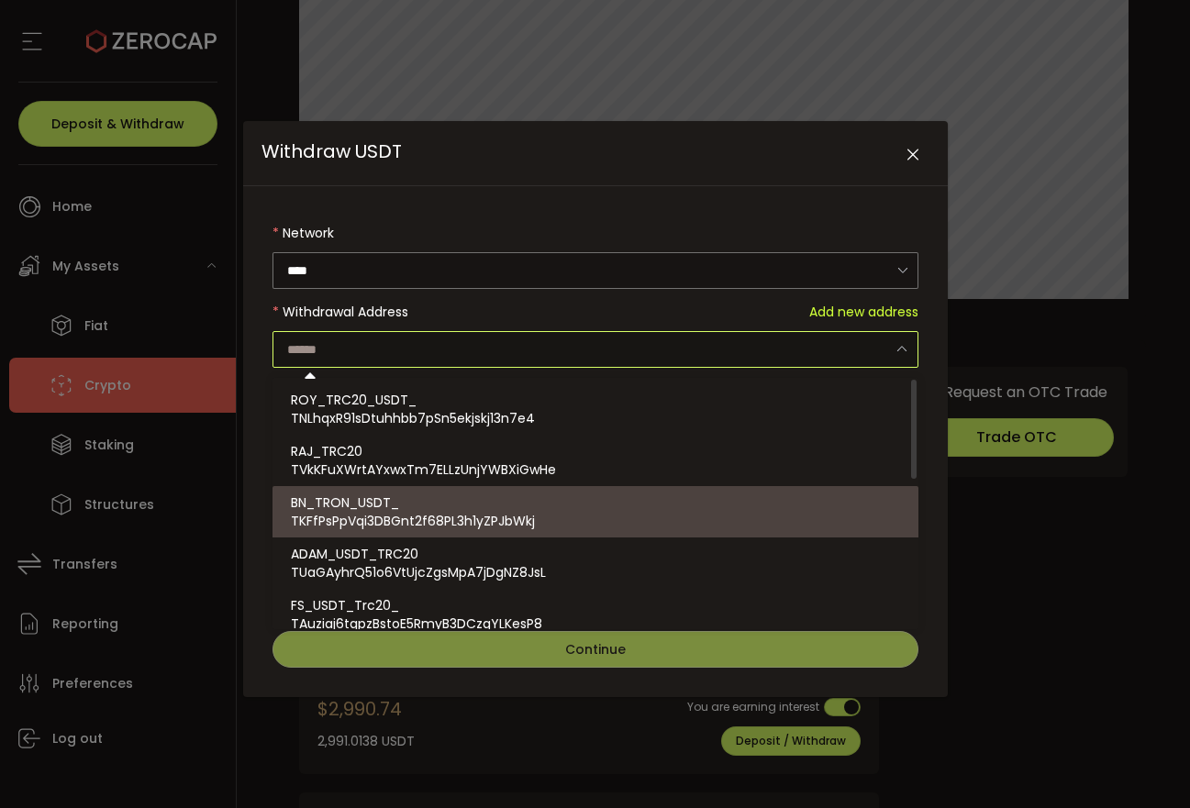
click at [576, 506] on div "BN_TRON_USDT_ TKFfPsPpVqi3DBGnt2f68PL3h1yZPJbWkj" at bounding box center [595, 511] width 609 height 51
type input "**********"
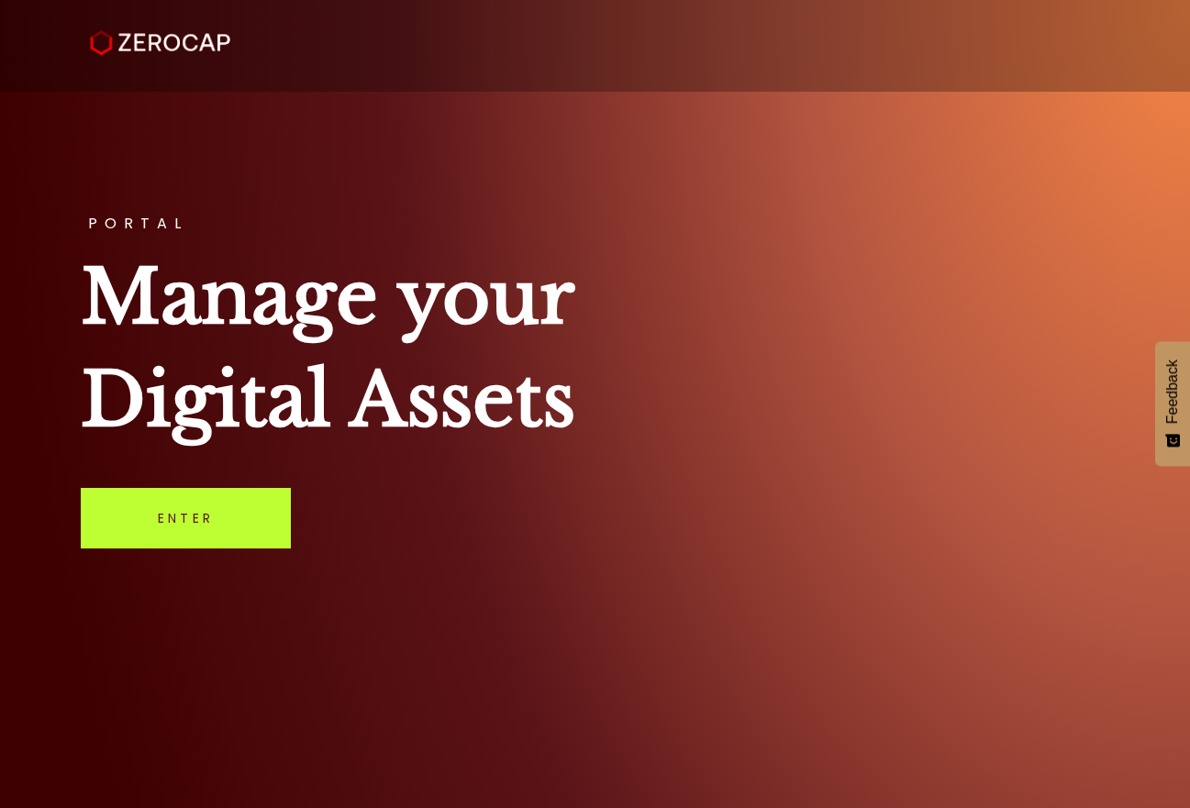
click at [218, 517] on link "Enter" at bounding box center [186, 518] width 210 height 61
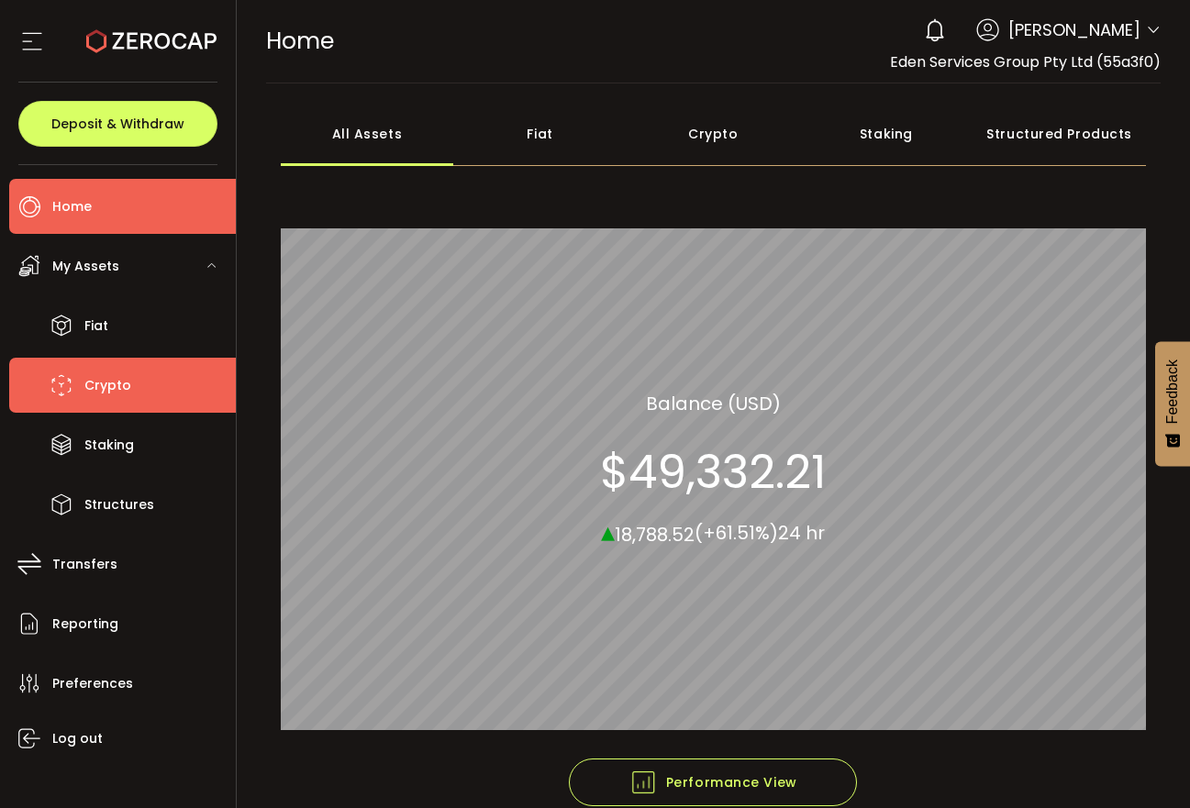
click at [126, 384] on span "Crypto" at bounding box center [107, 385] width 47 height 27
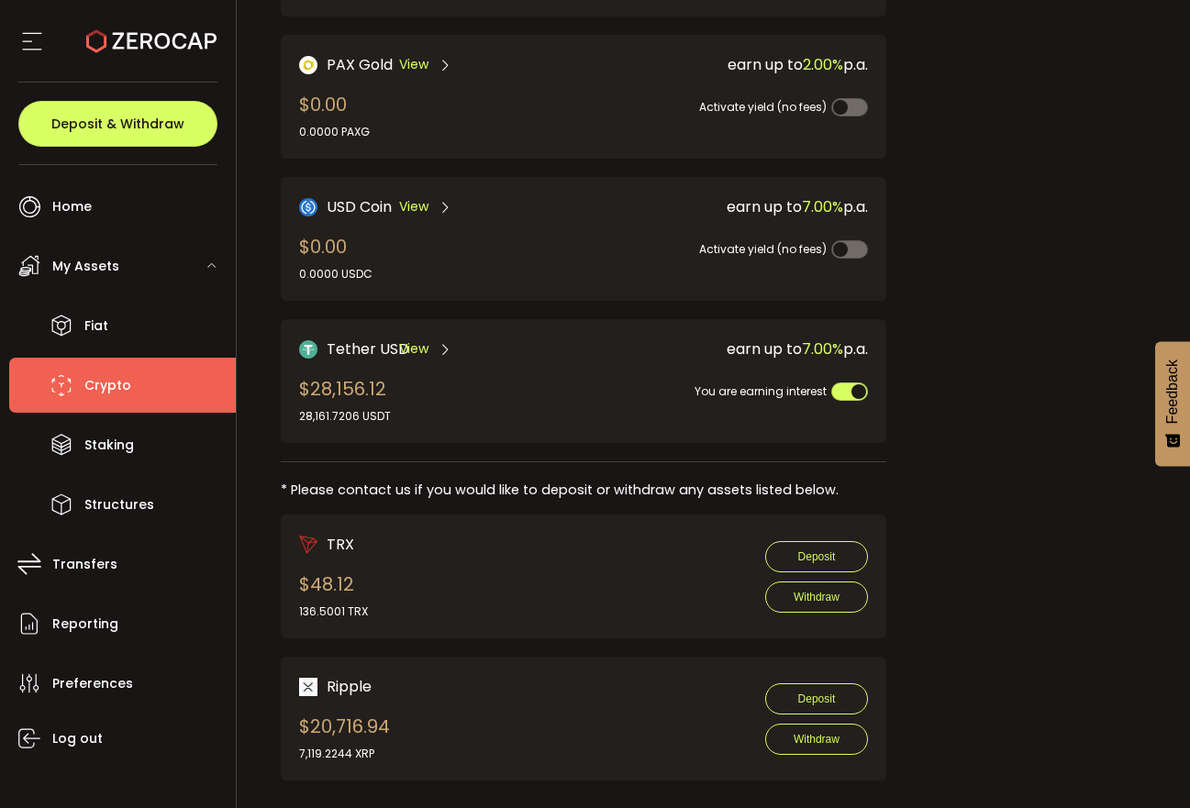
scroll to position [575, 0]
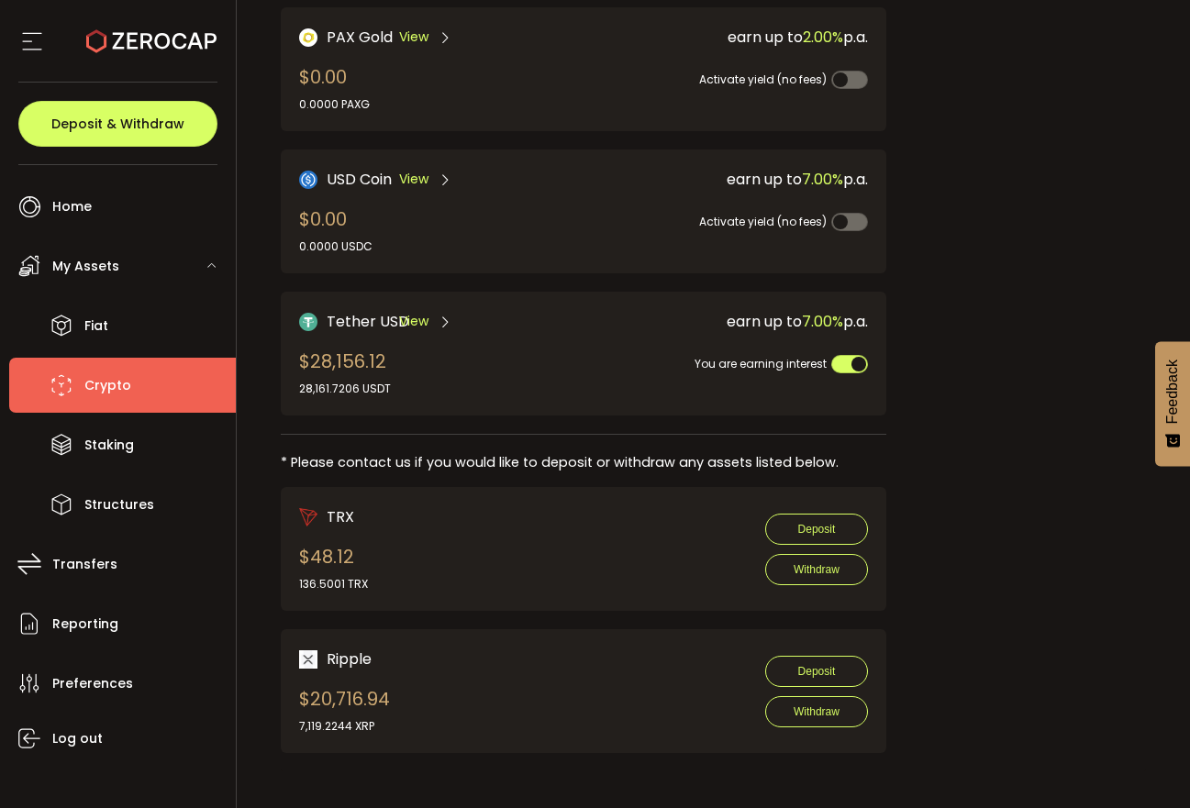
click at [432, 324] on div "View" at bounding box center [425, 321] width 53 height 23
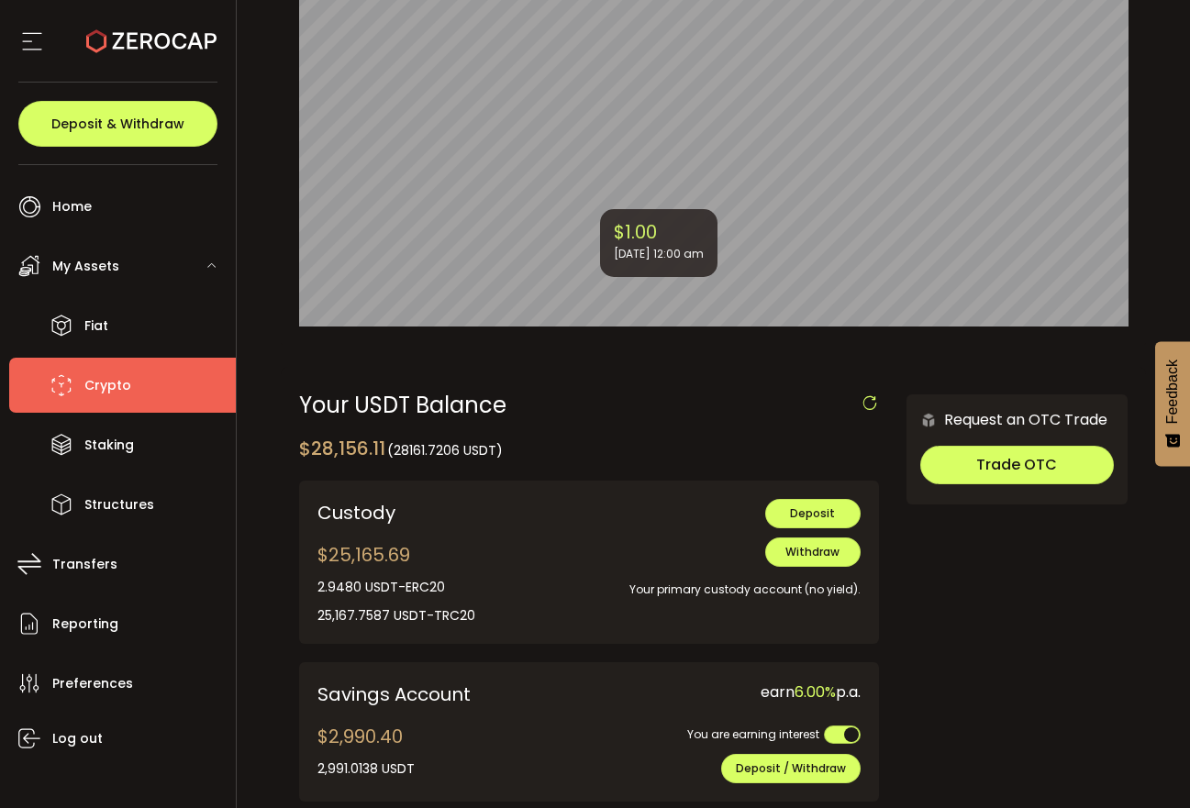
scroll to position [426, 0]
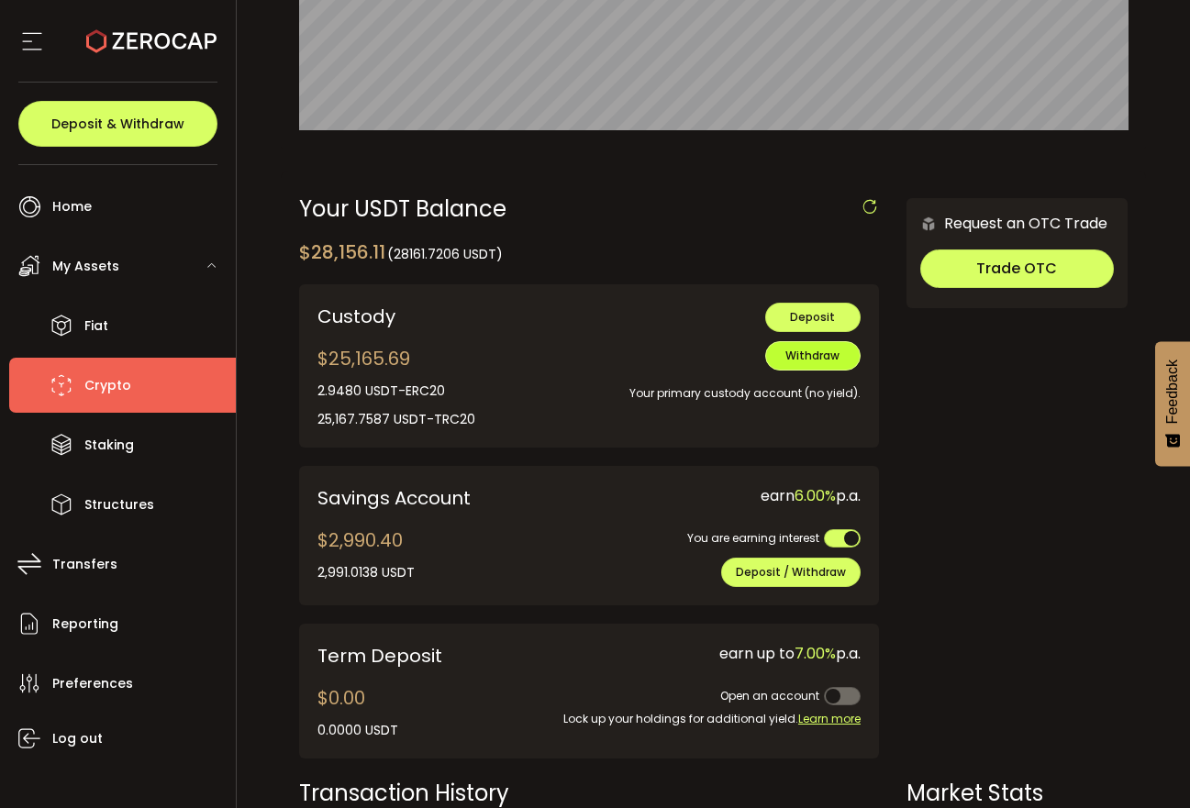
click at [824, 361] on span "Withdraw" at bounding box center [812, 356] width 54 height 16
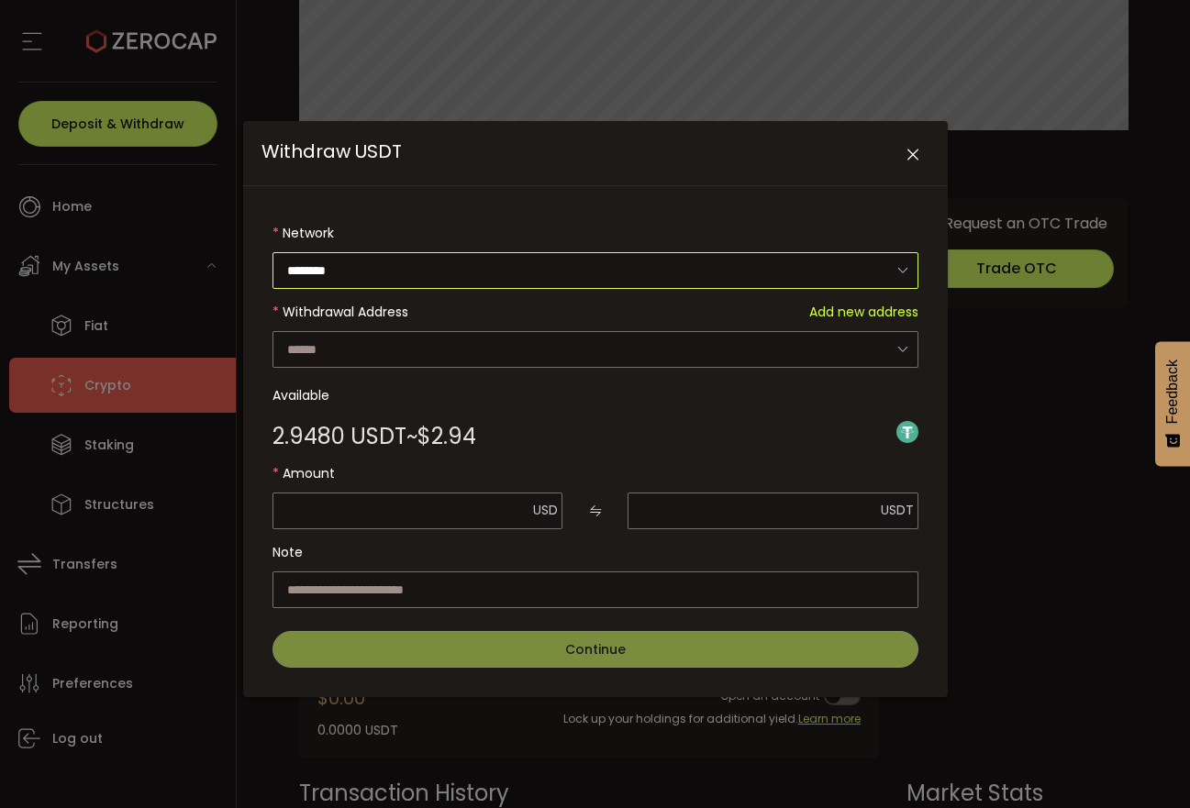
click at [850, 266] on input "********" at bounding box center [595, 270] width 646 height 37
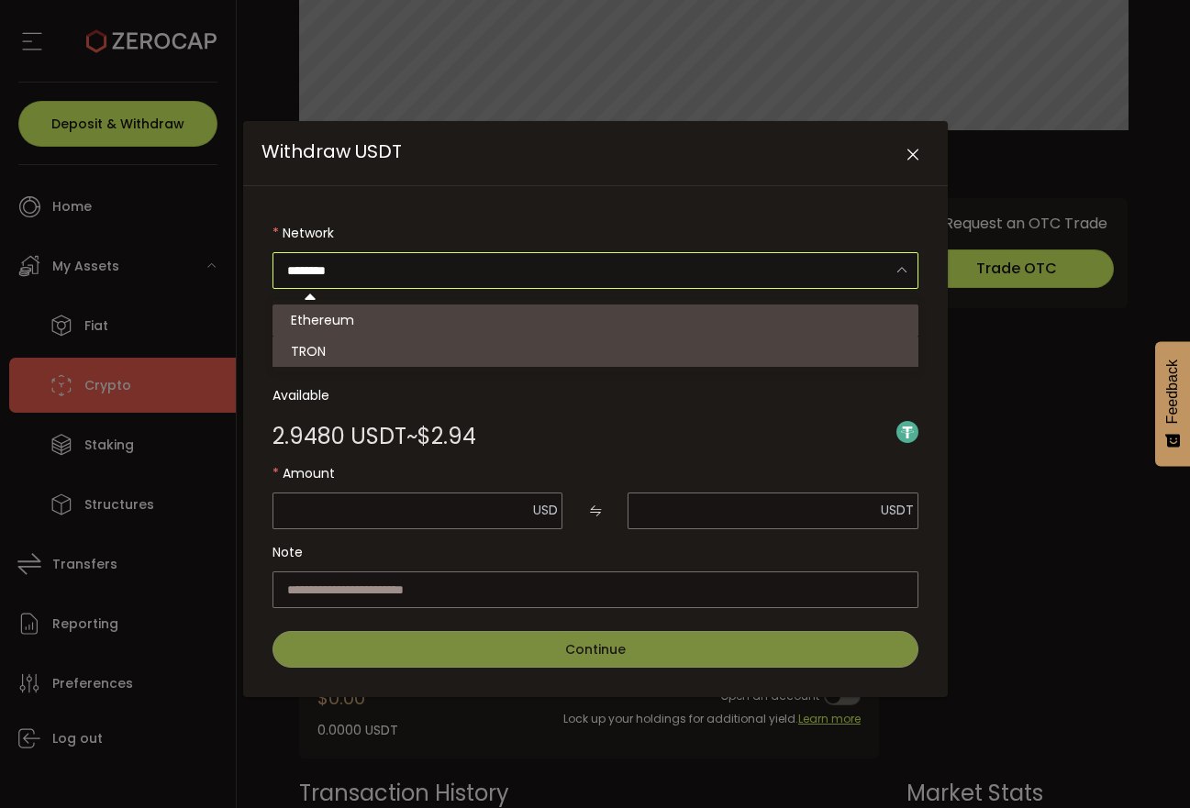
click at [683, 345] on li "TRON" at bounding box center [595, 351] width 646 height 31
type input "****"
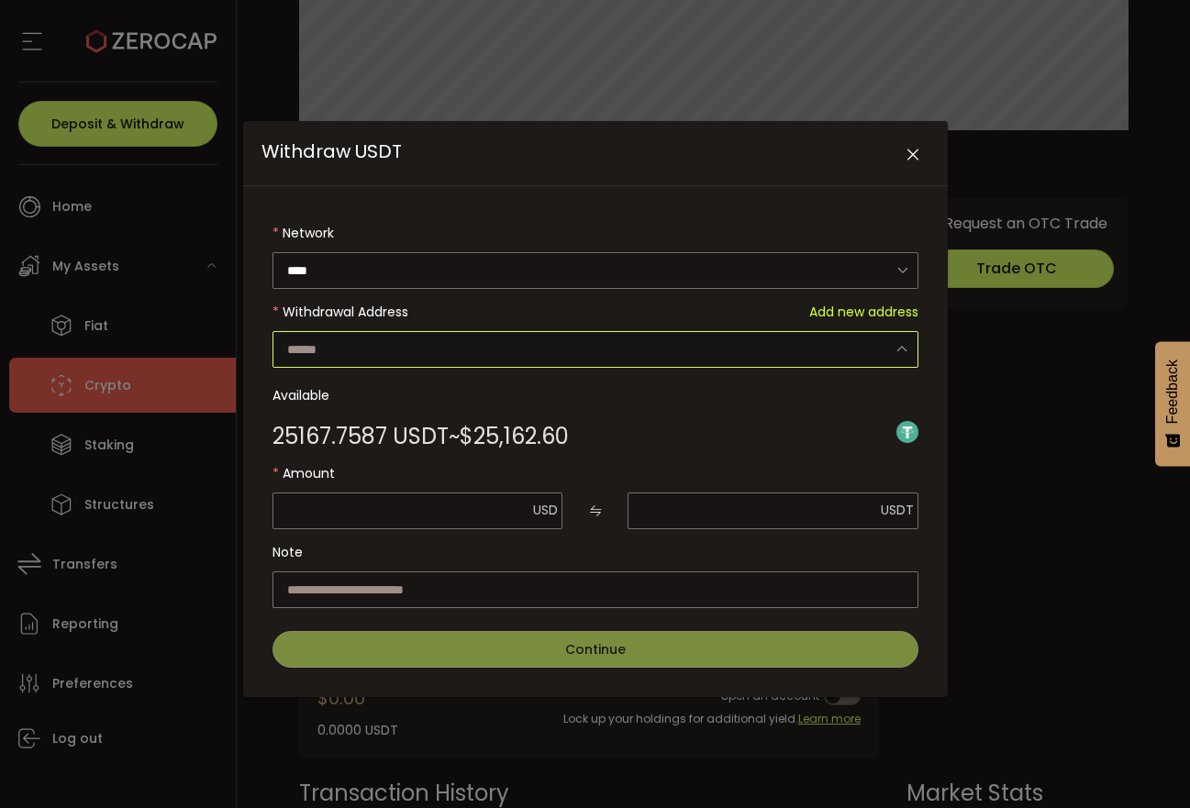
click at [773, 348] on input "Withdraw USDT" at bounding box center [595, 349] width 646 height 37
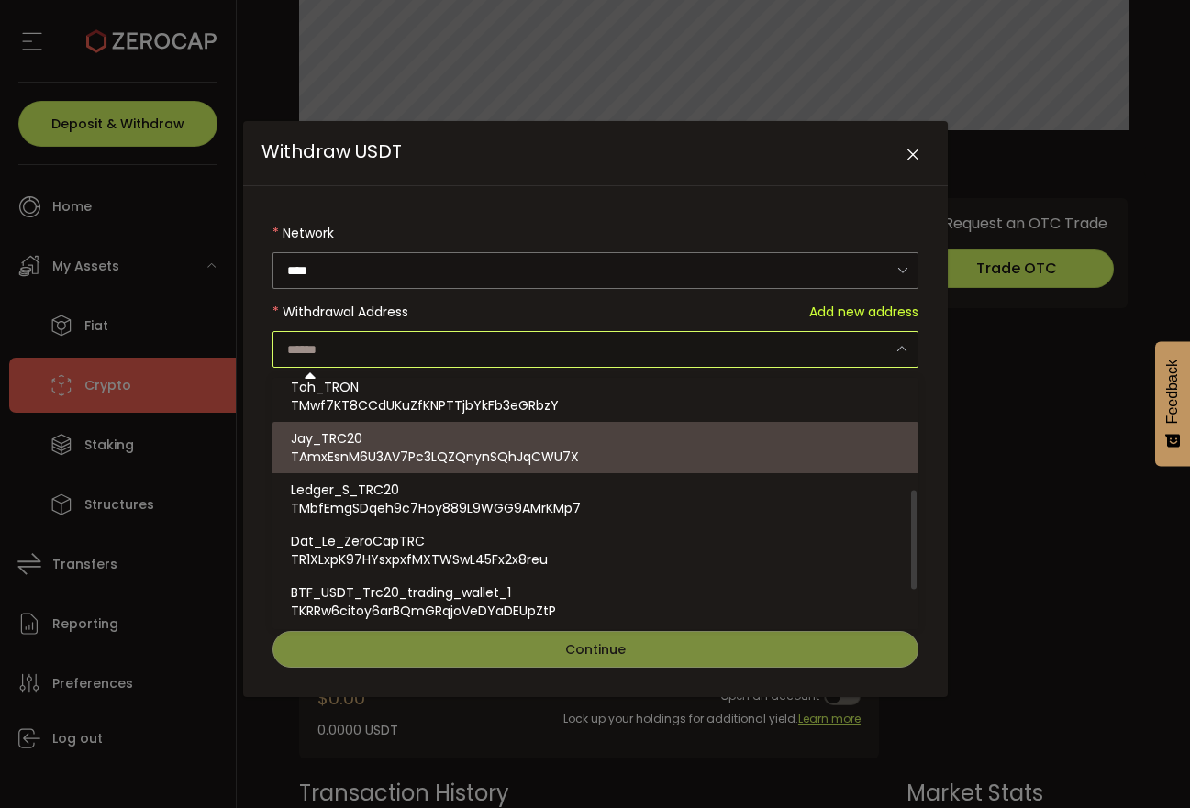
scroll to position [376, 0]
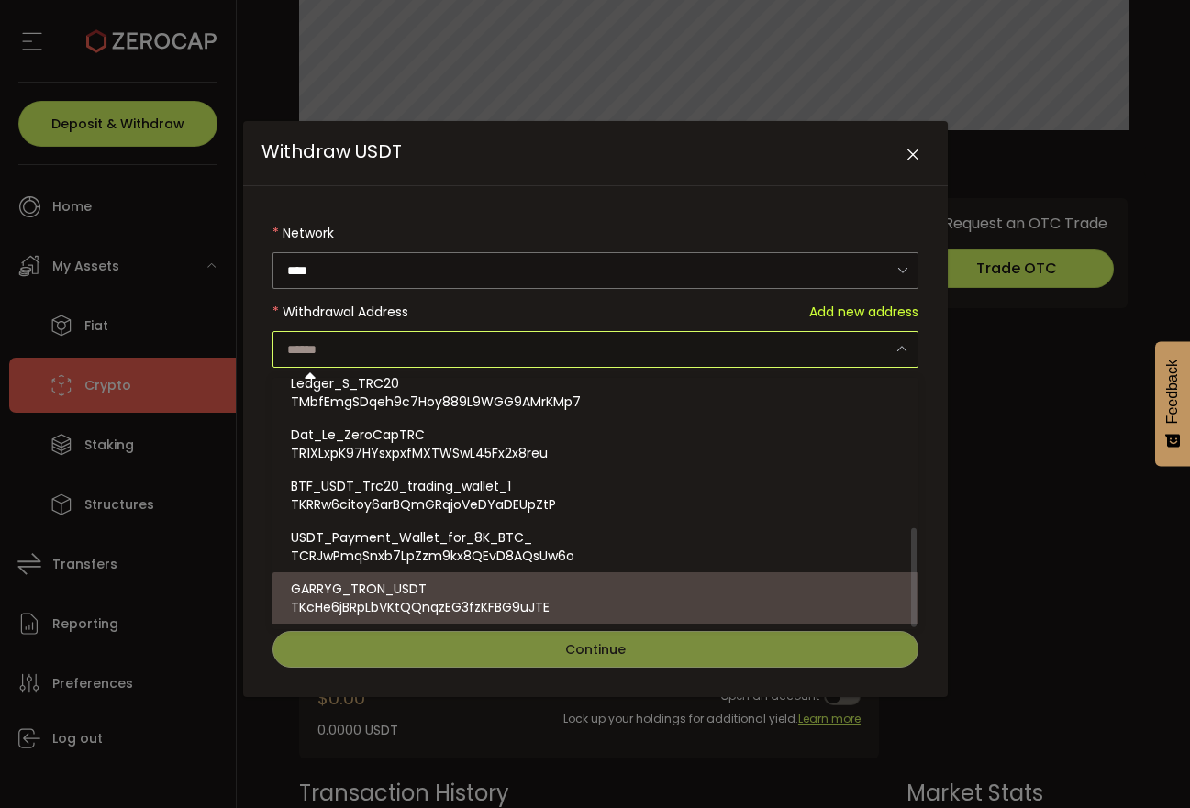
click at [557, 603] on div "GARRYG_TRON_USDT TKcHe6jBRpLbVKtQQnqzEG3fzKFBG9uJTE" at bounding box center [595, 598] width 609 height 51
type input "**********"
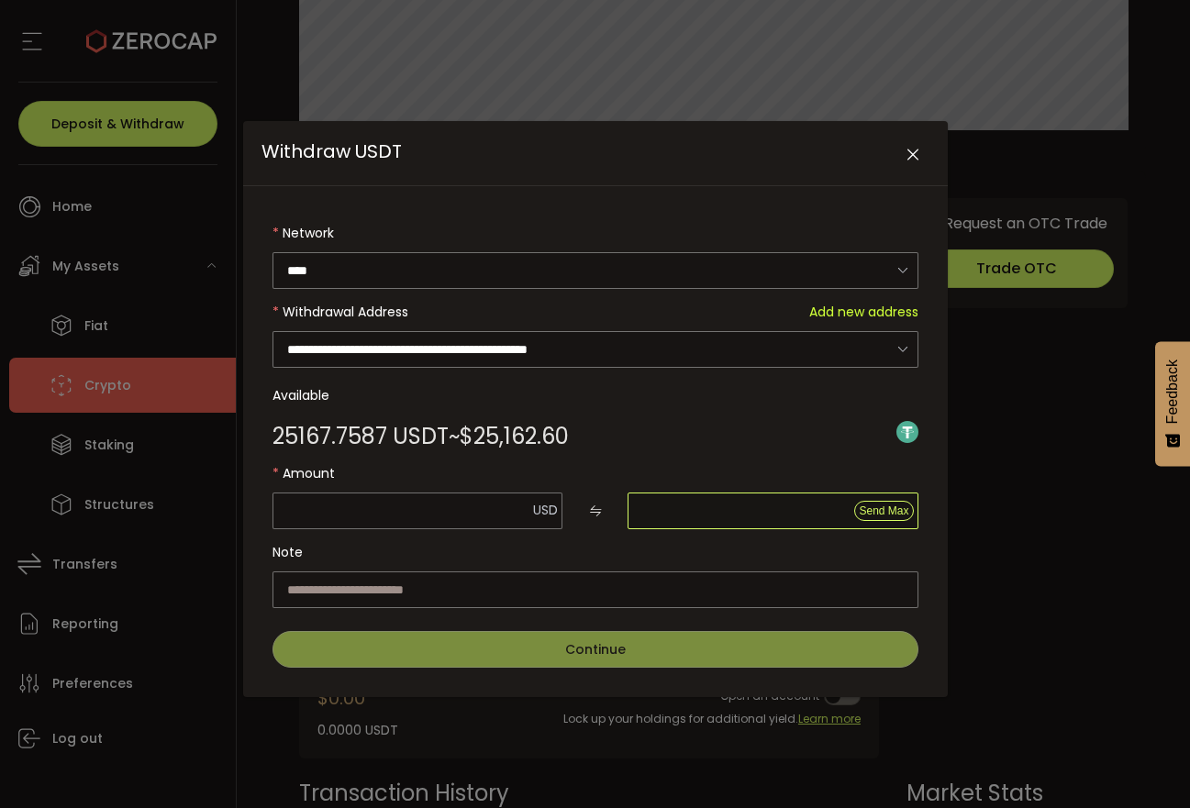
click at [676, 514] on input "Withdraw USDT" at bounding box center [773, 511] width 291 height 37
type input "****"
type input "*"
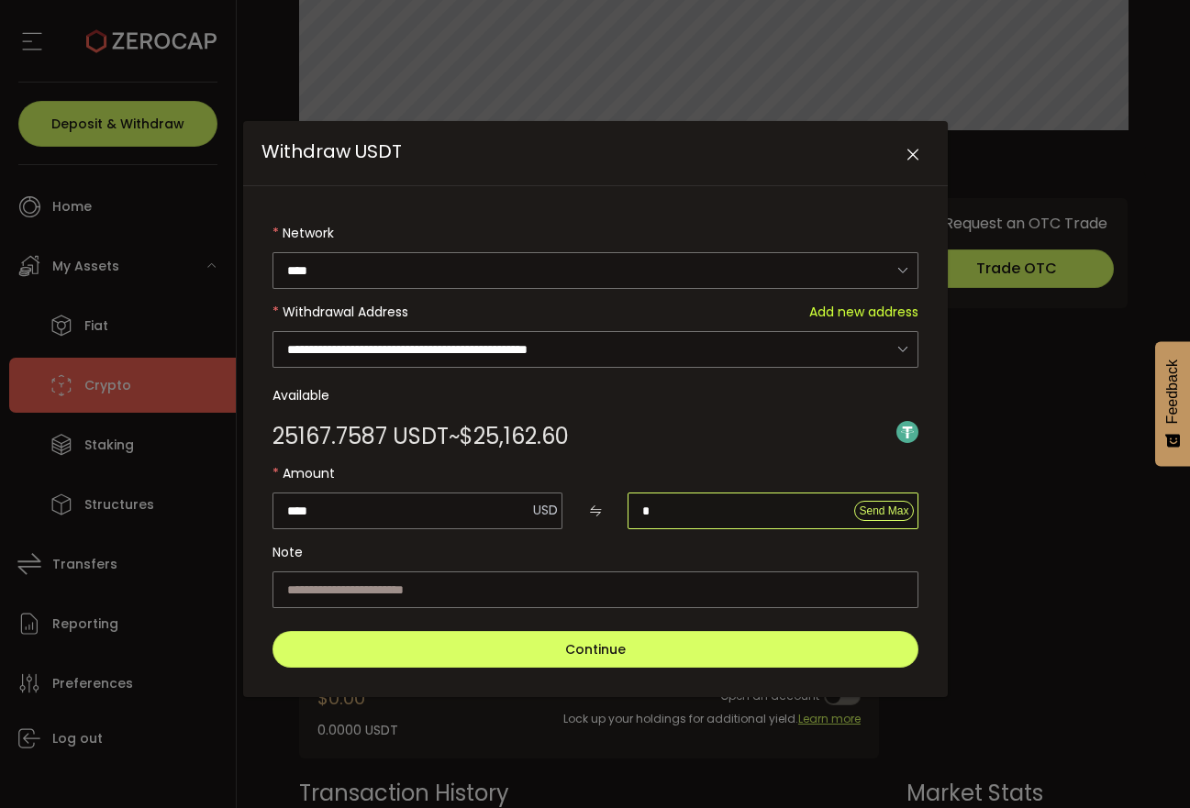
type input "*****"
type input "**"
type input "******"
type input "***"
type input "*******"
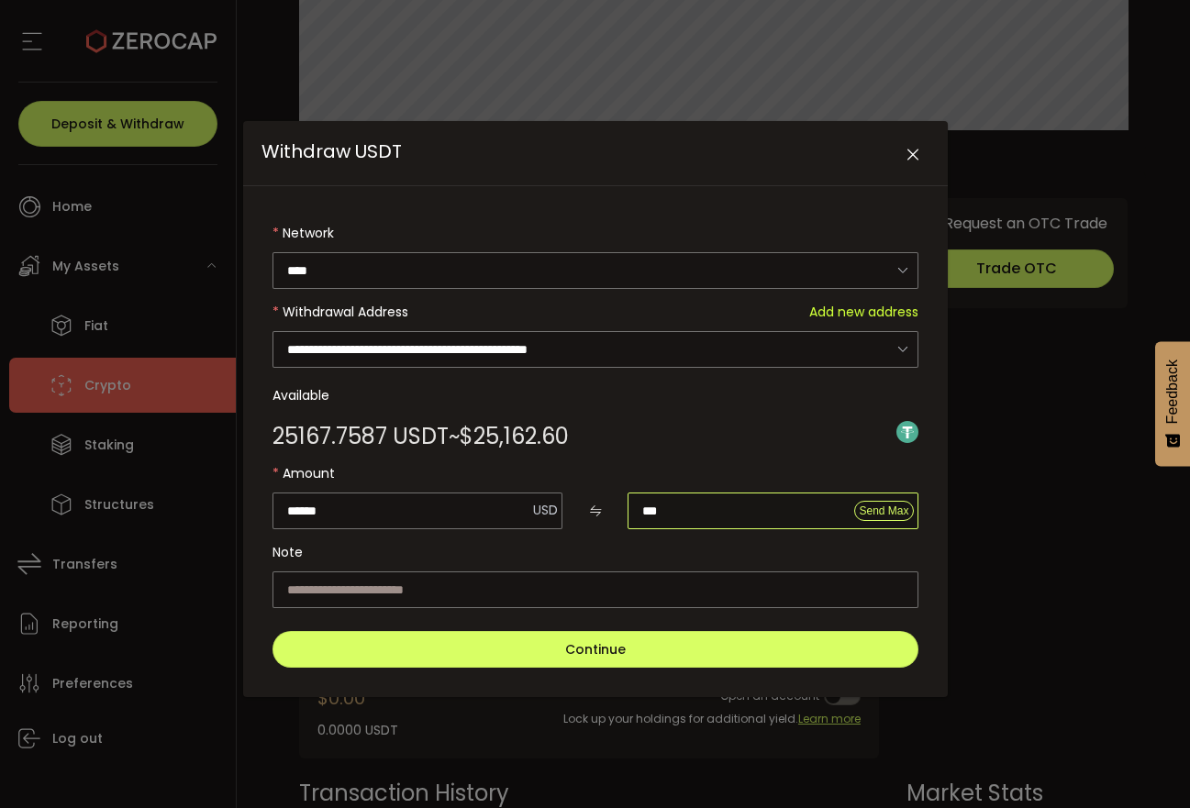
type input "****"
type input "********"
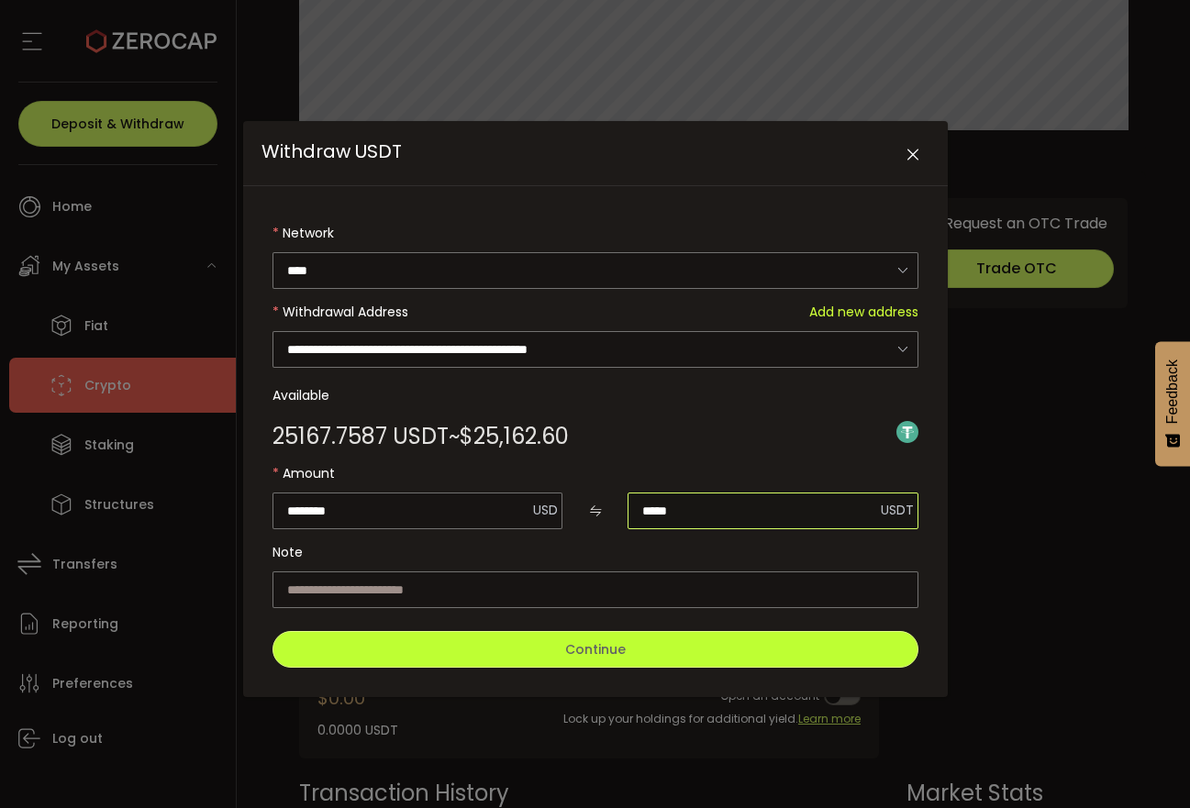
type input "*****"
click at [672, 650] on button "Continue" at bounding box center [595, 649] width 646 height 37
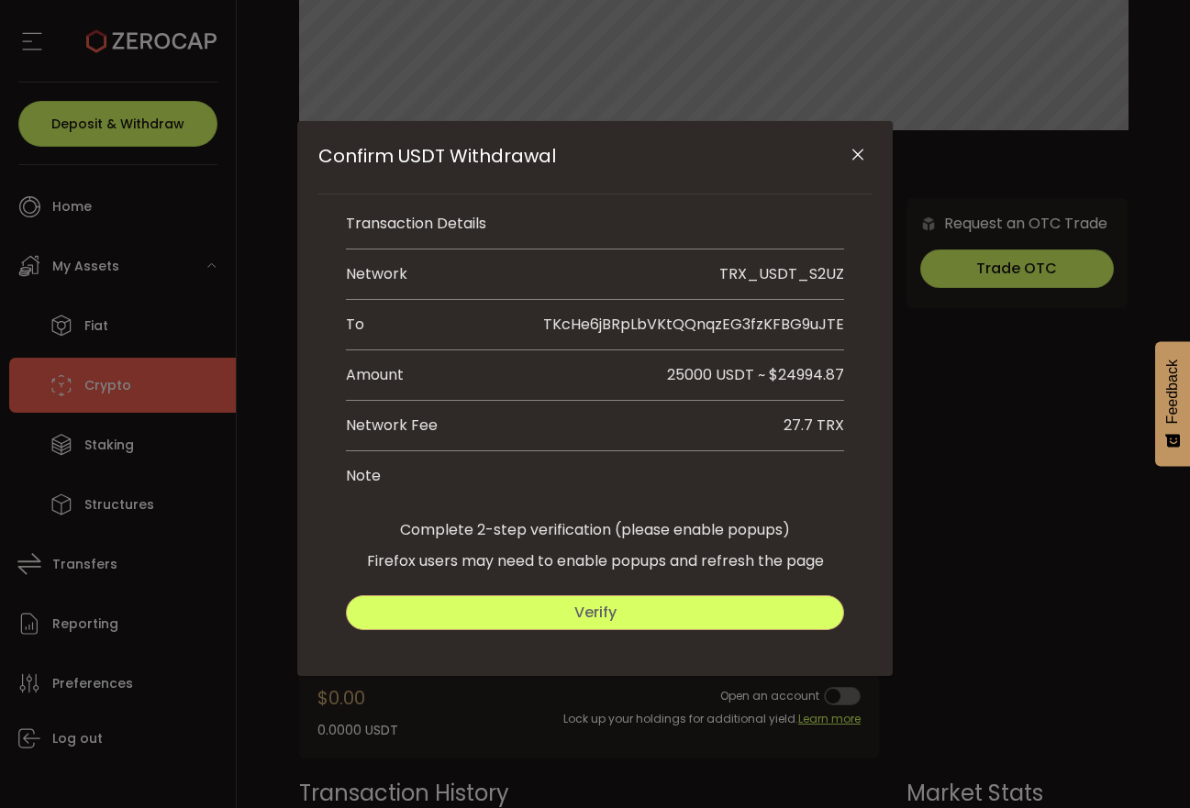
click at [698, 613] on button "Verify" at bounding box center [595, 612] width 498 height 35
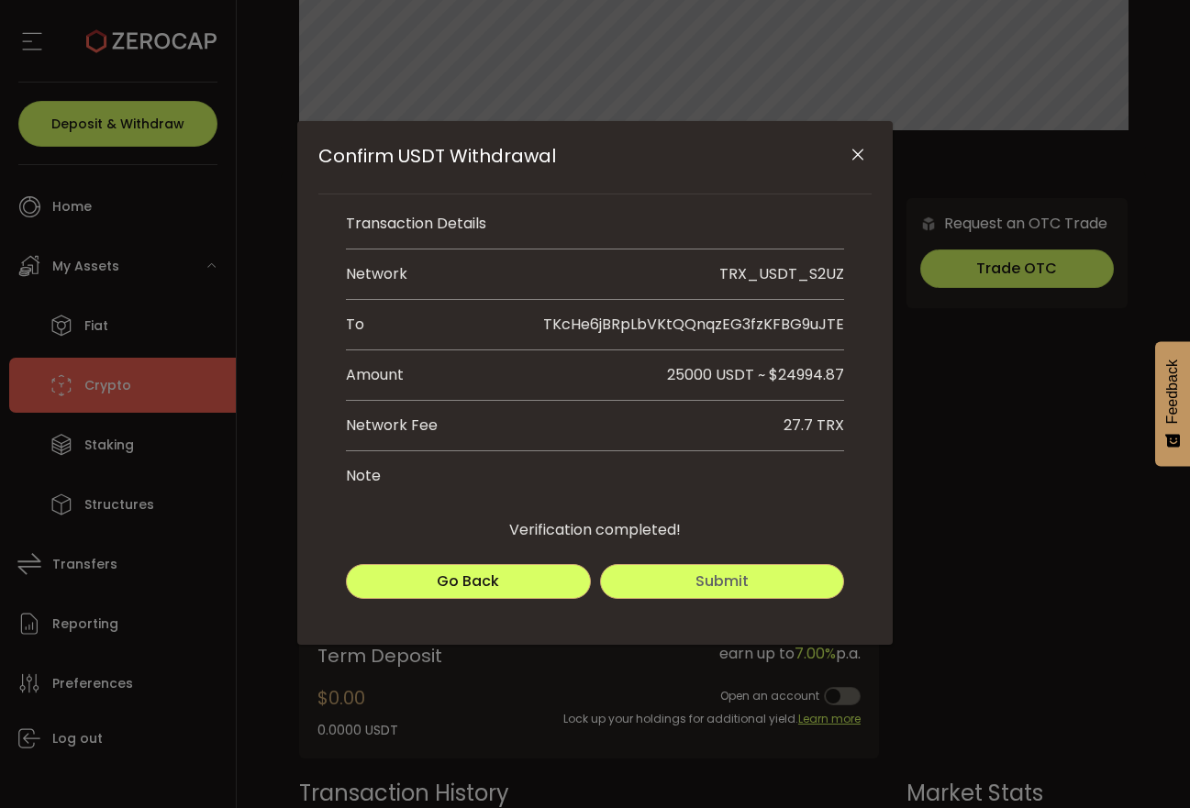
click at [704, 584] on span "Submit" at bounding box center [721, 581] width 53 height 21
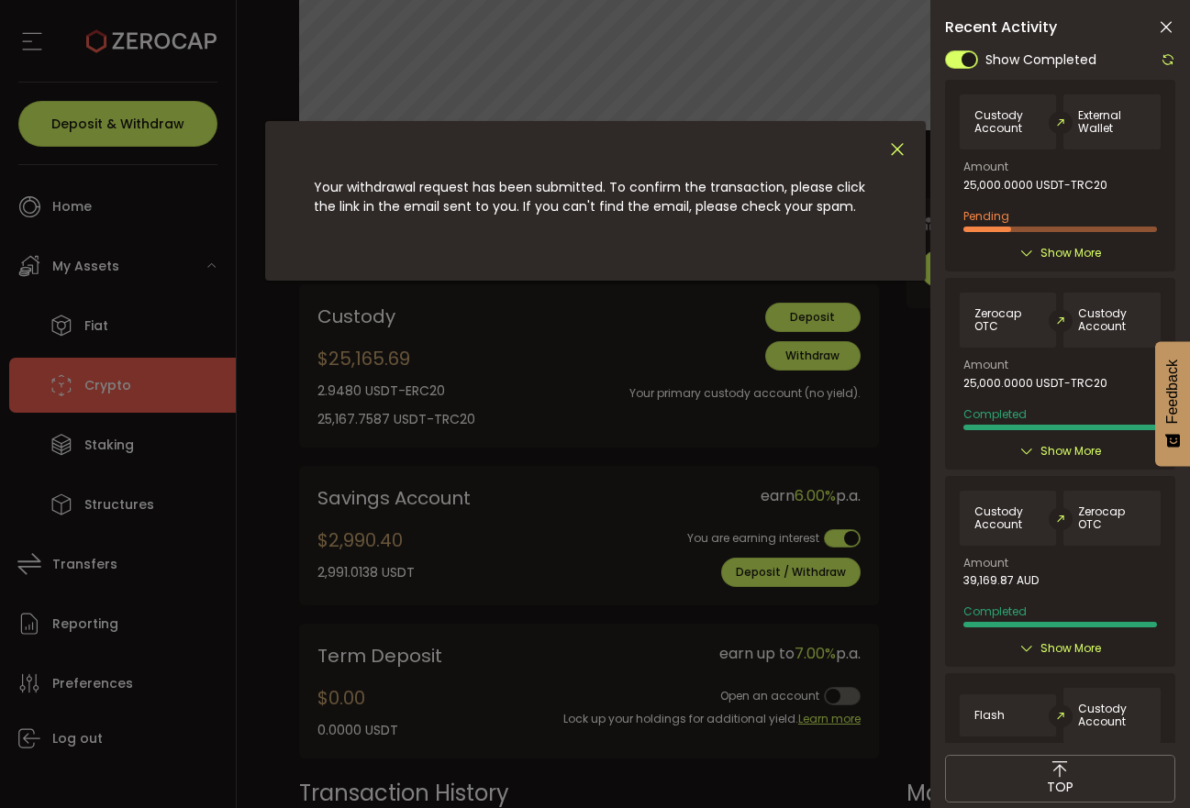
click at [898, 148] on icon "Close" at bounding box center [897, 149] width 20 height 20
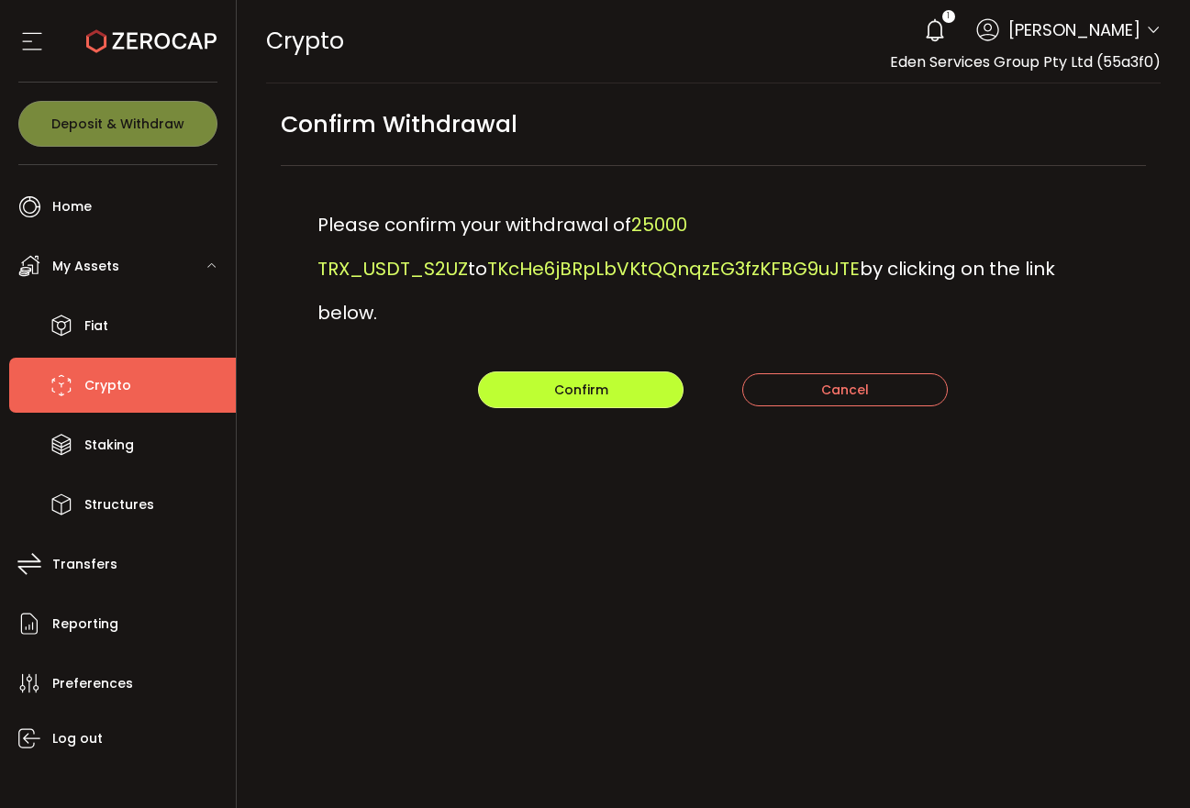
click at [598, 381] on span "Confirm" at bounding box center [581, 390] width 54 height 18
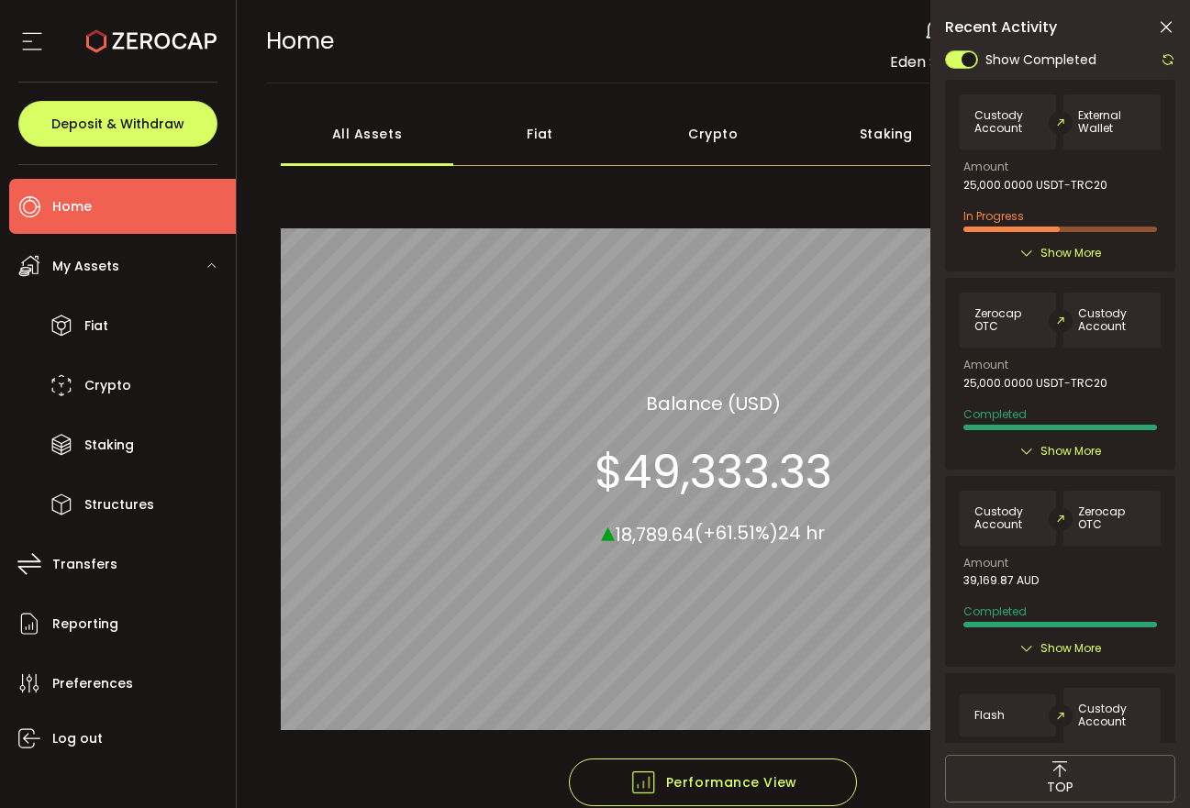
click at [1067, 252] on span "Show More" at bounding box center [1070, 253] width 61 height 18
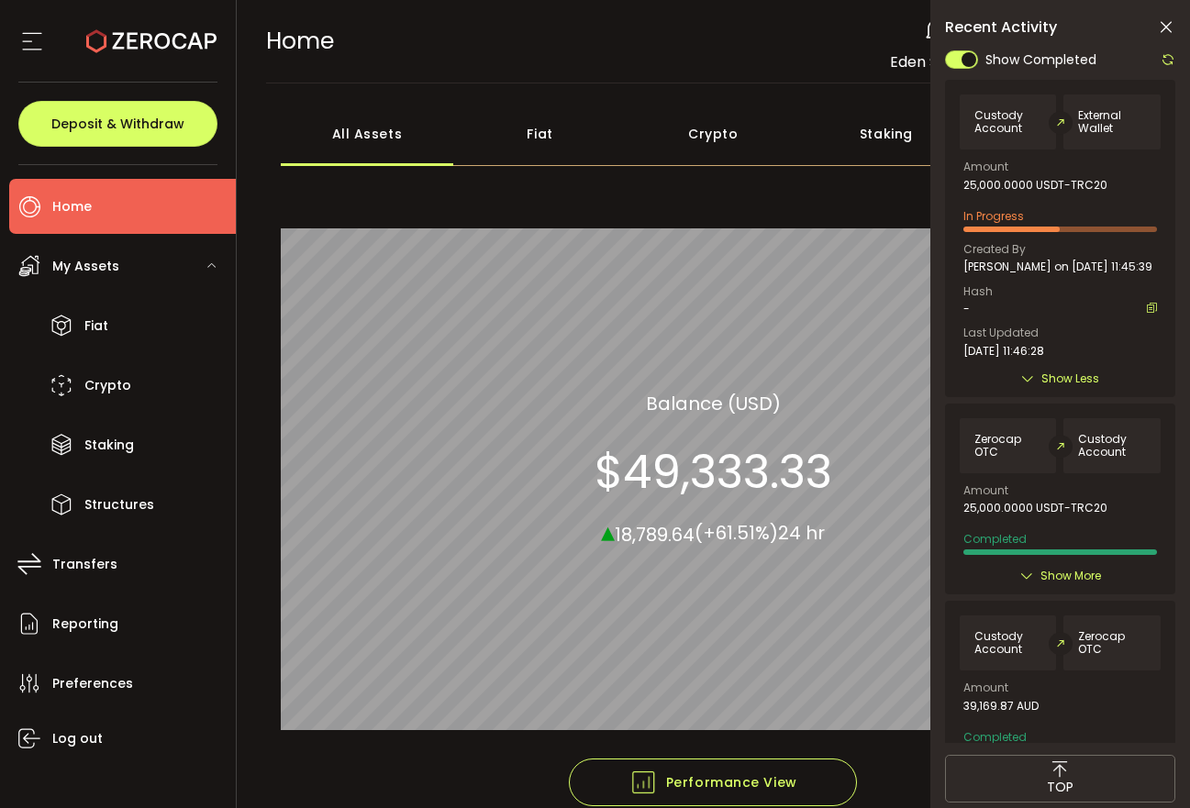
click at [1166, 57] on icon at bounding box center [1168, 59] width 15 height 15
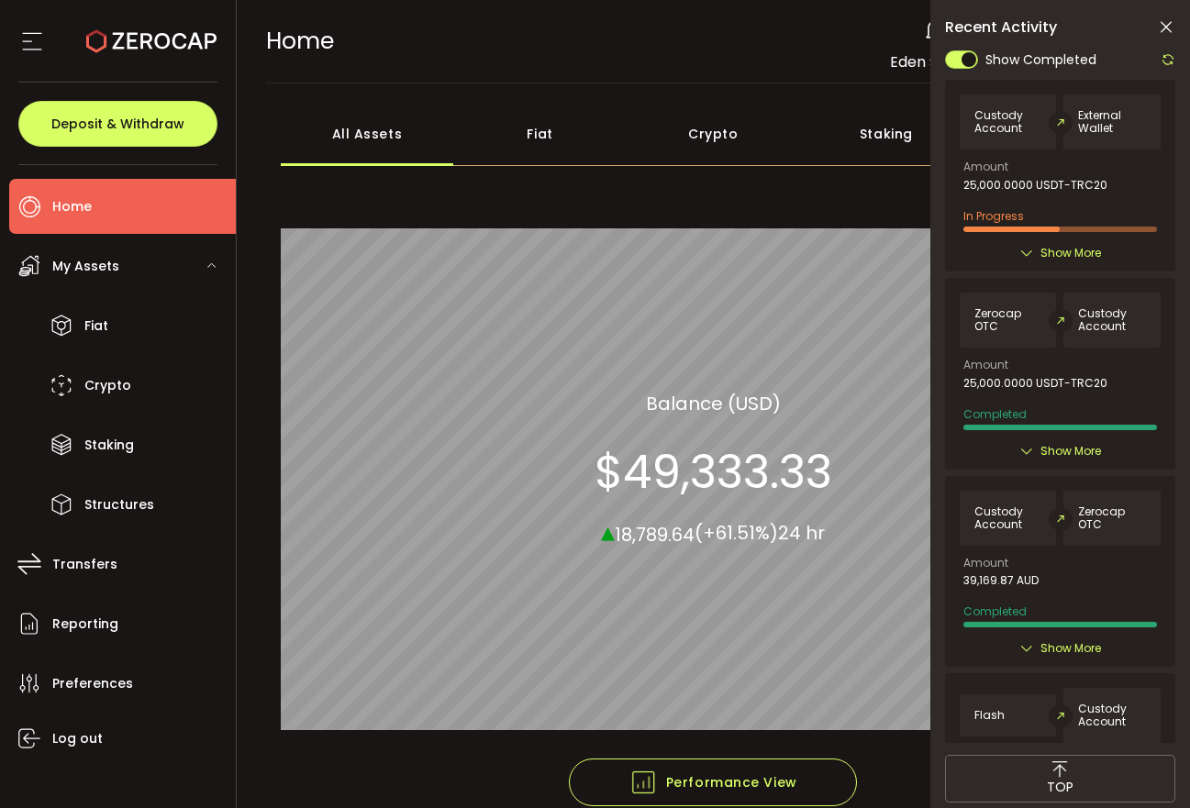
click at [1075, 249] on span "Show More" at bounding box center [1070, 253] width 61 height 18
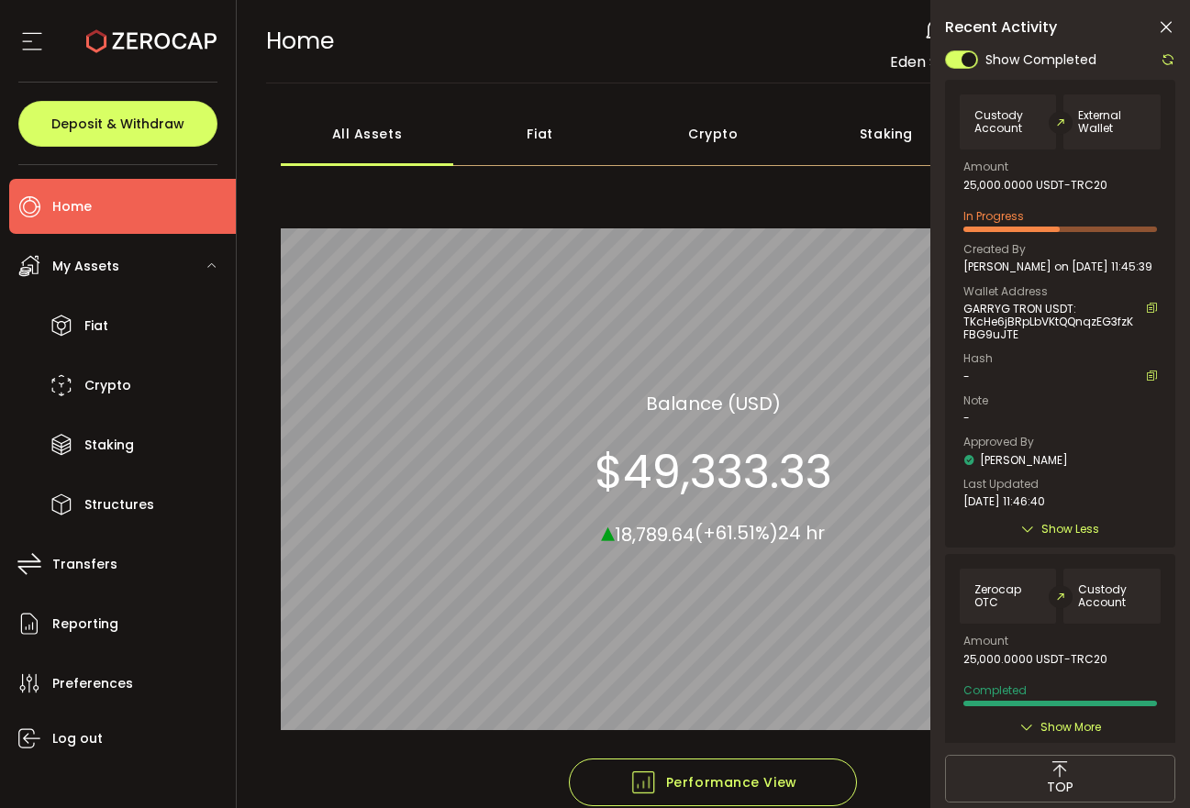
click at [1169, 61] on icon at bounding box center [1168, 59] width 15 height 15
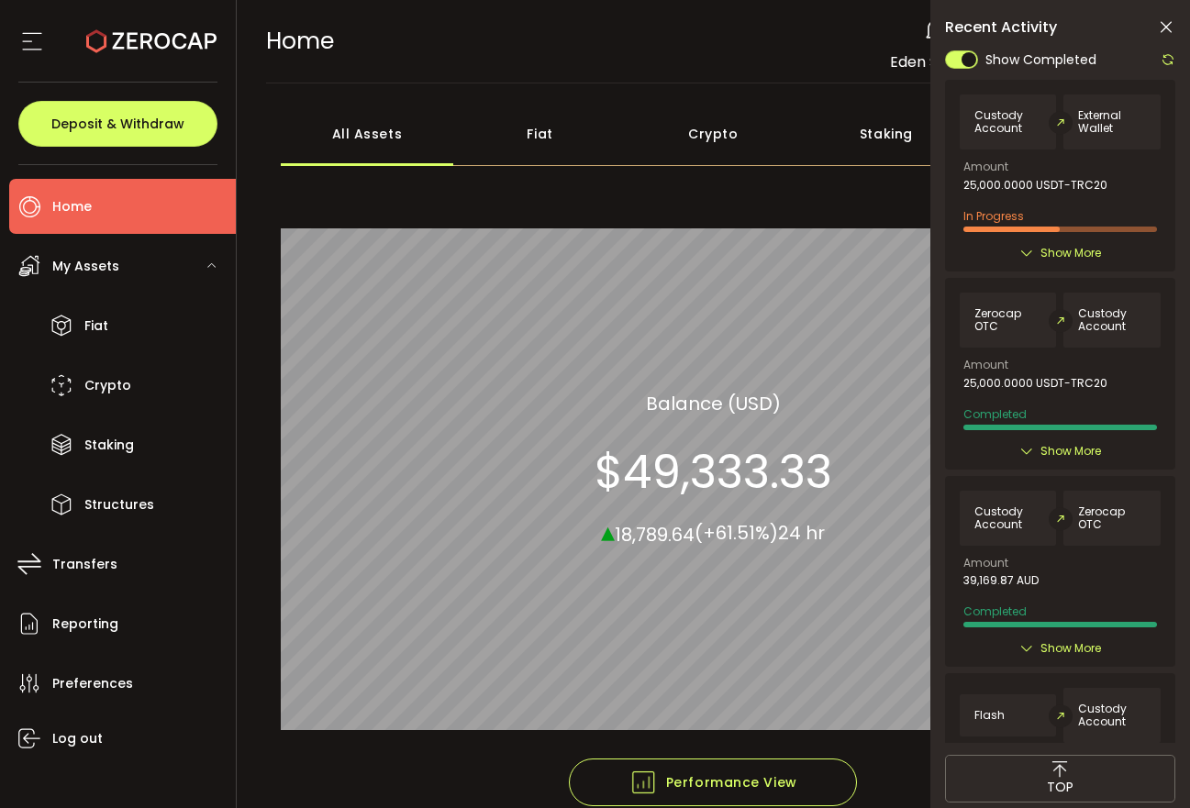
click at [1070, 245] on span "Show More" at bounding box center [1070, 253] width 61 height 18
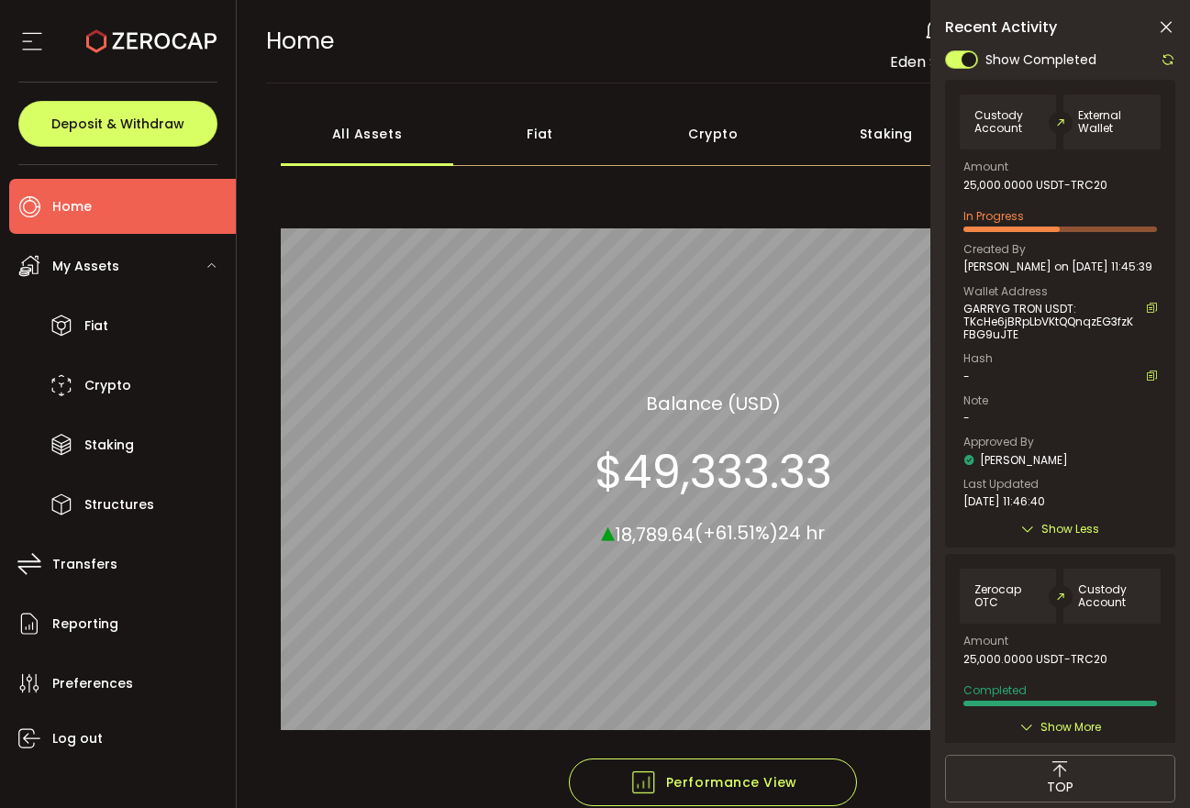
click at [1168, 61] on icon at bounding box center [1168, 59] width 15 height 15
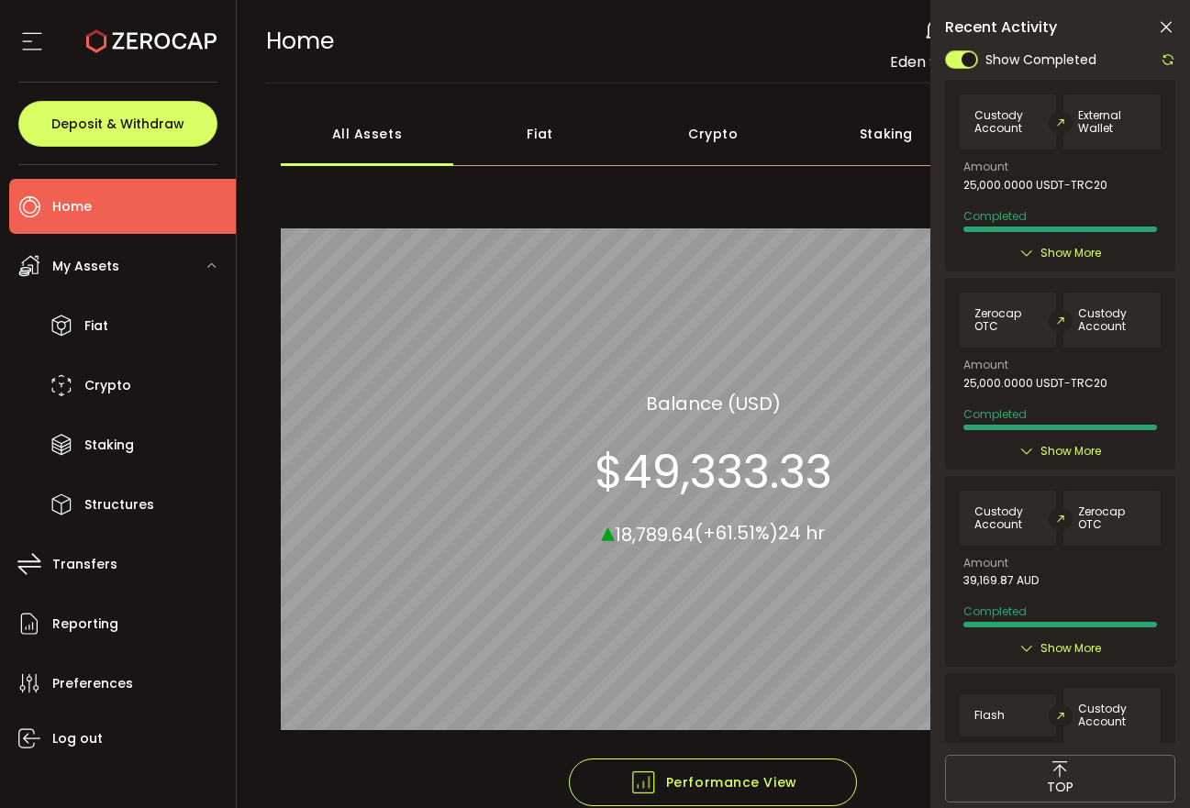
click at [1029, 254] on icon at bounding box center [1026, 253] width 15 height 15
click at [1049, 254] on span "Show More" at bounding box center [1070, 253] width 61 height 18
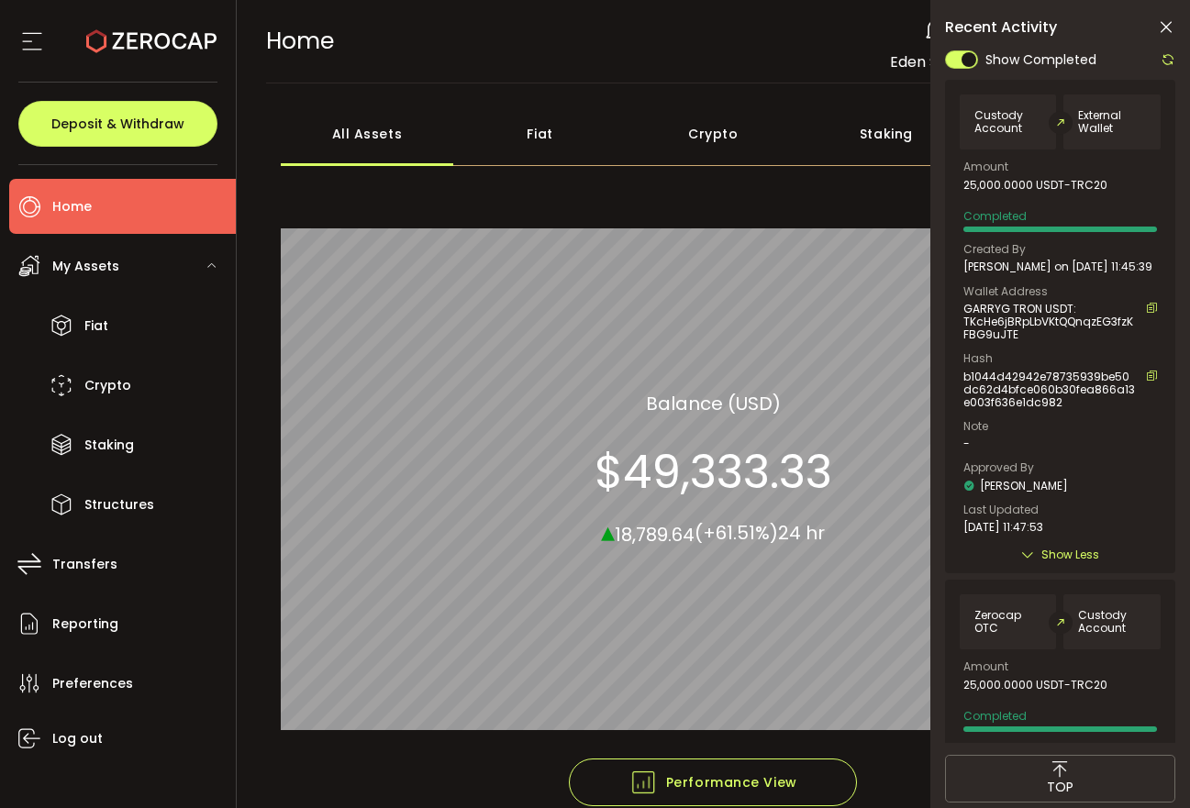
click at [964, 372] on span "b1044d42942e78735939be50dc62d4bfce060b30fea866a13e003f636e1dc982" at bounding box center [1049, 390] width 173 height 39
click at [1152, 375] on icon at bounding box center [1151, 376] width 11 height 11
